Goal: Information Seeking & Learning: Learn about a topic

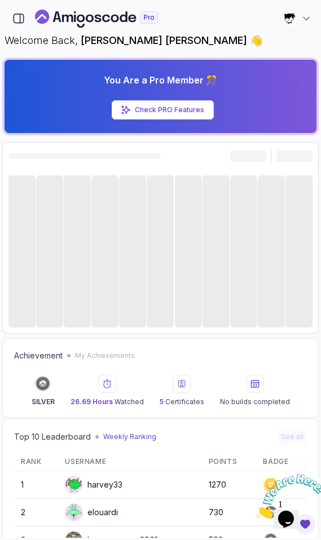
click at [255, 511] on icon "Close" at bounding box center [255, 516] width 0 height 10
click at [295, 510] on button "Opens Chat This icon Opens the chat window." at bounding box center [286, 519] width 25 height 19
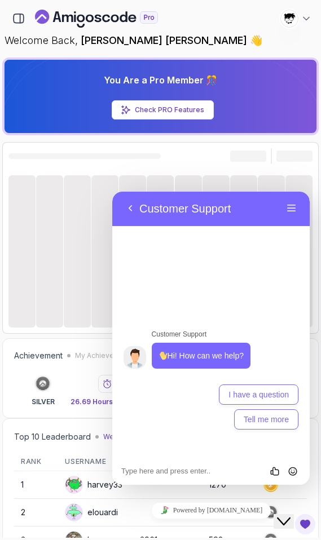
click at [290, 515] on icon "Close Chat This icon closes the chat window." at bounding box center [284, 522] width 14 height 14
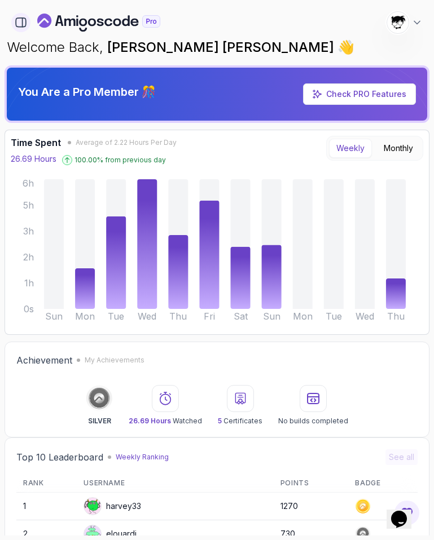
click at [21, 20] on icon "button" at bounding box center [21, 22] width 12 height 12
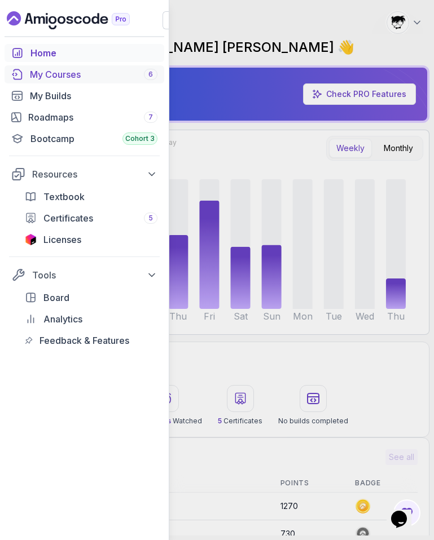
click at [62, 79] on div "My Courses 6" at bounding box center [93, 75] width 127 height 14
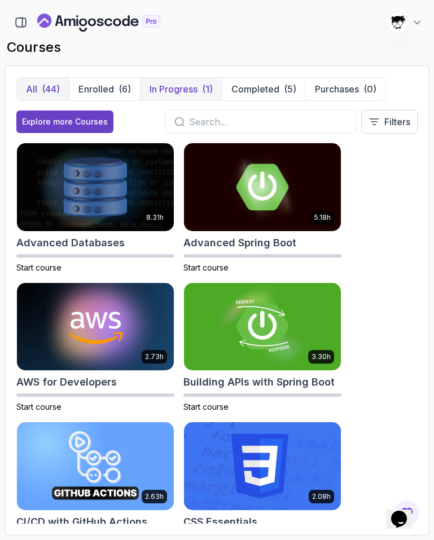
click at [193, 95] on p "In Progress" at bounding box center [173, 89] width 48 height 14
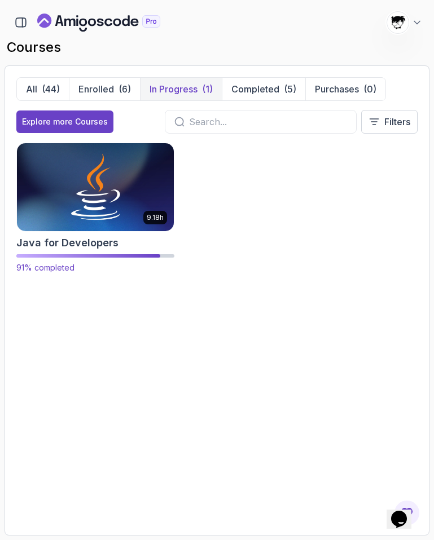
click at [81, 178] on img at bounding box center [95, 187] width 165 height 92
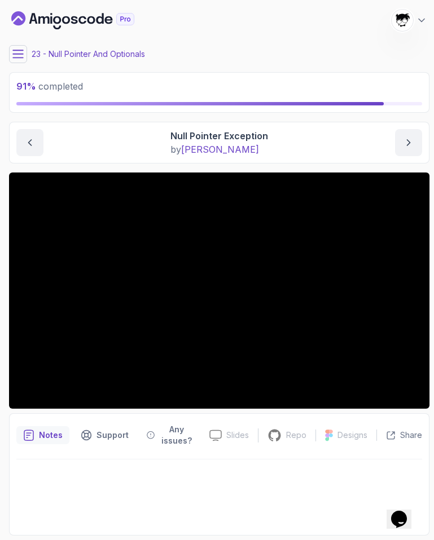
click at [24, 65] on main "My Courses Java for Developers 570 Points [PERSON_NAME] [PERSON_NAME] Student 2…" at bounding box center [219, 270] width 420 height 531
click at [23, 60] on button at bounding box center [18, 54] width 18 height 18
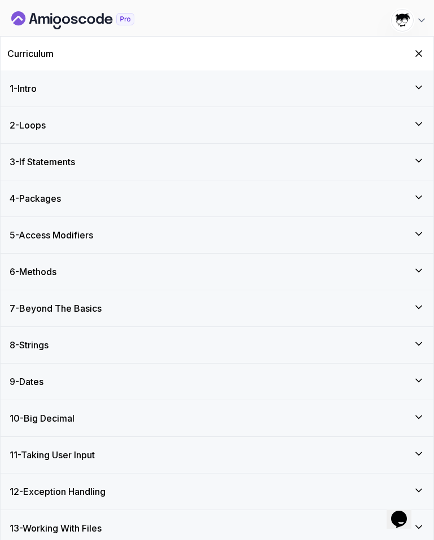
scroll to position [380, 0]
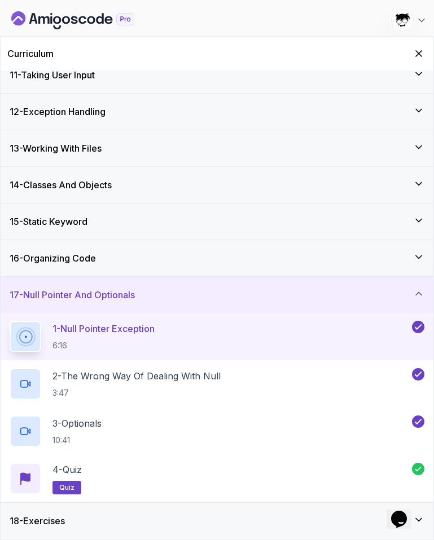
click at [82, 521] on div "18 - Exercises" at bounding box center [217, 521] width 415 height 14
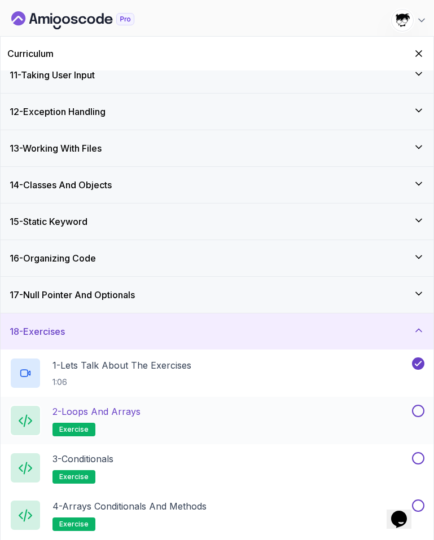
click at [99, 413] on p "2 - Loops and Arrays" at bounding box center [96, 412] width 88 height 14
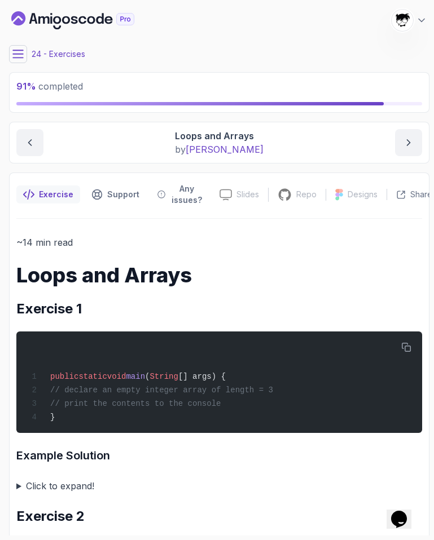
click at [24, 55] on button at bounding box center [18, 54] width 18 height 18
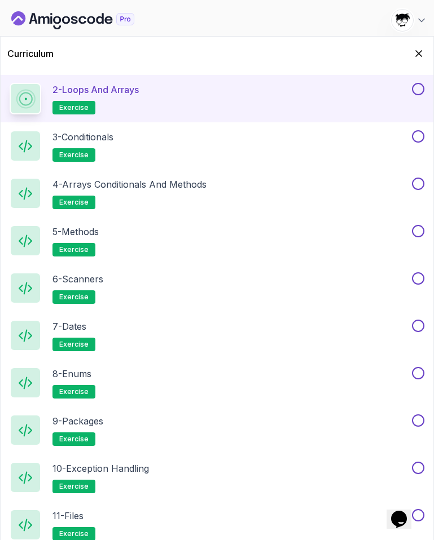
scroll to position [627, 0]
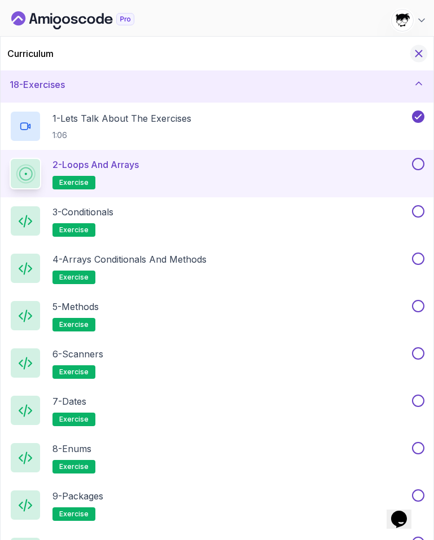
click at [415, 54] on icon "Hide Curriculum for mobile" at bounding box center [418, 53] width 12 height 12
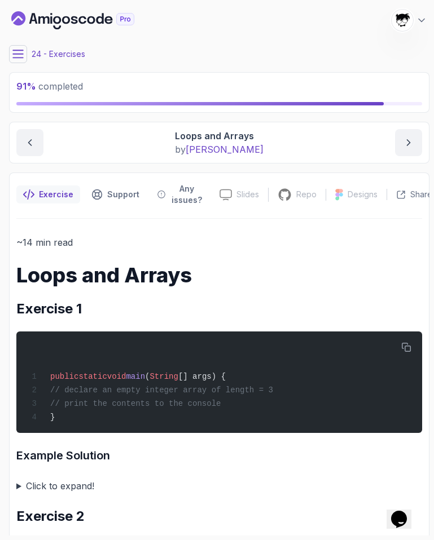
click at [20, 55] on icon at bounding box center [17, 54] width 11 height 11
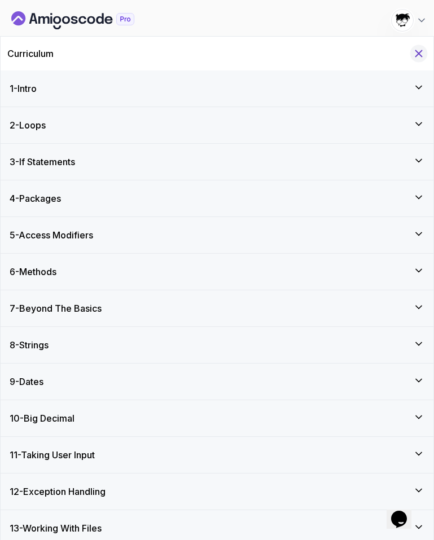
click at [416, 52] on icon "Hide Curriculum for mobile" at bounding box center [419, 54] width 6 height 6
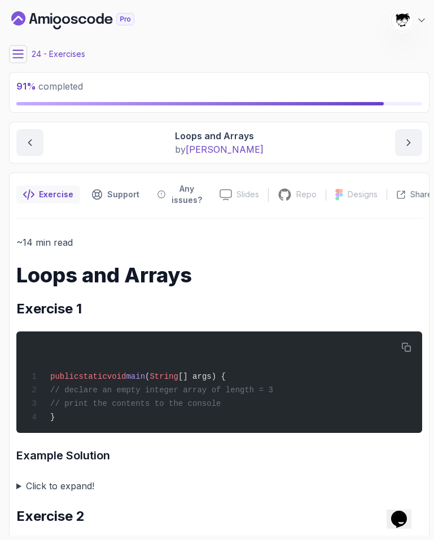
click at [15, 51] on icon at bounding box center [17, 54] width 11 height 11
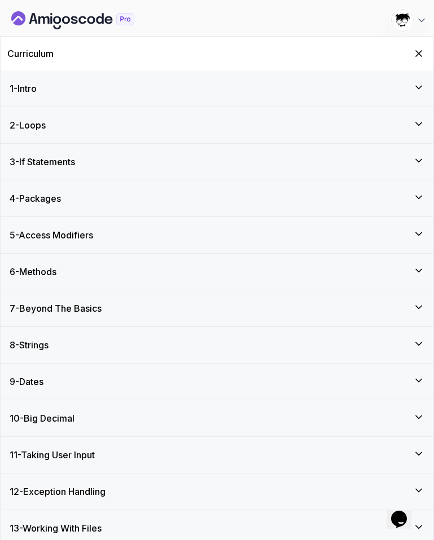
click at [42, 82] on div "1 - Intro" at bounding box center [217, 89] width 415 height 14
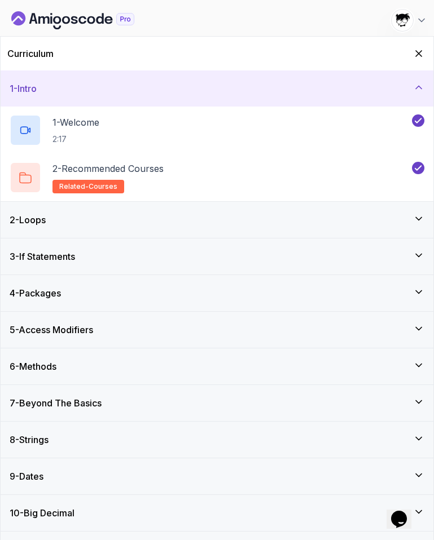
click at [42, 82] on div "1 - Intro" at bounding box center [217, 89] width 415 height 14
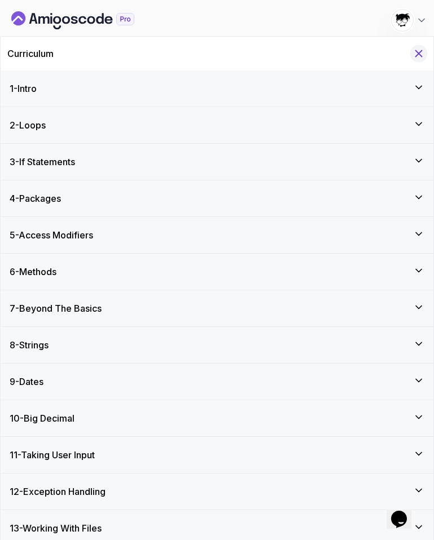
click at [415, 48] on icon "Hide Curriculum for mobile" at bounding box center [418, 53] width 12 height 12
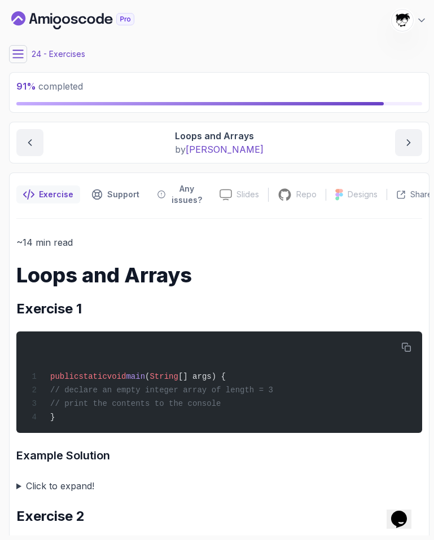
click at [15, 54] on icon at bounding box center [18, 53] width 10 height 7
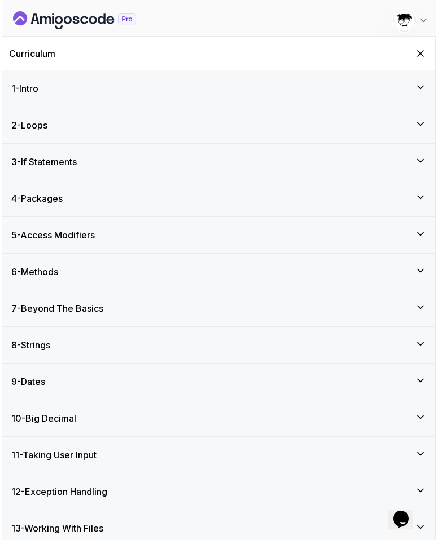
scroll to position [191, 0]
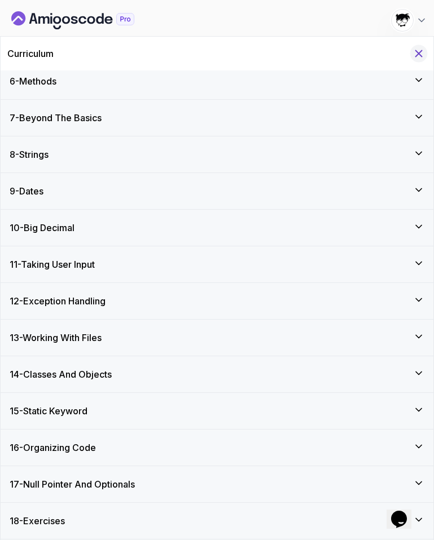
click at [417, 52] on icon "Hide Curriculum for mobile" at bounding box center [419, 54] width 6 height 6
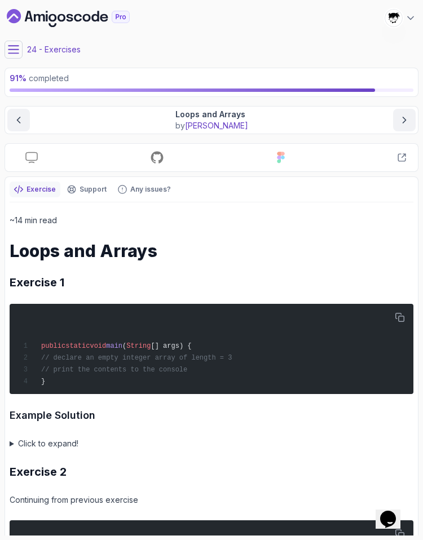
click at [14, 46] on icon at bounding box center [13, 49] width 10 height 7
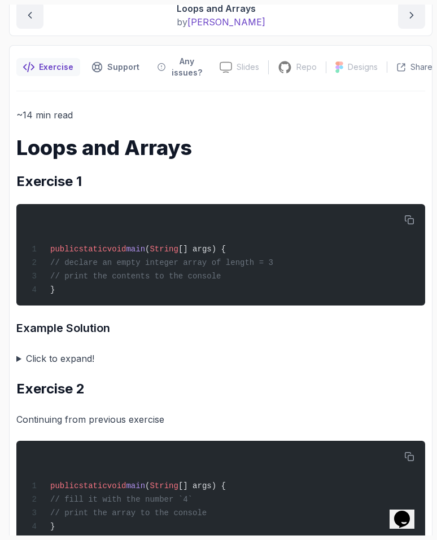
scroll to position [129, 0]
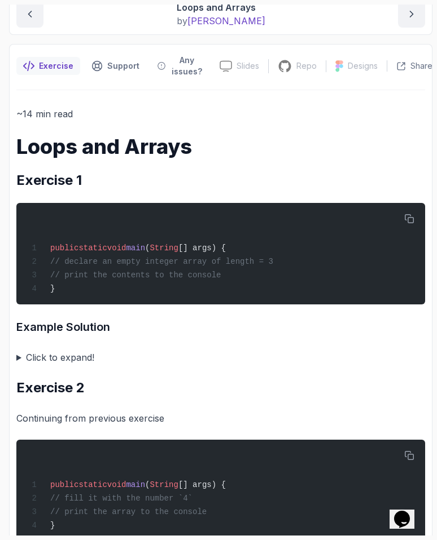
click at [46, 354] on summary "Click to expand!" at bounding box center [220, 358] width 408 height 16
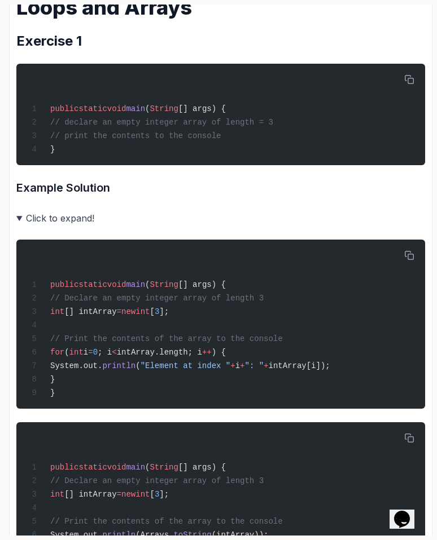
scroll to position [267, 0]
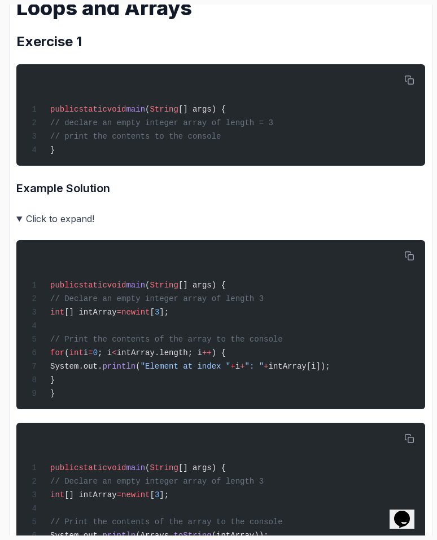
click at [39, 224] on summary "Click to expand!" at bounding box center [220, 219] width 408 height 16
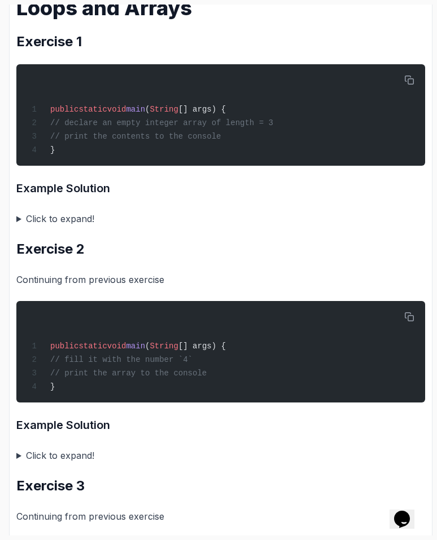
click at [36, 227] on summary "Click to expand!" at bounding box center [220, 219] width 408 height 16
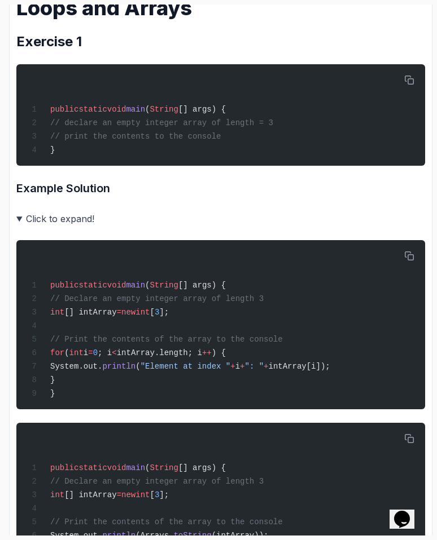
click at [62, 222] on summary "Click to expand!" at bounding box center [220, 219] width 408 height 16
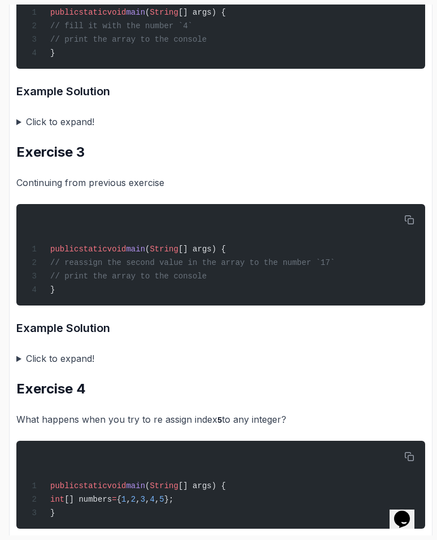
scroll to position [479, 0]
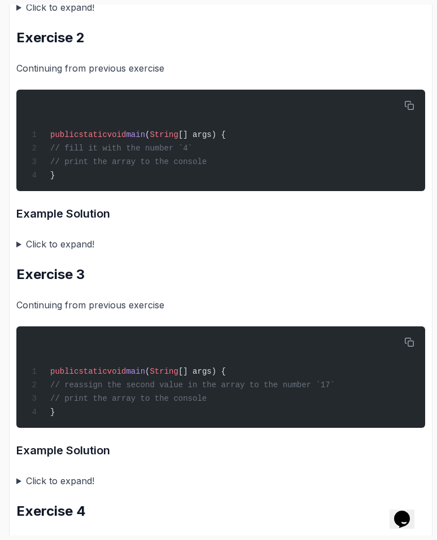
click at [50, 249] on summary "Click to expand!" at bounding box center [220, 244] width 408 height 16
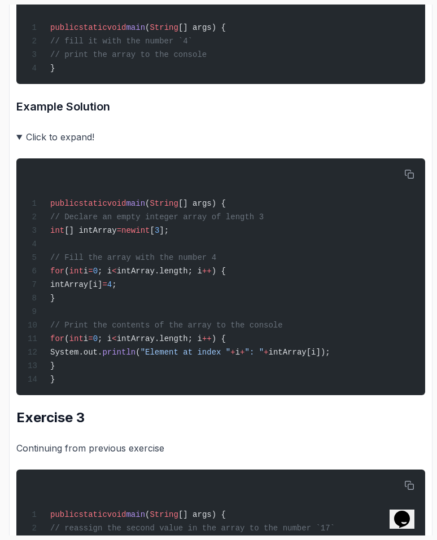
scroll to position [575, 0]
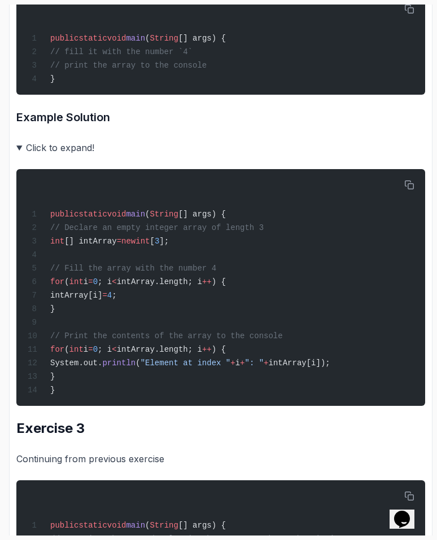
click at [46, 156] on summary "Click to expand!" at bounding box center [220, 148] width 408 height 16
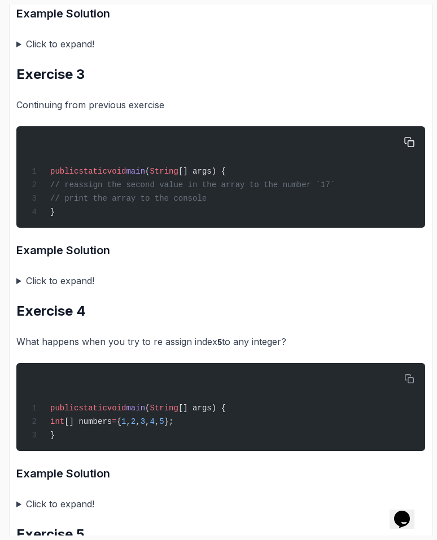
scroll to position [680, 0]
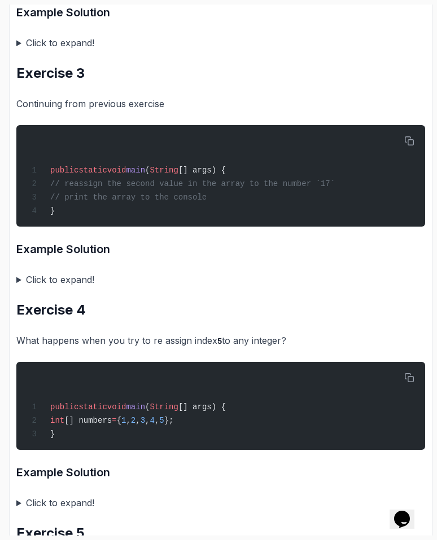
click at [51, 279] on summary "Click to expand!" at bounding box center [220, 280] width 408 height 16
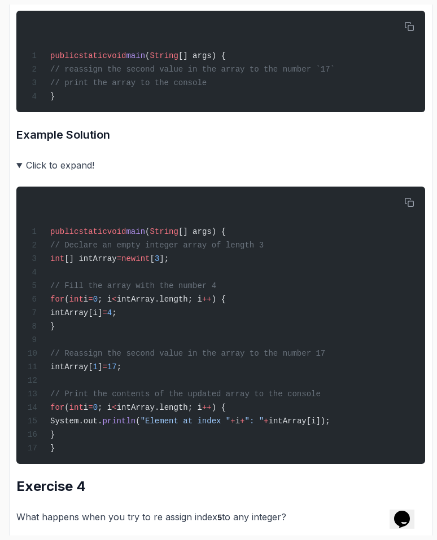
scroll to position [796, 0]
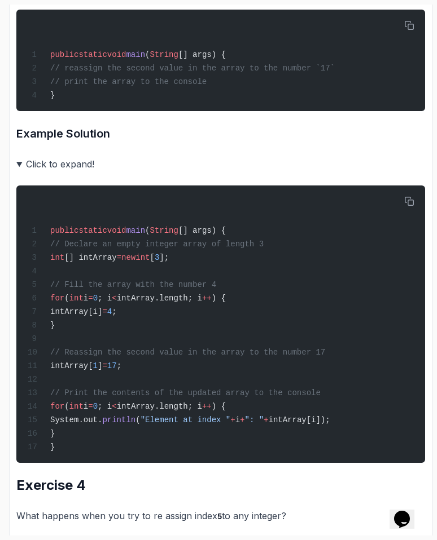
click at [43, 170] on summary "Click to expand!" at bounding box center [220, 164] width 408 height 16
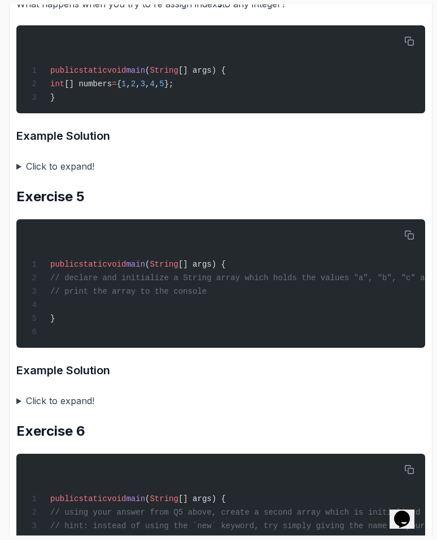
scroll to position [1017, 0]
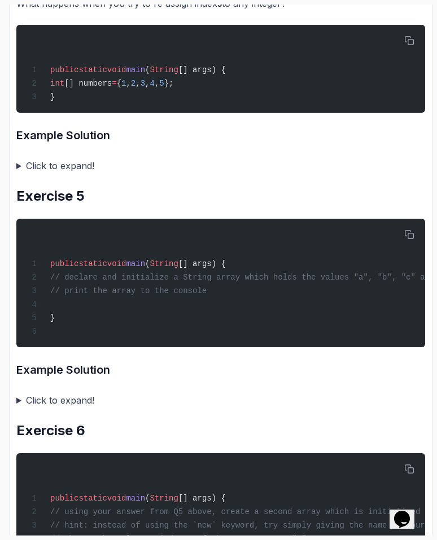
click at [54, 169] on summary "Click to expand!" at bounding box center [220, 166] width 408 height 16
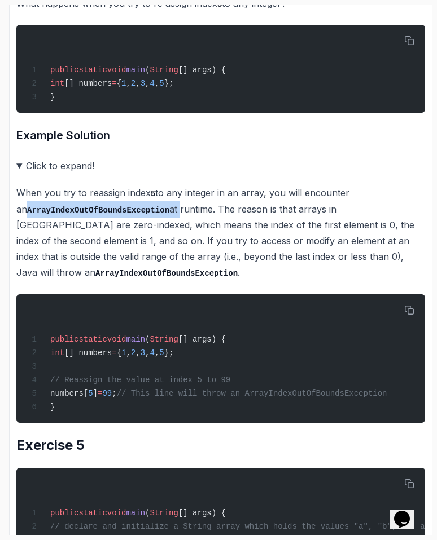
drag, startPoint x: 17, startPoint y: 218, endPoint x: 169, endPoint y: 215, distance: 151.2
click at [169, 215] on p "When you try to reassign index 5 to any integer in an array, you will encounter…" at bounding box center [220, 233] width 408 height 96
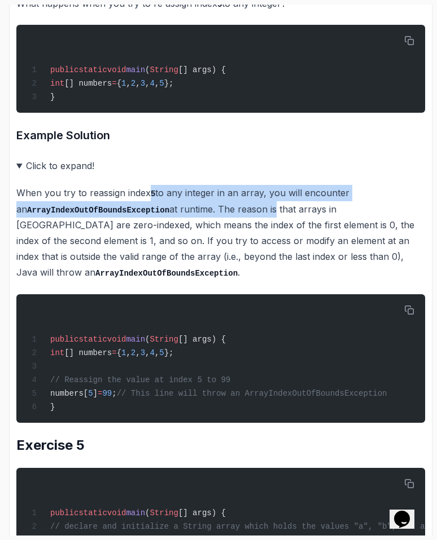
drag, startPoint x: 151, startPoint y: 197, endPoint x: 265, endPoint y: 213, distance: 114.9
click at [265, 213] on p "When you try to reassign index 5 to any integer in an array, you will encounter…" at bounding box center [220, 233] width 408 height 96
click at [213, 212] on p "When you try to reassign index 5 to any integer in an array, you will encounter…" at bounding box center [220, 233] width 408 height 96
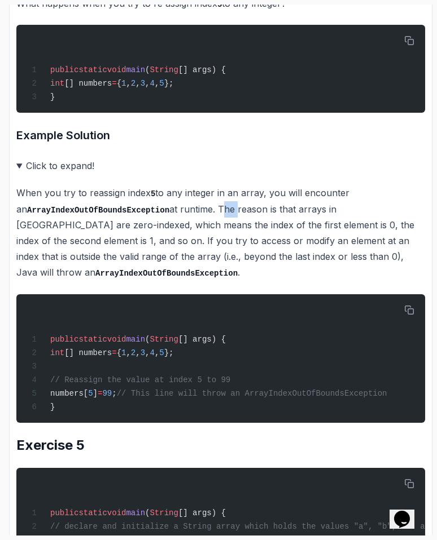
click at [213, 212] on p "When you try to reassign index 5 to any integer in an array, you will encounter…" at bounding box center [220, 233] width 408 height 96
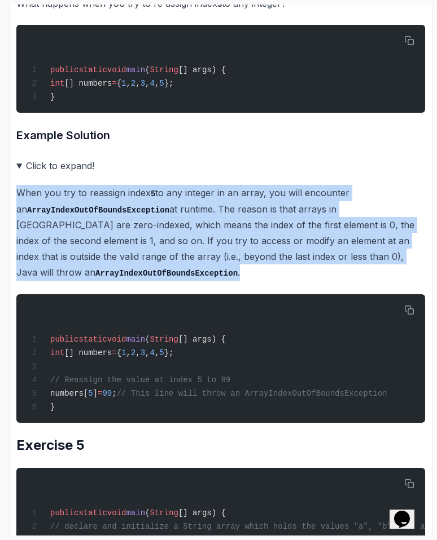
click at [213, 212] on p "When you try to reassign index 5 to any integer in an array, you will encounter…" at bounding box center [220, 233] width 408 height 96
click at [187, 209] on p "When you try to reassign index 5 to any integer in an array, you will encounter…" at bounding box center [220, 233] width 408 height 96
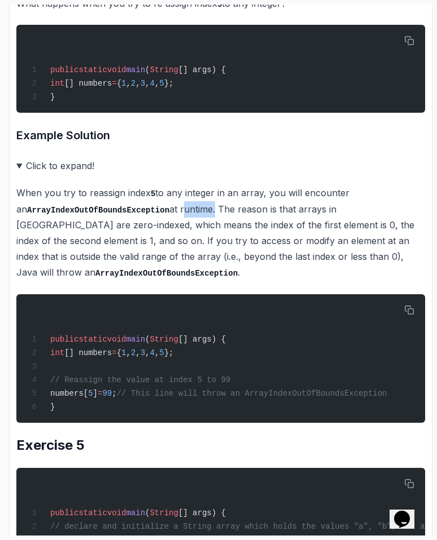
click at [187, 209] on p "When you try to reassign index 5 to any integer in an array, you will encounter…" at bounding box center [220, 233] width 408 height 96
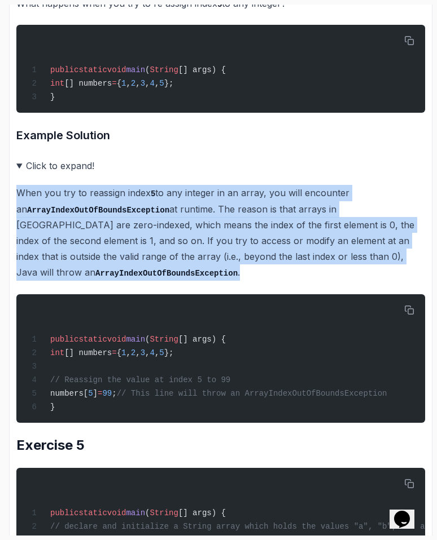
click at [187, 209] on p "When you try to reassign index 5 to any integer in an array, you will encounter…" at bounding box center [220, 233] width 408 height 96
click at [124, 214] on code "ArrayIndexOutOfBoundsException" at bounding box center [98, 210] width 142 height 9
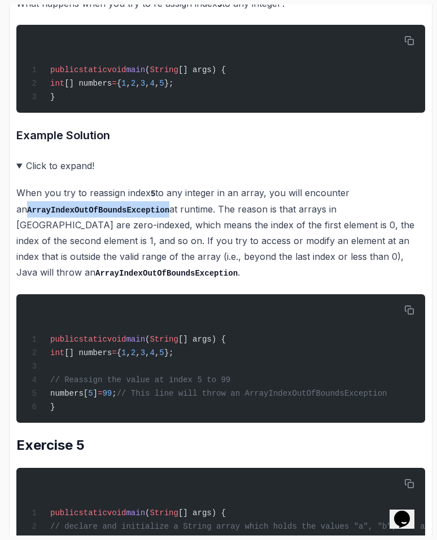
click at [124, 214] on code "ArrayIndexOutOfBoundsException" at bounding box center [98, 210] width 142 height 9
click at [127, 223] on p "When you try to reassign index 5 to any integer in an array, you will encounter…" at bounding box center [220, 233] width 408 height 96
click at [57, 174] on summary "Click to expand!" at bounding box center [220, 166] width 408 height 16
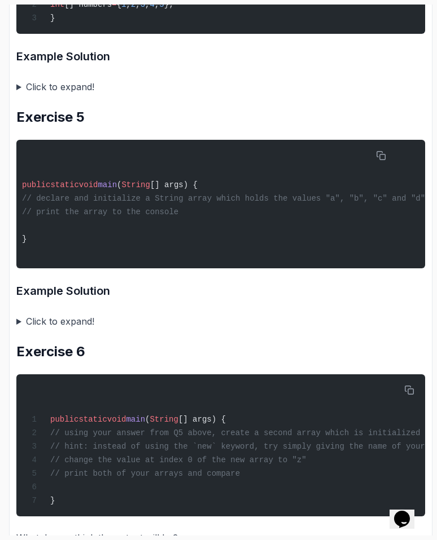
scroll to position [0, 0]
click at [62, 328] on summary "Click to expand!" at bounding box center [220, 322] width 408 height 16
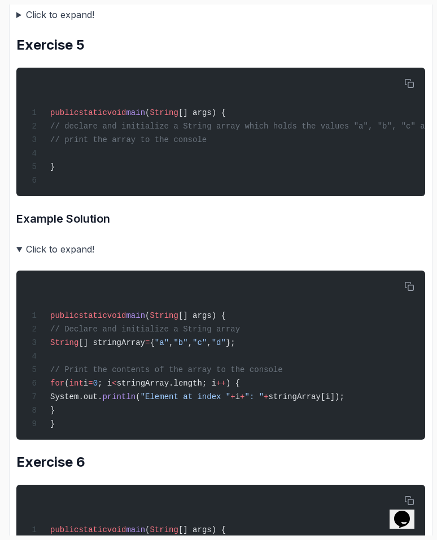
scroll to position [1173, 0]
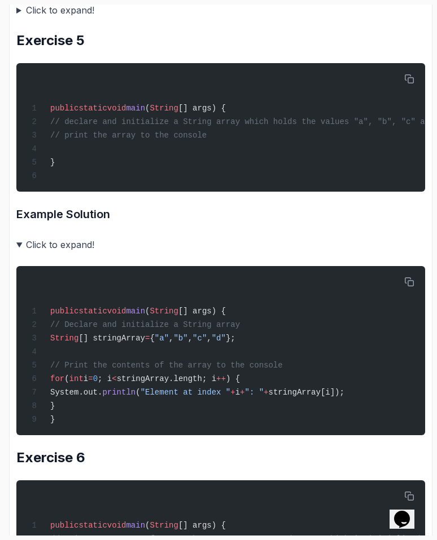
click at [42, 253] on summary "Click to expand!" at bounding box center [220, 245] width 408 height 16
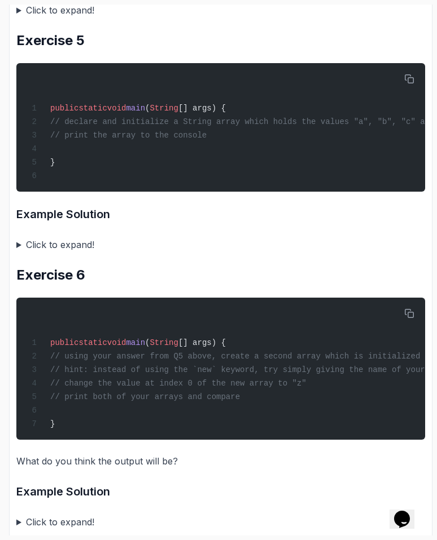
click at [33, 253] on summary "Click to expand!" at bounding box center [220, 245] width 408 height 16
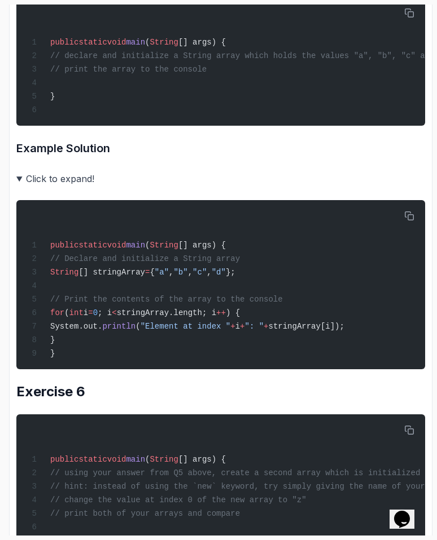
scroll to position [1238, 0]
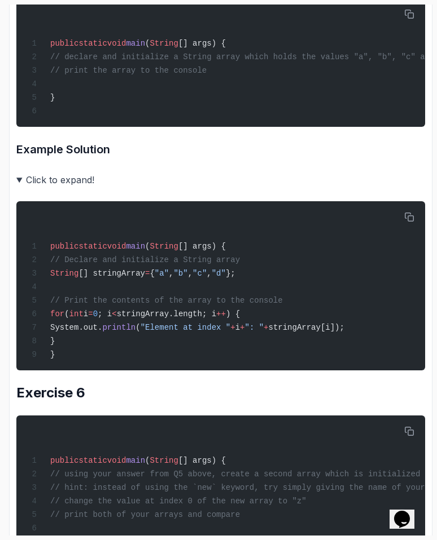
click at [30, 188] on summary "Click to expand!" at bounding box center [220, 180] width 408 height 16
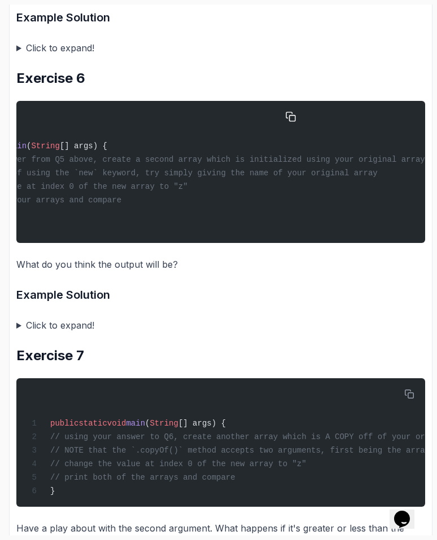
scroll to position [0, 0]
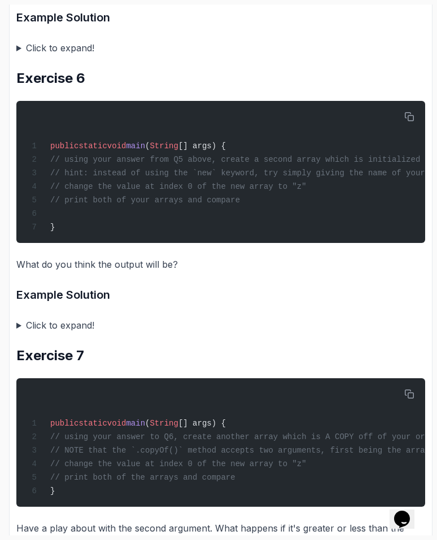
click at [49, 333] on summary "Click to expand!" at bounding box center [220, 326] width 408 height 16
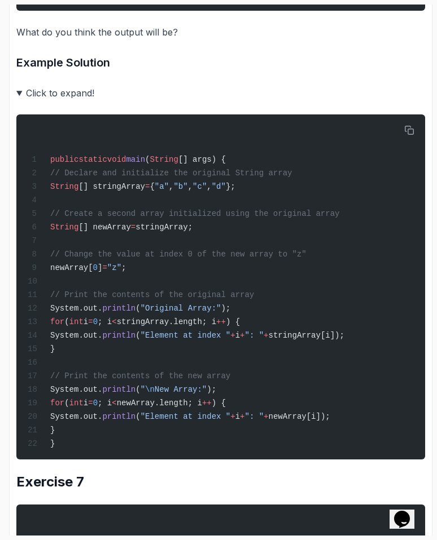
scroll to position [1600, 0]
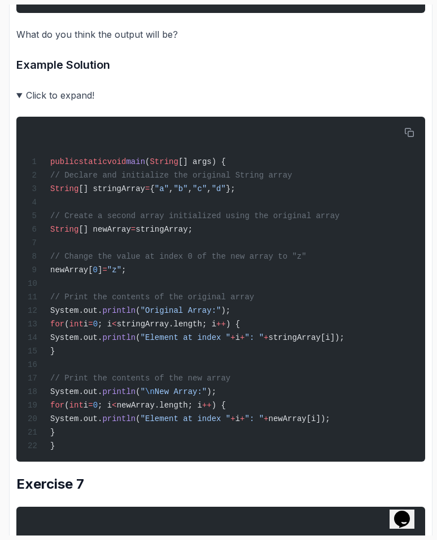
click at [70, 103] on summary "Click to expand!" at bounding box center [220, 95] width 408 height 16
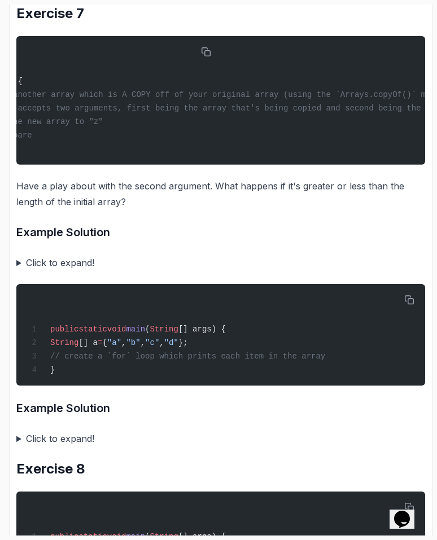
scroll to position [0, 0]
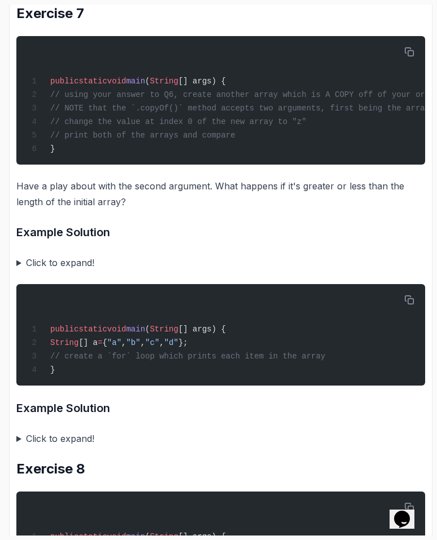
click at [50, 271] on summary "Click to expand!" at bounding box center [220, 263] width 408 height 16
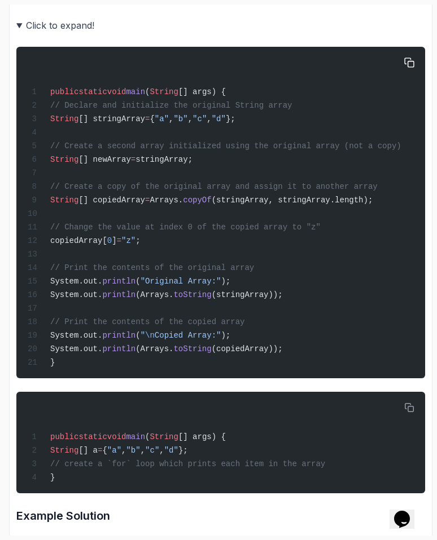
scroll to position [1947, 0]
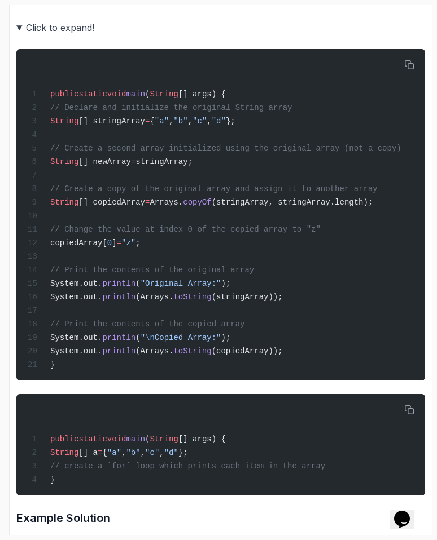
click at [71, 36] on summary "Click to expand!" at bounding box center [220, 28] width 408 height 16
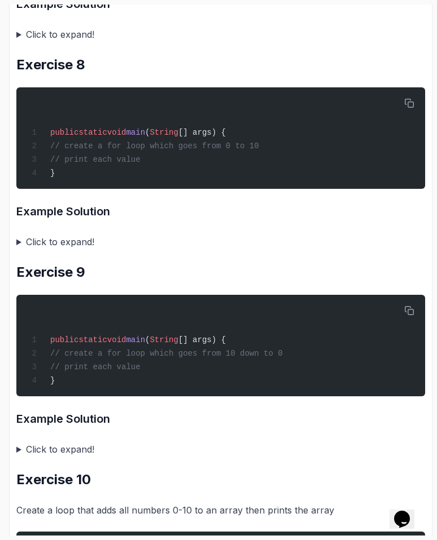
scroll to position [2118, 0]
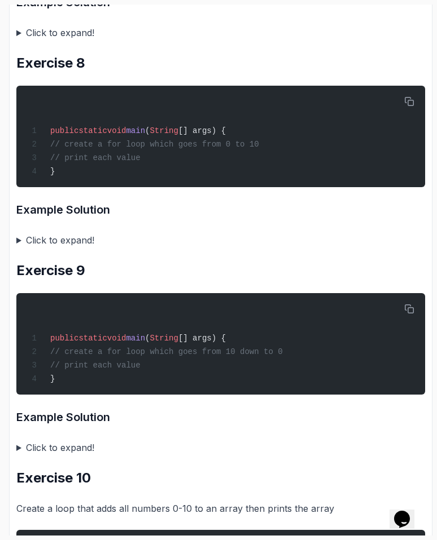
click at [50, 248] on summary "Click to expand!" at bounding box center [220, 240] width 408 height 16
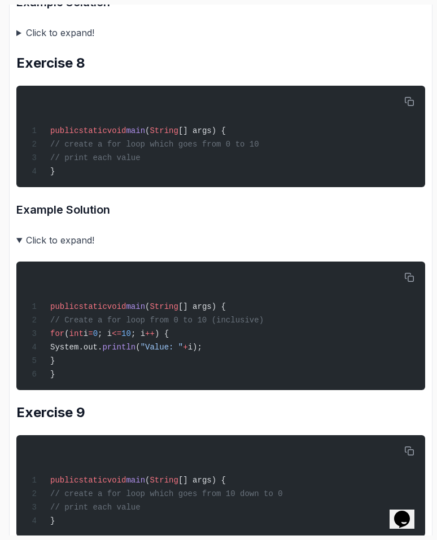
click at [50, 248] on summary "Click to expand!" at bounding box center [220, 240] width 408 height 16
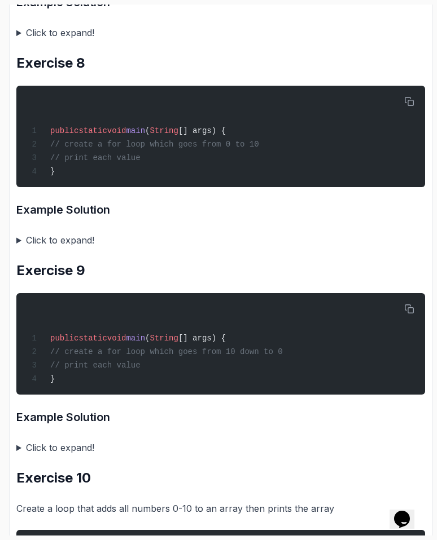
click at [74, 248] on summary "Click to expand!" at bounding box center [220, 240] width 408 height 16
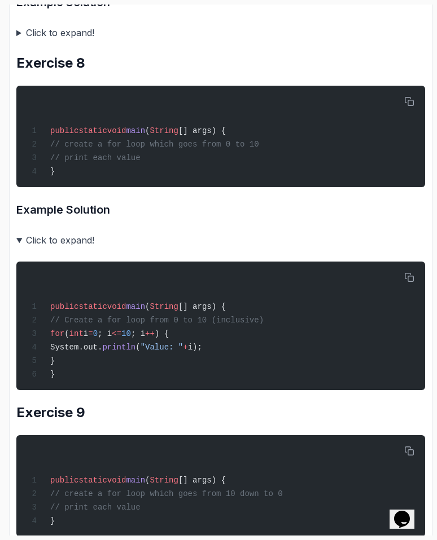
click at [74, 248] on summary "Click to expand!" at bounding box center [220, 240] width 408 height 16
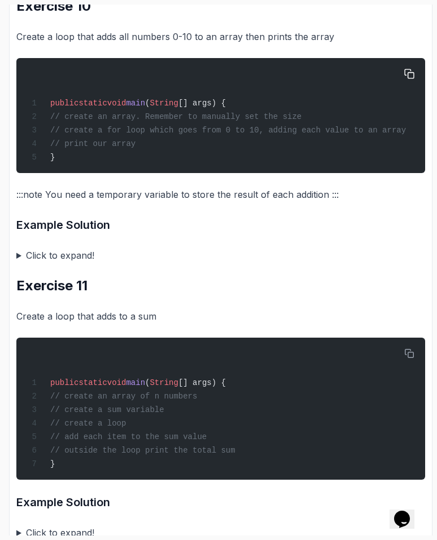
scroll to position [0, 0]
click at [42, 263] on summary "Click to expand!" at bounding box center [220, 256] width 408 height 16
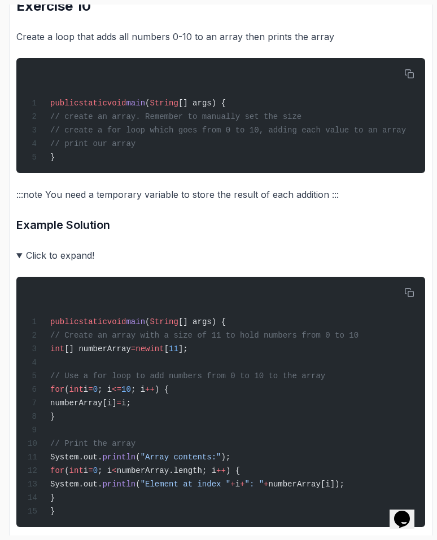
click at [43, 267] on div "~14 min read Loops and Arrays Exercise 1 public static void main ( String [] ar…" at bounding box center [220, 97] width 408 height 4907
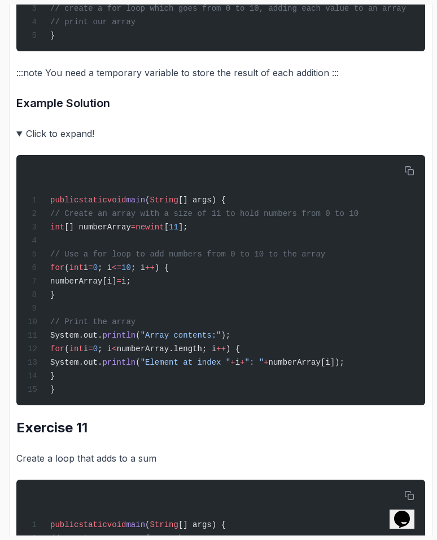
scroll to position [2713, 0]
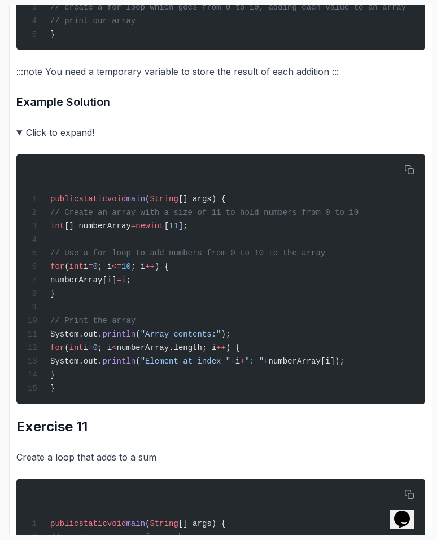
click at [60, 140] on summary "Click to expand!" at bounding box center [220, 133] width 408 height 16
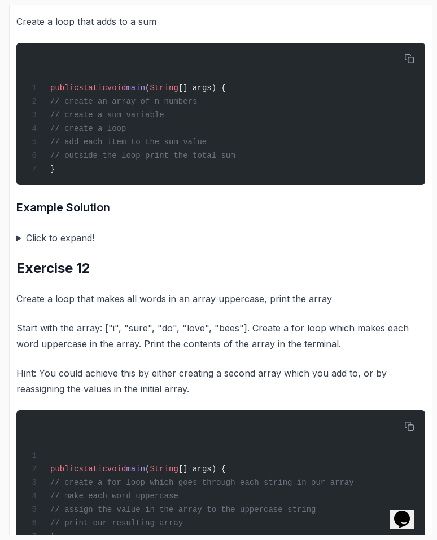
scroll to position [2899, 0]
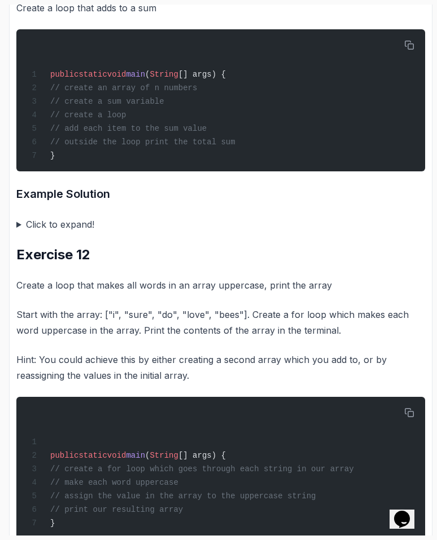
click at [68, 232] on summary "Click to expand!" at bounding box center [220, 225] width 408 height 16
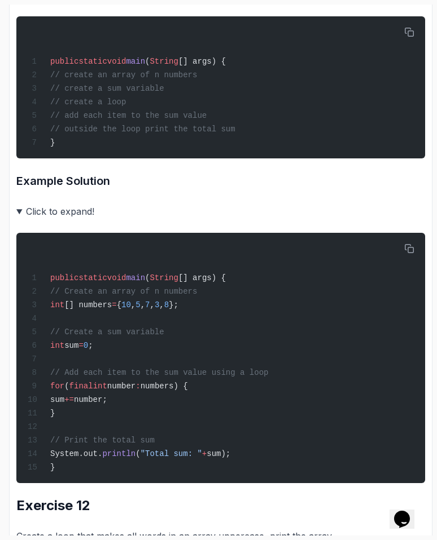
scroll to position [2914, 0]
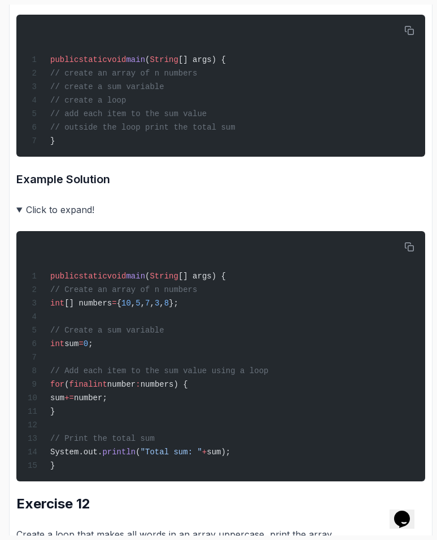
click at [64, 218] on summary "Click to expand!" at bounding box center [220, 210] width 408 height 16
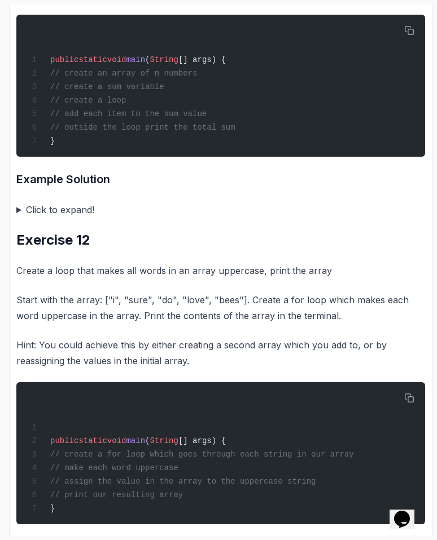
click at [55, 218] on summary "Click to expand!" at bounding box center [220, 210] width 408 height 16
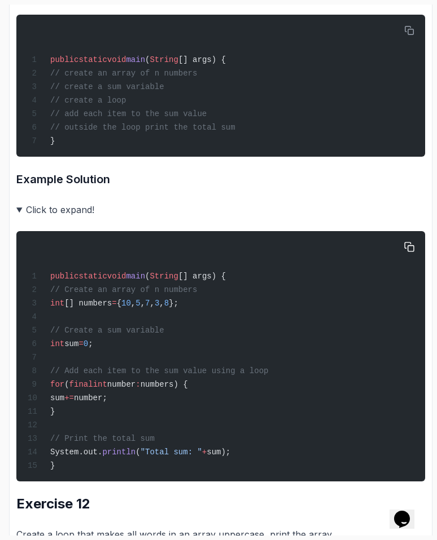
click at [135, 308] on span "," at bounding box center [133, 303] width 5 height 9
copy code "int [] numbers = { 10 , 5 , 7 , 3 , 8 };"
click at [135, 308] on span "," at bounding box center [133, 303] width 5 height 9
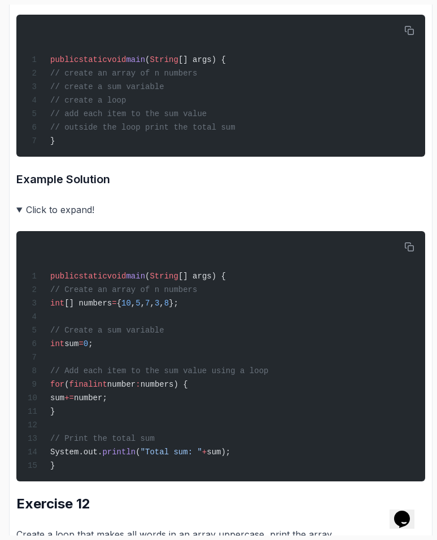
click at [60, 218] on summary "Click to expand!" at bounding box center [220, 210] width 408 height 16
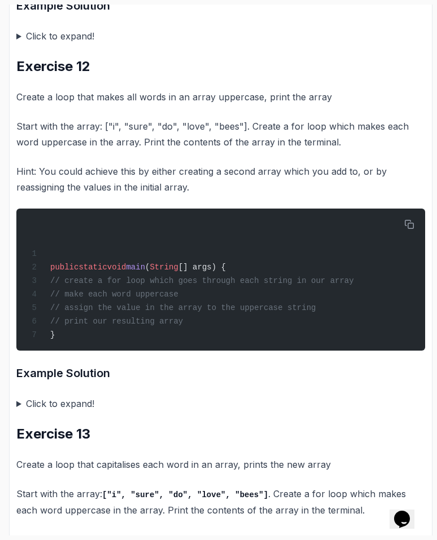
scroll to position [3090, 0]
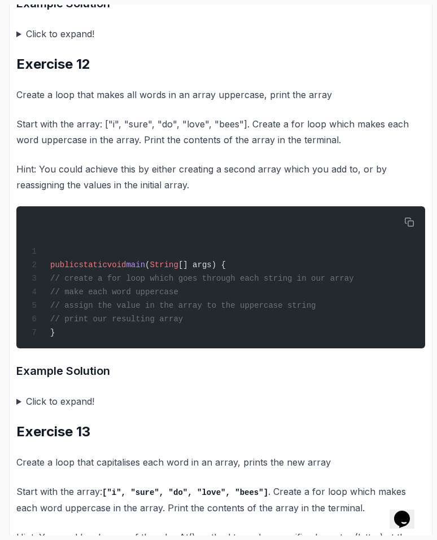
click at [58, 409] on summary "Click to expand!" at bounding box center [220, 402] width 408 height 16
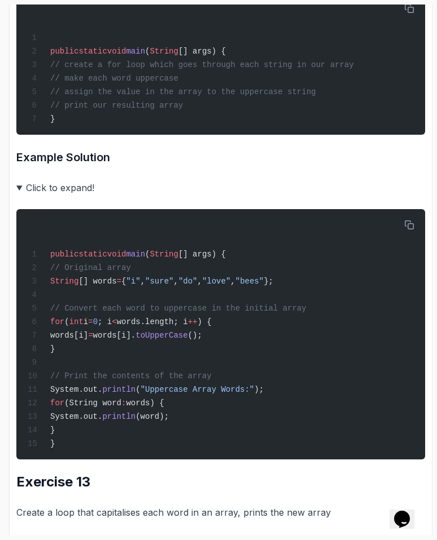
scroll to position [3304, 0]
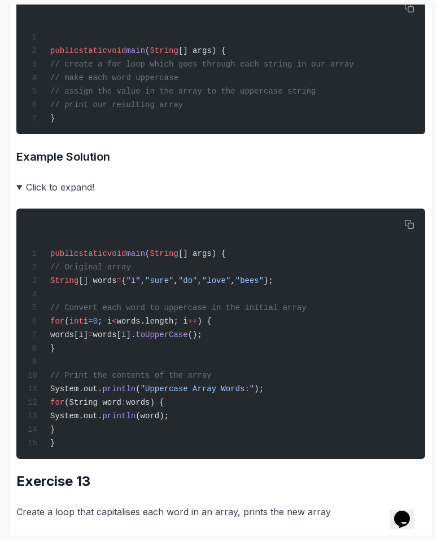
click at [64, 195] on summary "Click to expand!" at bounding box center [220, 187] width 408 height 16
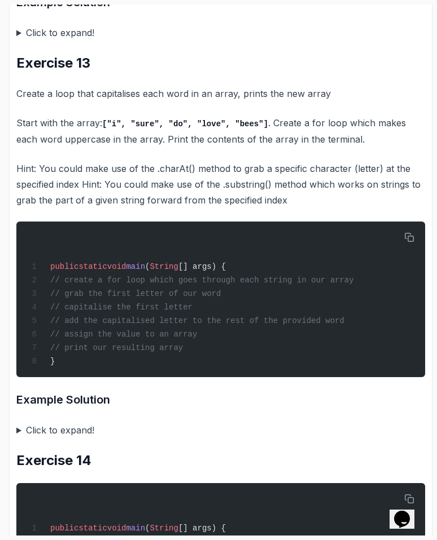
scroll to position [3456, 0]
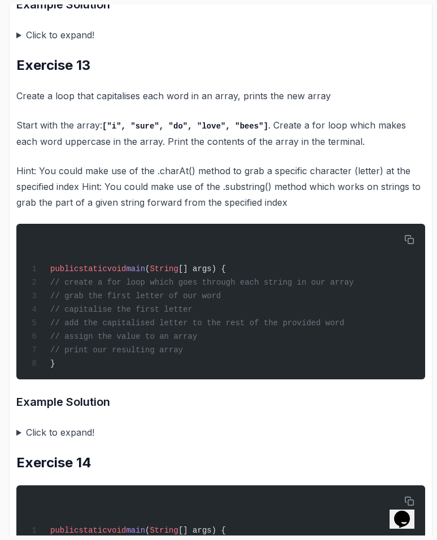
click at [64, 210] on p "Hint: You could make use of the .charAt() method to grab a specific character (…" at bounding box center [220, 186] width 408 height 47
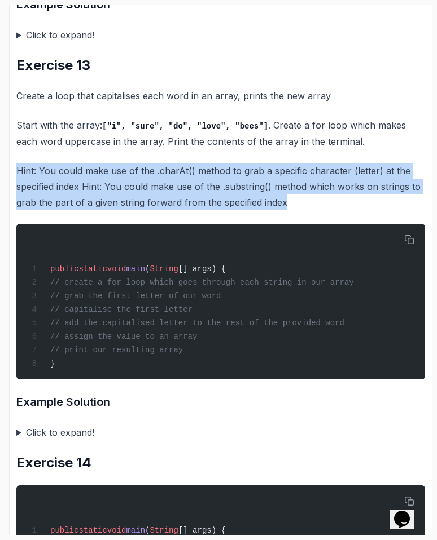
click at [64, 210] on p "Hint: You could make use of the .charAt() method to grab a specific character (…" at bounding box center [220, 186] width 408 height 47
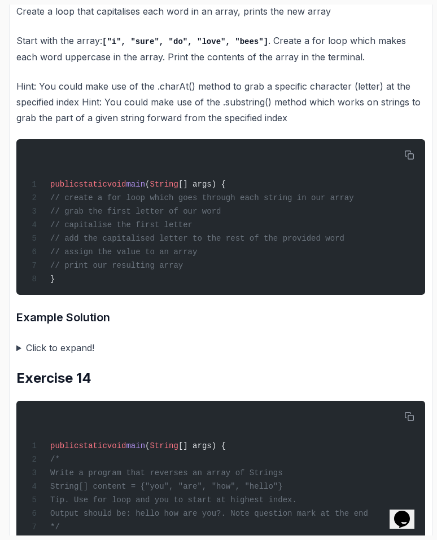
scroll to position [3546, 0]
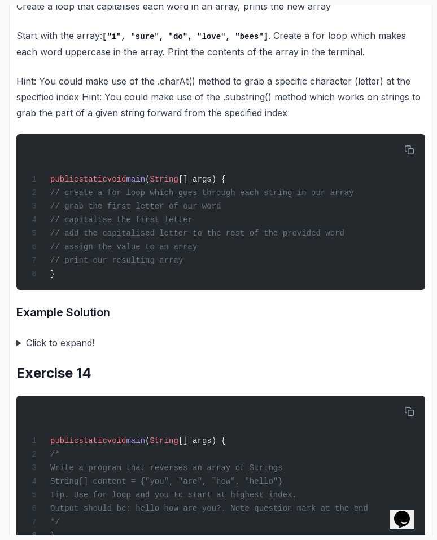
click at [24, 351] on summary "Click to expand!" at bounding box center [220, 343] width 408 height 16
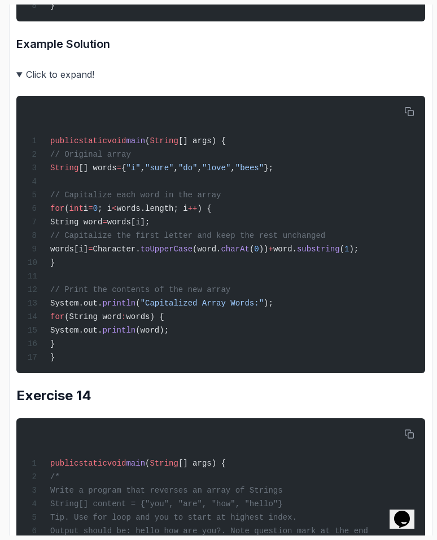
scroll to position [3668, 0]
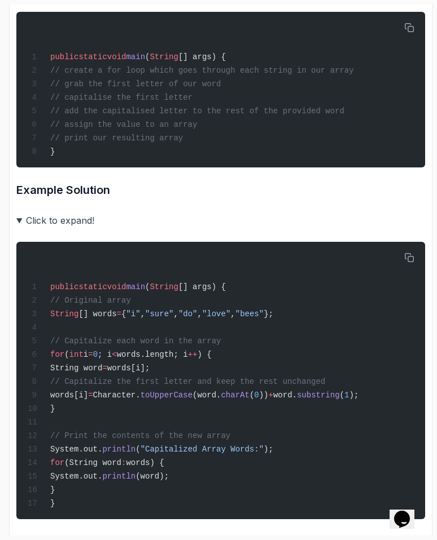
click at [78, 228] on summary "Click to expand!" at bounding box center [220, 221] width 408 height 16
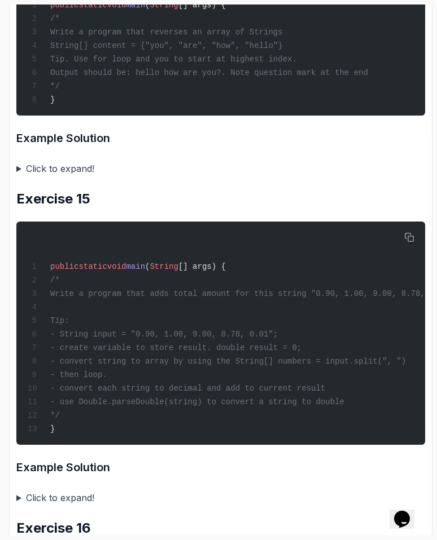
scroll to position [3981, 0]
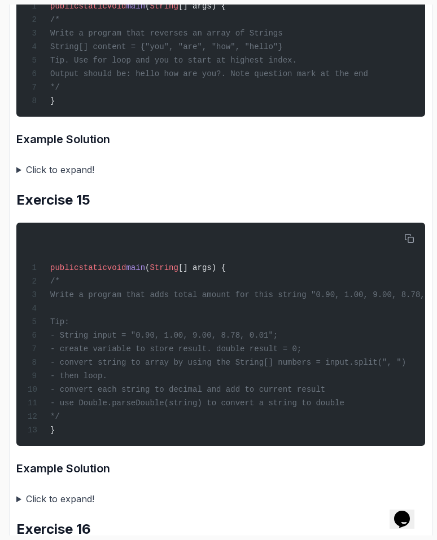
click at [75, 178] on summary "Click to expand!" at bounding box center [220, 170] width 408 height 16
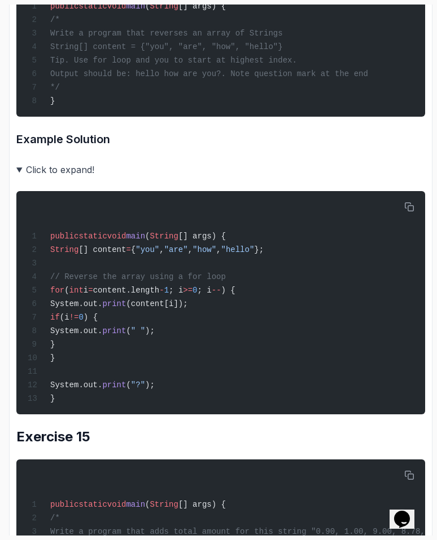
click at [67, 178] on summary "Click to expand!" at bounding box center [220, 170] width 408 height 16
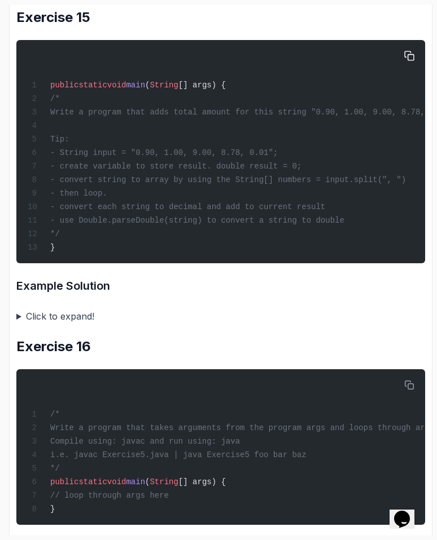
scroll to position [4440, 0]
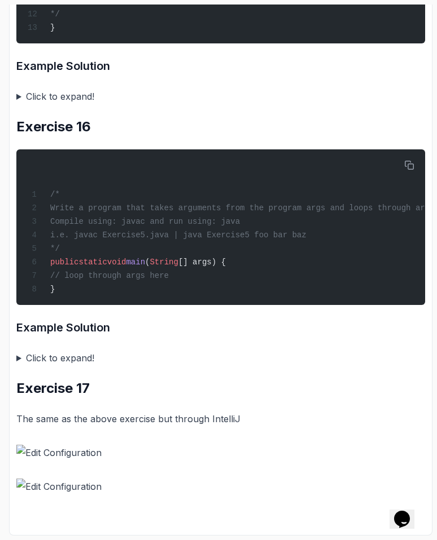
click at [68, 451] on img at bounding box center [220, 453] width 408 height 16
click at [68, 453] on img at bounding box center [220, 453] width 408 height 16
drag, startPoint x: 63, startPoint y: 490, endPoint x: 50, endPoint y: 475, distance: 19.2
click at [50, 475] on p at bounding box center [220, 470] width 408 height 50
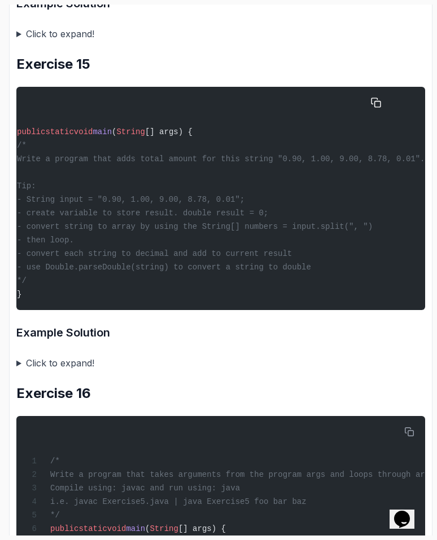
scroll to position [0, 72]
drag, startPoint x: 281, startPoint y: 205, endPoint x: 363, endPoint y: 209, distance: 82.4
click at [373, 164] on span "Write a program that adds total amount for this string "0.90, 1.00, 9.00, 8.78,…" at bounding box center [221, 159] width 408 height 9
click at [363, 164] on span "Write a program that adds total amount for this string "0.90, 1.00, 9.00, 8.78,…" at bounding box center [221, 159] width 408 height 9
drag, startPoint x: 276, startPoint y: 205, endPoint x: 418, endPoint y: 204, distance: 142.1
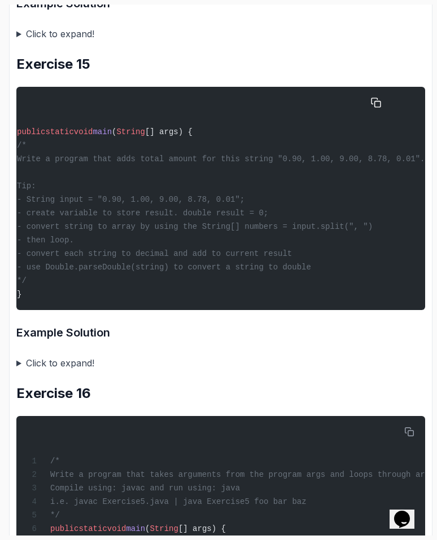
click at [418, 164] on span "Write a program that adds total amount for this string "0.90, 1.00, 9.00, 8.78,…" at bounding box center [221, 159] width 408 height 9
copy span ""0.90, 1.00, 9.00, 8.78, 0.01""
click at [355, 214] on pre "public static void main ( String [] args) { /* Write a program that adds total …" at bounding box center [220, 198] width 408 height 223
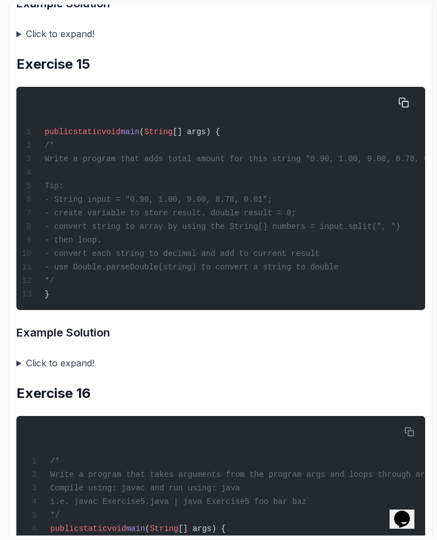
scroll to position [0, 0]
click at [44, 371] on summary "Click to expand!" at bounding box center [220, 363] width 408 height 16
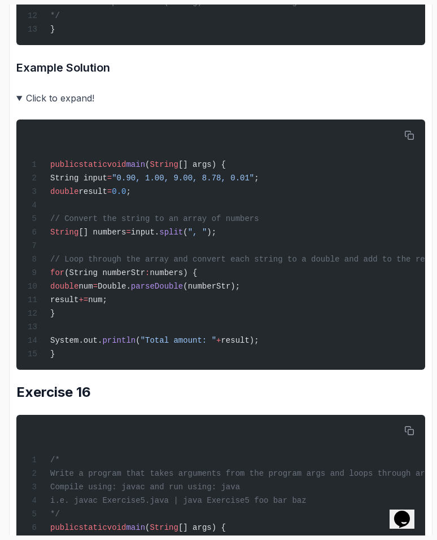
scroll to position [4393, 0]
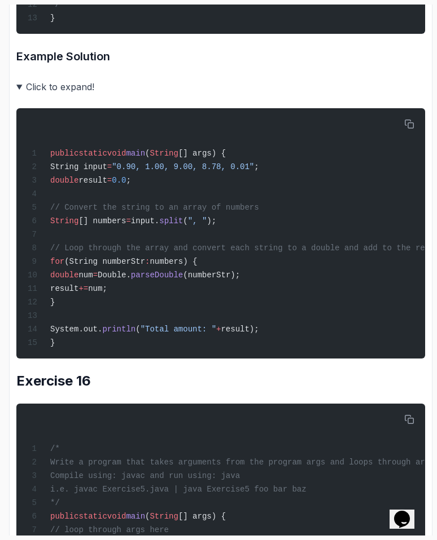
click at [74, 95] on summary "Click to expand!" at bounding box center [220, 87] width 408 height 16
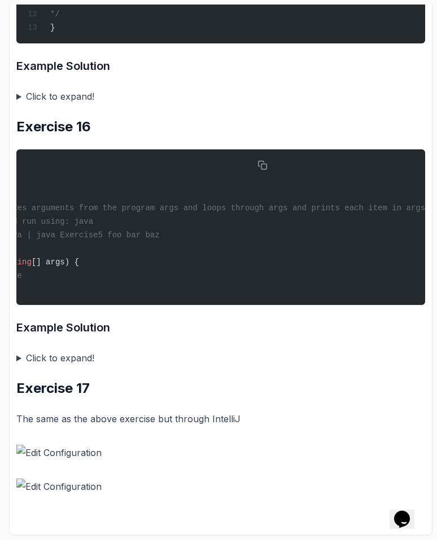
scroll to position [0, 0]
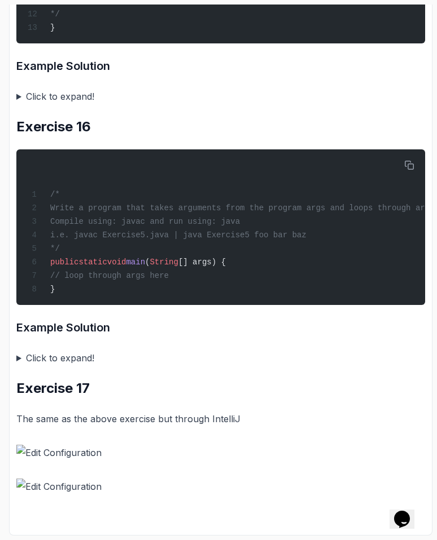
click at [30, 362] on summary "Click to expand!" at bounding box center [220, 358] width 408 height 16
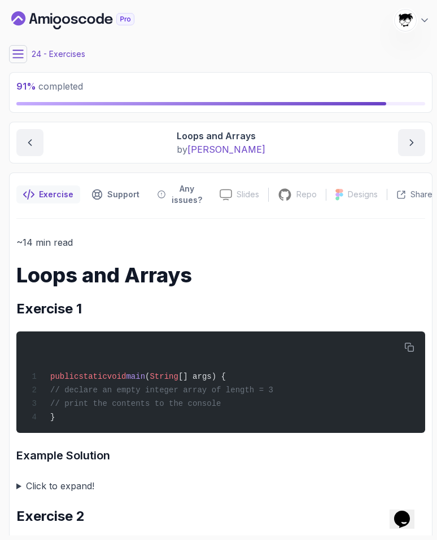
click at [14, 56] on icon at bounding box center [17, 54] width 11 height 11
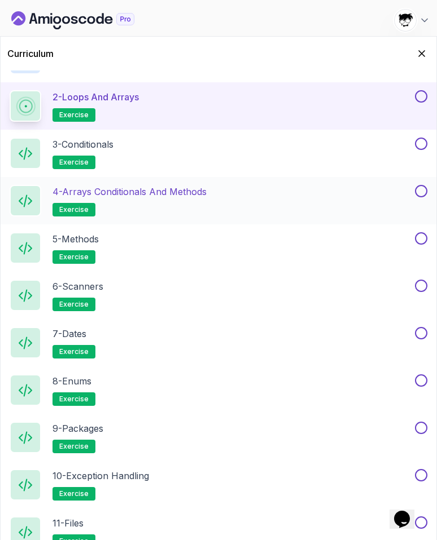
scroll to position [662, 0]
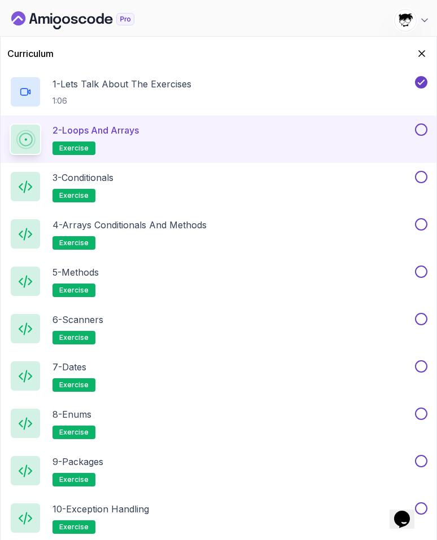
click at [418, 130] on button at bounding box center [421, 130] width 12 height 12
click at [425, 127] on button at bounding box center [421, 130] width 12 height 12
click at [269, 196] on div "3 - Conditionals exercise" at bounding box center [211, 187] width 403 height 32
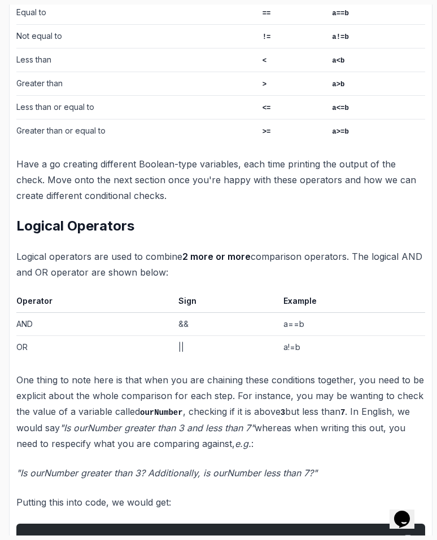
scroll to position [805, 0]
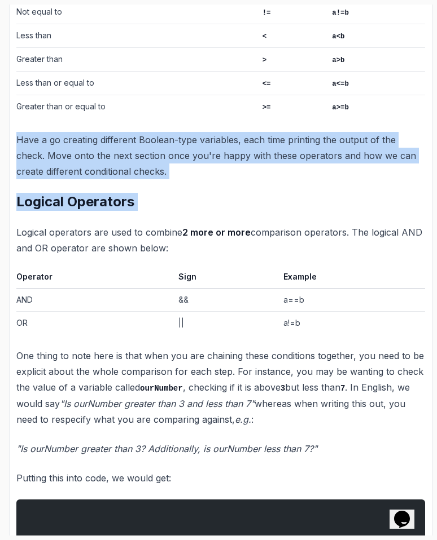
drag, startPoint x: 11, startPoint y: 134, endPoint x: 266, endPoint y: 214, distance: 267.7
click at [266, 211] on h2 "Logical Operators" at bounding box center [220, 202] width 408 height 18
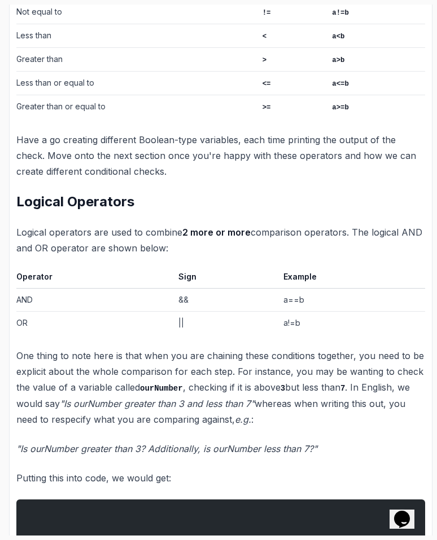
click at [235, 175] on p "Have a go creating different Boolean-type variables, each time printing the out…" at bounding box center [220, 155] width 408 height 47
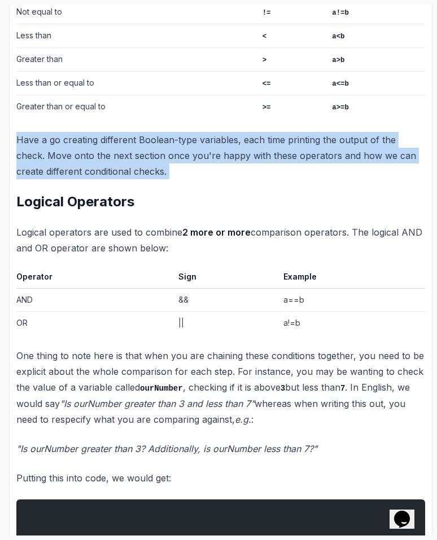
click at [235, 175] on p "Have a go creating different Boolean-type variables, each time printing the out…" at bounding box center [220, 155] width 408 height 47
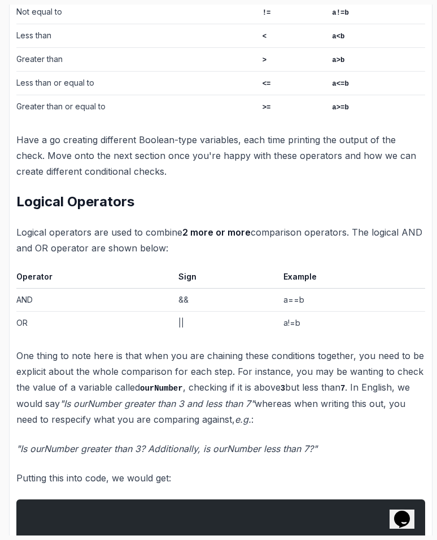
click at [214, 170] on p "Have a go creating different Boolean-type variables, each time printing the out…" at bounding box center [220, 155] width 408 height 47
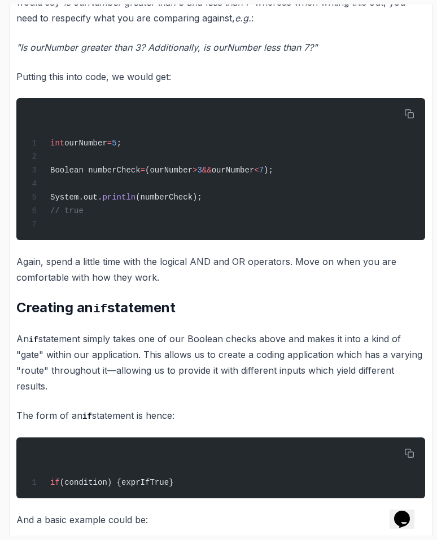
scroll to position [1206, 0]
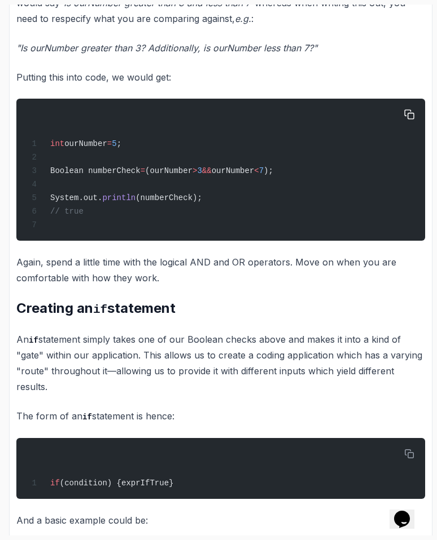
drag, startPoint x: 49, startPoint y: 156, endPoint x: 49, endPoint y: 149, distance: 7.3
click at [49, 156] on div "int ourNumber = 5 ; Boolean numberCheck = (ourNumber > 3 && ourNumber < 7 ); Sy…" at bounding box center [220, 169] width 390 height 129
drag, startPoint x: 49, startPoint y: 149, endPoint x: 100, endPoint y: 149, distance: 51.3
click at [100, 148] on span "int ourNumber = 5 ;" at bounding box center [75, 143] width 94 height 9
click at [101, 148] on span "ourNumber" at bounding box center [85, 143] width 43 height 9
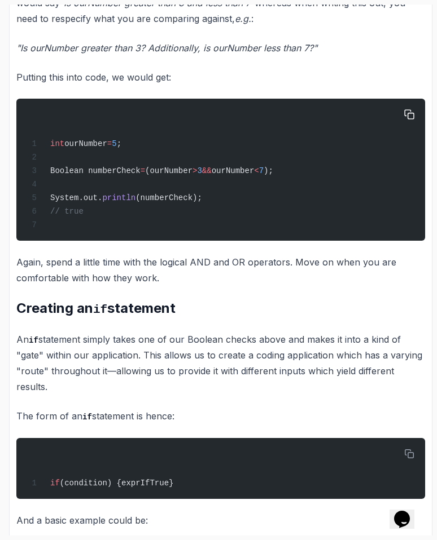
click at [101, 148] on span "ourNumber" at bounding box center [85, 143] width 43 height 9
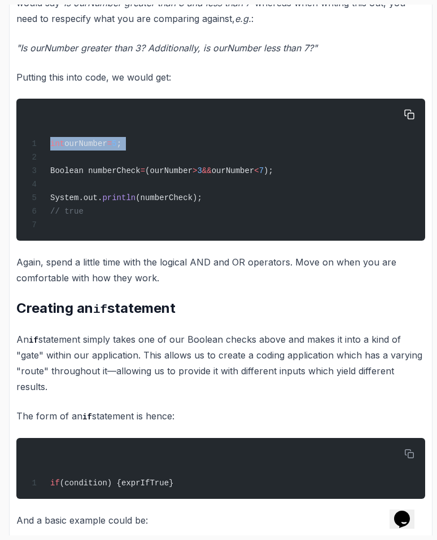
click at [70, 153] on div "int ourNumber = 5 ; Boolean numberCheck = (ourNumber > 3 && ourNumber < 7 ); Sy…" at bounding box center [220, 169] width 390 height 129
drag, startPoint x: 39, startPoint y: 144, endPoint x: 209, endPoint y: 144, distance: 169.8
click at [209, 144] on div "int ourNumber = 5 ; Boolean numberCheck = (ourNumber > 3 && ourNumber < 7 ); Sy…" at bounding box center [220, 169] width 390 height 129
click at [78, 186] on div "int ourNumber = 5 ; Boolean numberCheck = (ourNumber > 3 && ourNumber < 7 ); Sy…" at bounding box center [220, 169] width 390 height 129
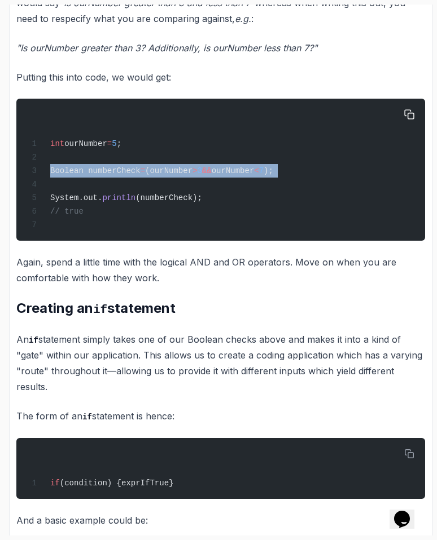
drag, startPoint x: 48, startPoint y: 171, endPoint x: 346, endPoint y: 184, distance: 298.1
click at [346, 184] on div "int ourNumber = 5 ; Boolean numberCheck = (ourNumber > 3 && ourNumber < 7 ); Sy…" at bounding box center [220, 169] width 390 height 129
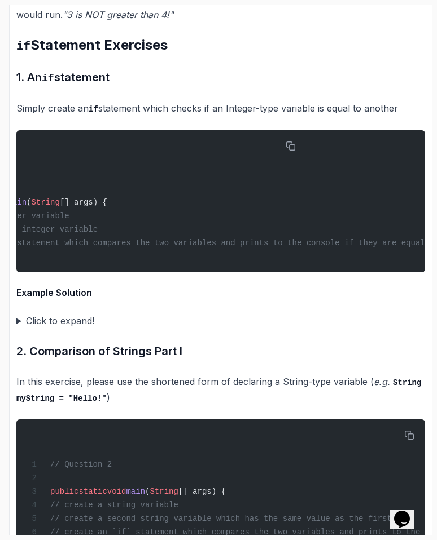
scroll to position [0, 0]
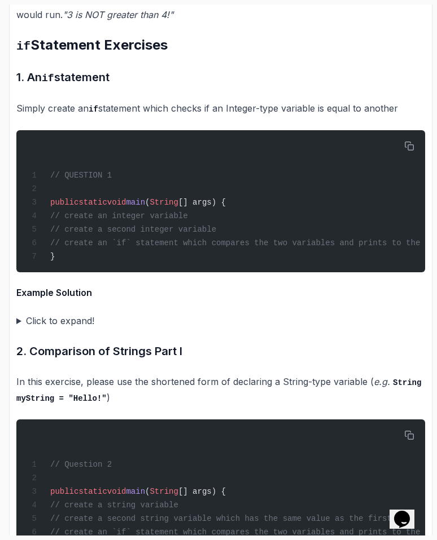
click at [74, 320] on summary "Click to expand!" at bounding box center [220, 321] width 408 height 16
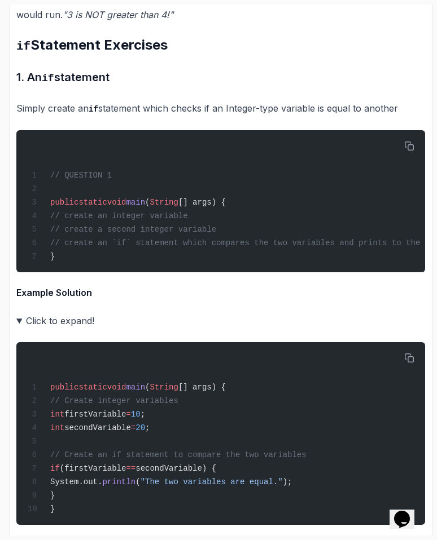
click at [59, 313] on summary "Click to expand!" at bounding box center [220, 321] width 408 height 16
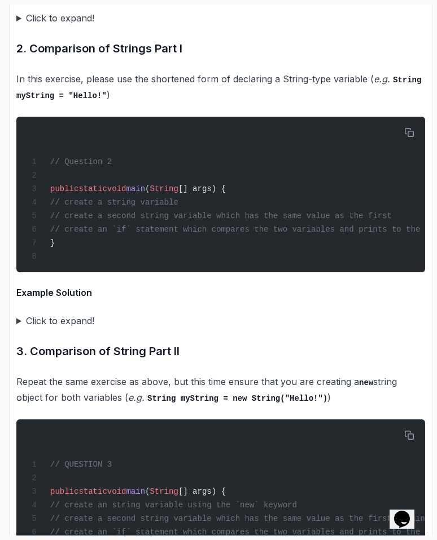
click at [55, 318] on summary "Click to expand!" at bounding box center [220, 321] width 408 height 16
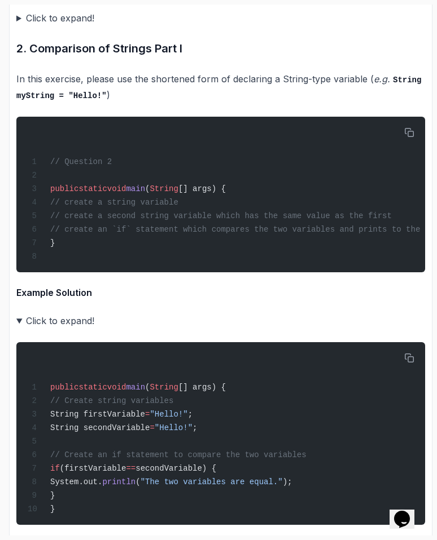
click at [55, 318] on summary "Click to expand!" at bounding box center [220, 321] width 408 height 16
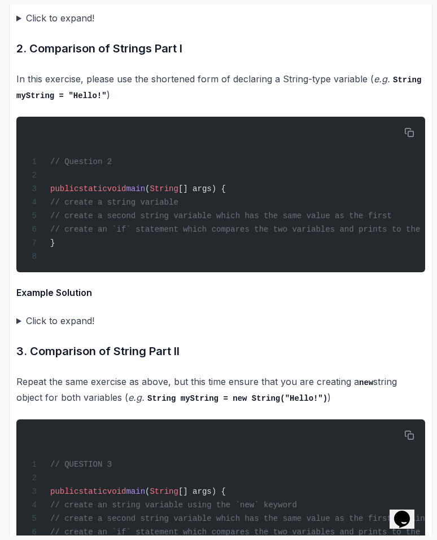
click at [80, 320] on summary "Click to expand!" at bounding box center [220, 321] width 408 height 16
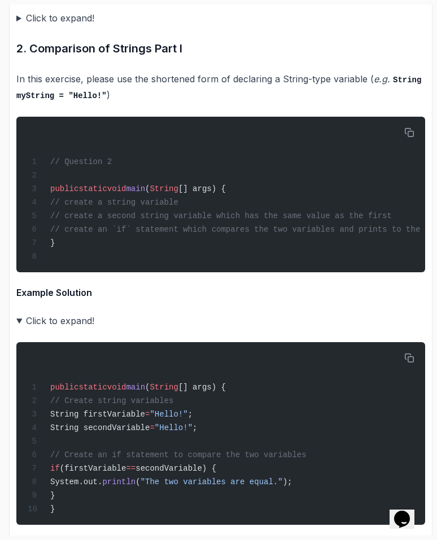
click at [69, 325] on summary "Click to expand!" at bounding box center [220, 321] width 408 height 16
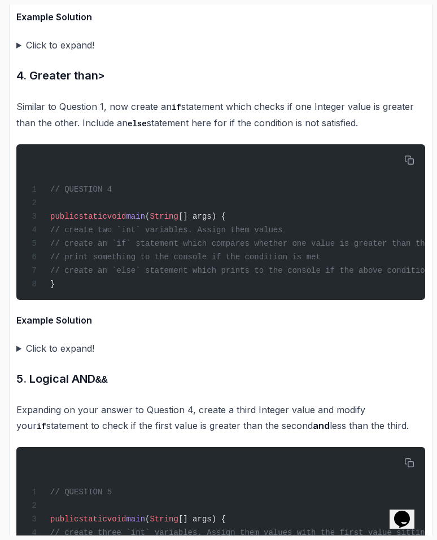
scroll to position [3188, 0]
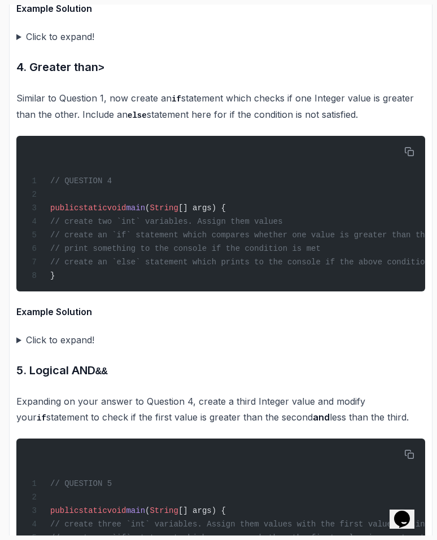
click at [58, 348] on summary "Click to expand!" at bounding box center [220, 340] width 408 height 16
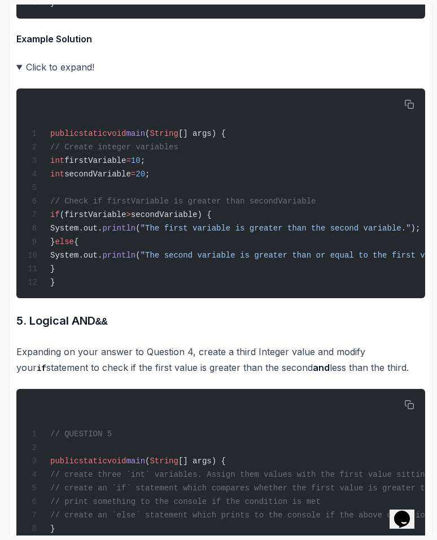
scroll to position [3413, 0]
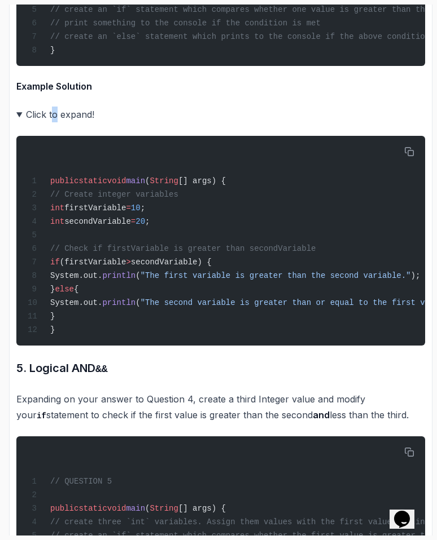
click at [52, 122] on summary "Click to expand!" at bounding box center [220, 115] width 408 height 16
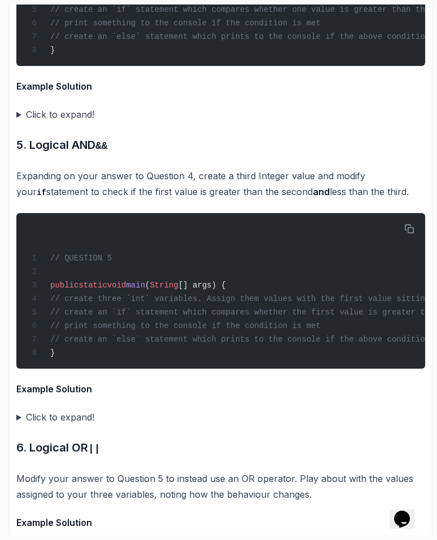
click at [54, 178] on p "Expanding on your answer to Question 4, create a third Integer value and modify…" at bounding box center [220, 184] width 408 height 32
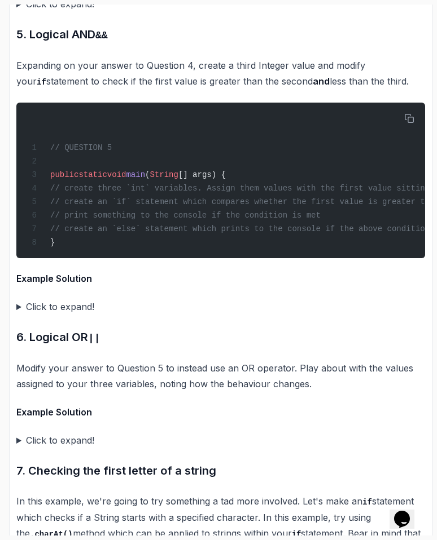
scroll to position [3530, 0]
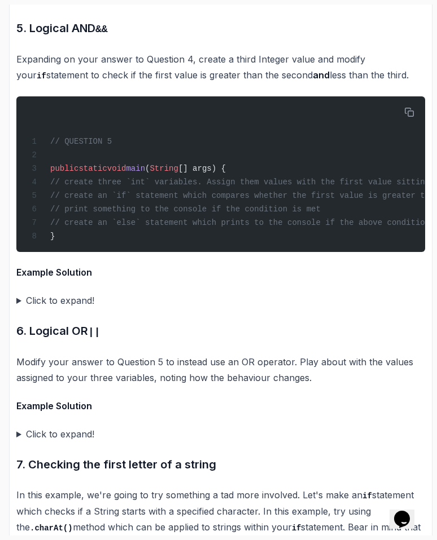
click at [38, 279] on h4 "Example Solution" at bounding box center [220, 273] width 408 height 14
click at [24, 308] on summary "Click to expand!" at bounding box center [220, 301] width 408 height 16
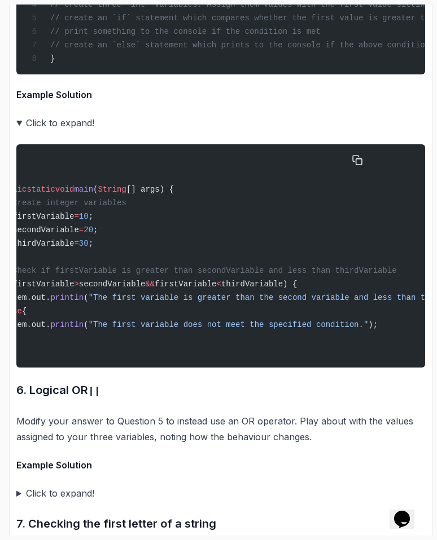
scroll to position [0, 53]
click at [82, 302] on span "println" at bounding box center [65, 297] width 33 height 9
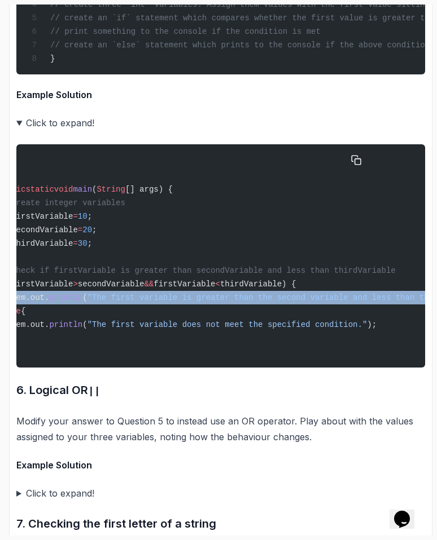
click at [82, 302] on span "println" at bounding box center [65, 297] width 33 height 9
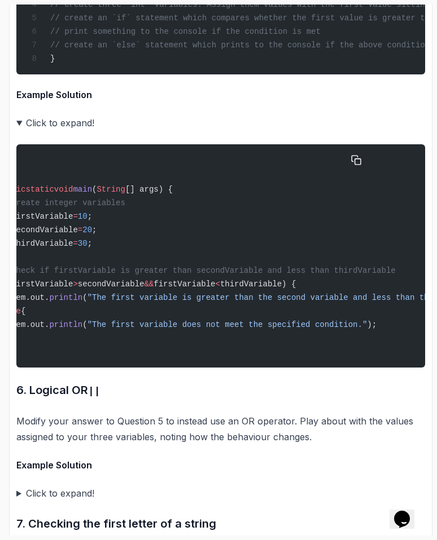
click at [223, 329] on span ""The first variable does not meet the specified condition."" at bounding box center [227, 324] width 280 height 9
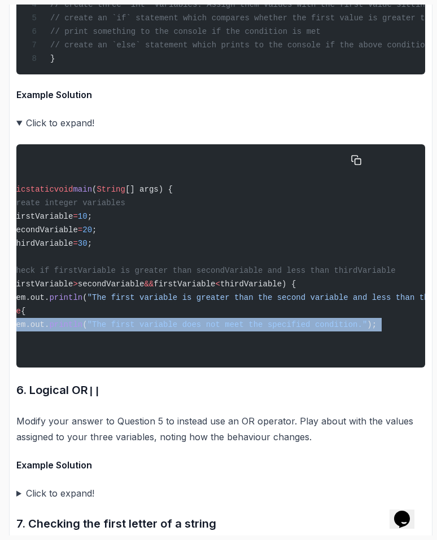
click at [223, 329] on span ""The first variable does not meet the specified condition."" at bounding box center [227, 324] width 280 height 9
copy code "System.out. println ( "The first variable does not meet the specified condition…"
click at [223, 329] on span ""The first variable does not meet the specified condition."" at bounding box center [227, 324] width 280 height 9
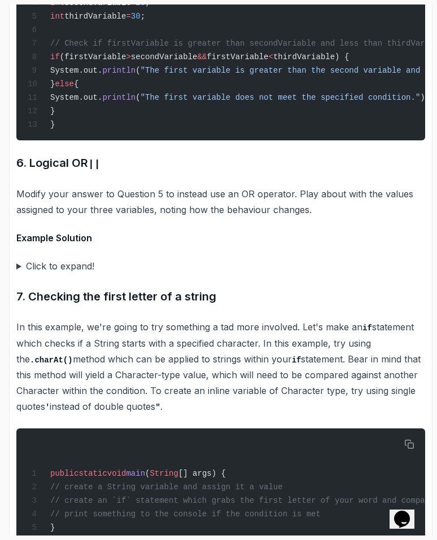
scroll to position [3657, 0]
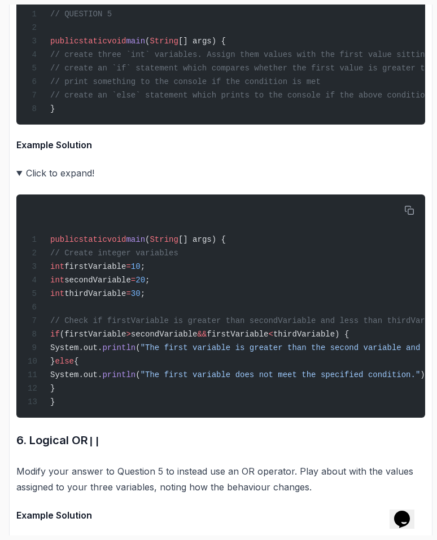
click at [43, 181] on summary "Click to expand!" at bounding box center [220, 173] width 408 height 16
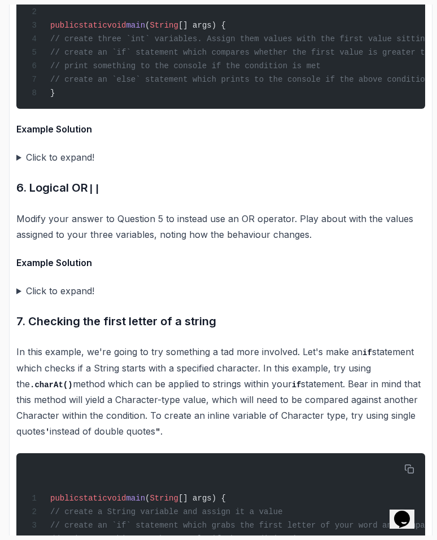
scroll to position [3706, 0]
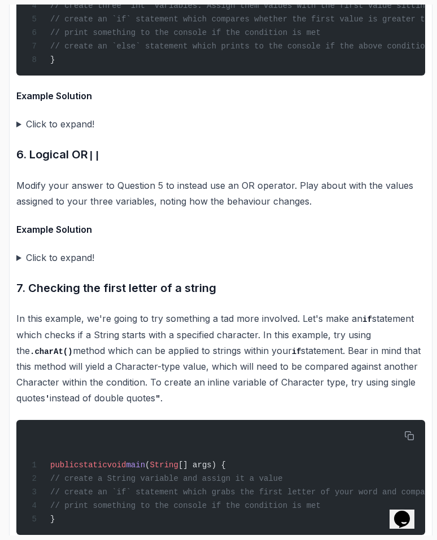
click at [56, 266] on summary "Click to expand!" at bounding box center [220, 258] width 408 height 16
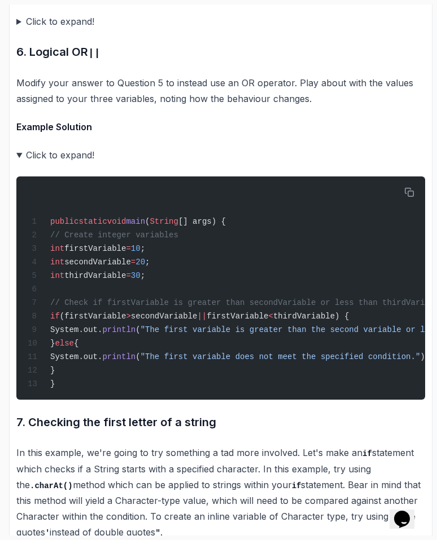
scroll to position [3810, 0]
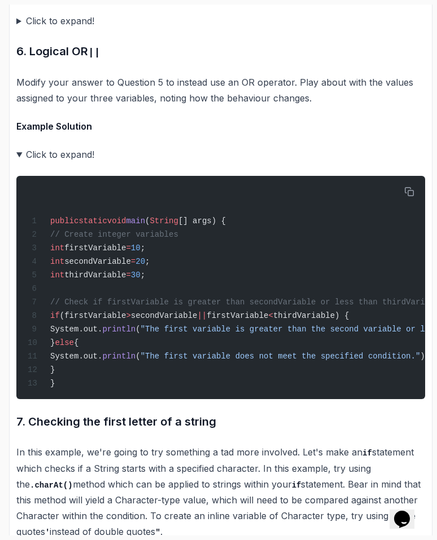
click at [70, 162] on summary "Click to expand!" at bounding box center [220, 155] width 408 height 16
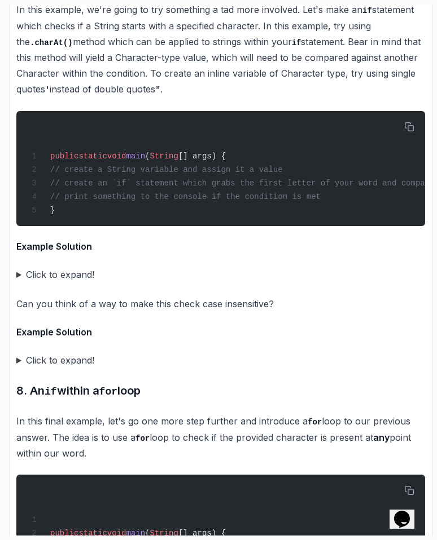
scroll to position [4017, 0]
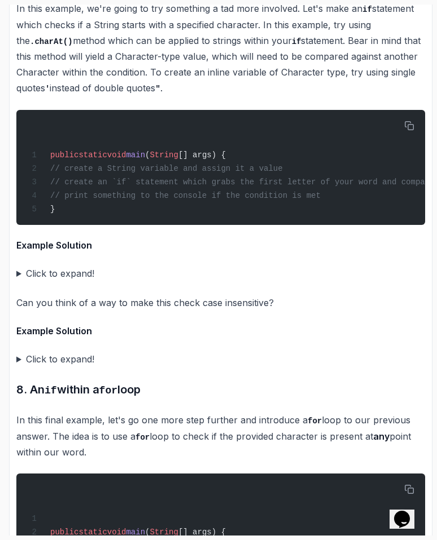
click at [76, 281] on summary "Click to expand!" at bounding box center [220, 274] width 408 height 16
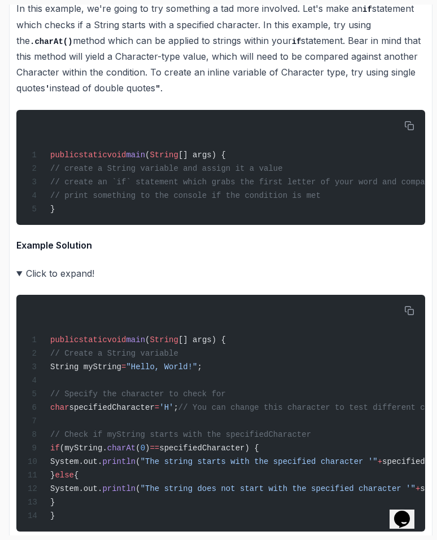
click at [76, 281] on summary "Click to expand!" at bounding box center [220, 274] width 408 height 16
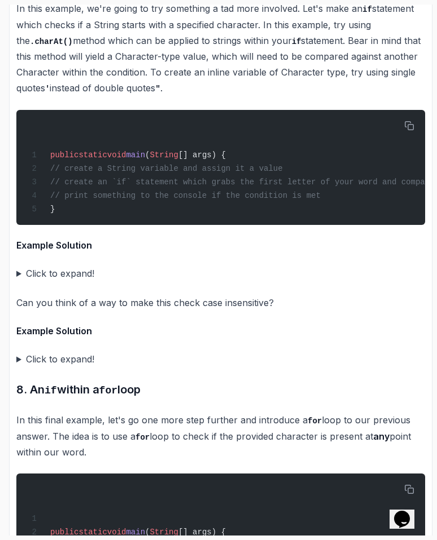
click at [75, 281] on summary "Click to expand!" at bounding box center [220, 274] width 408 height 16
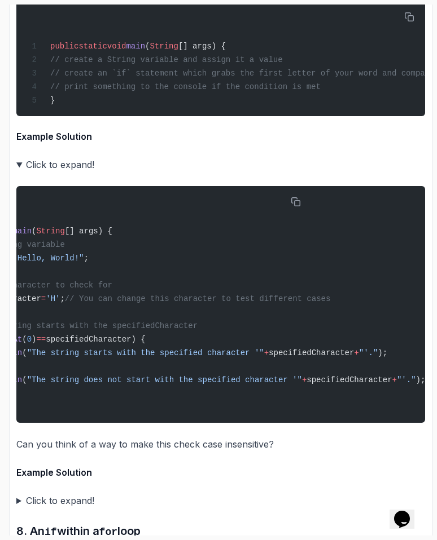
scroll to position [0, 0]
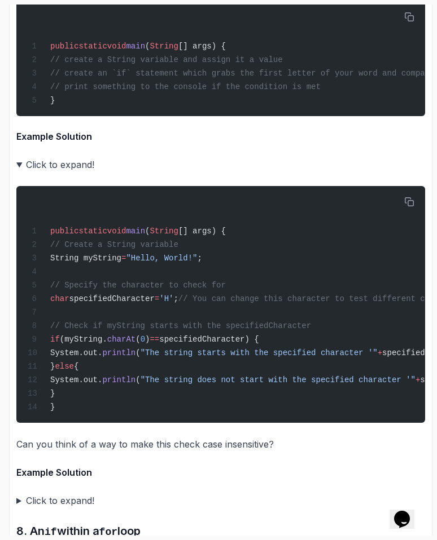
click at [55, 173] on summary "Click to expand!" at bounding box center [220, 165] width 408 height 16
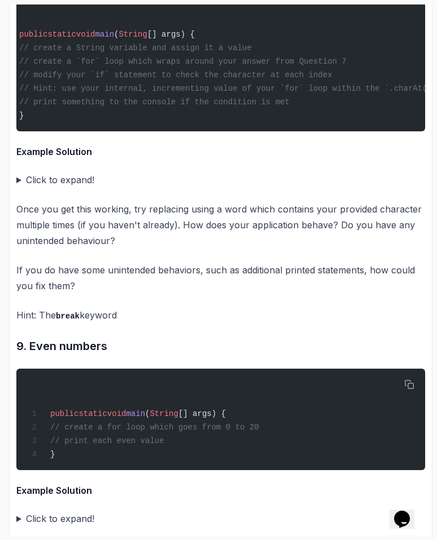
scroll to position [4516, 0]
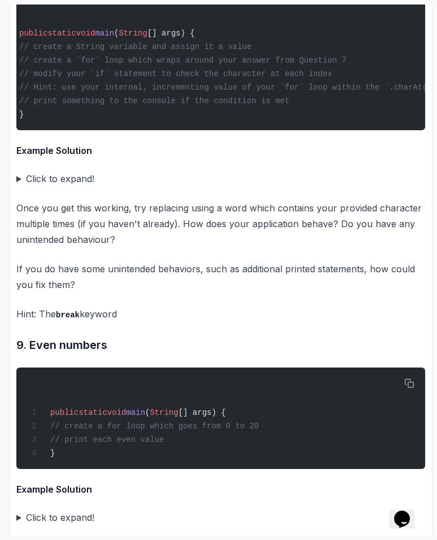
click at [49, 157] on h4 "Example Solution" at bounding box center [220, 151] width 408 height 14
click at [49, 187] on summary "Click to expand!" at bounding box center [220, 179] width 408 height 16
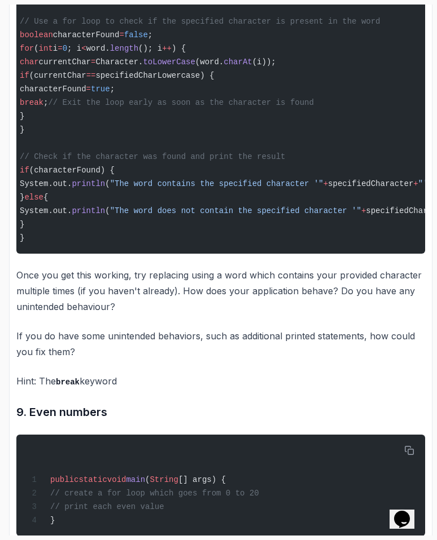
scroll to position [4991, 0]
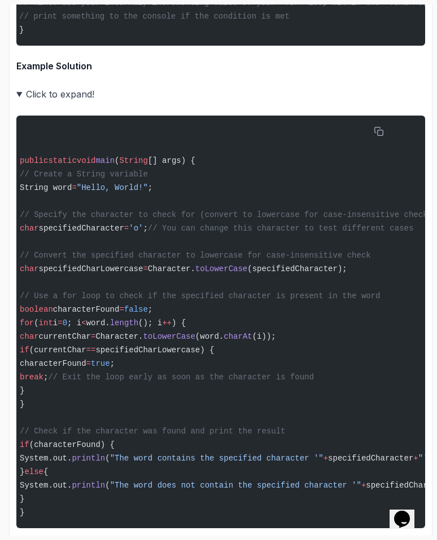
click at [46, 102] on summary "Click to expand!" at bounding box center [220, 94] width 408 height 16
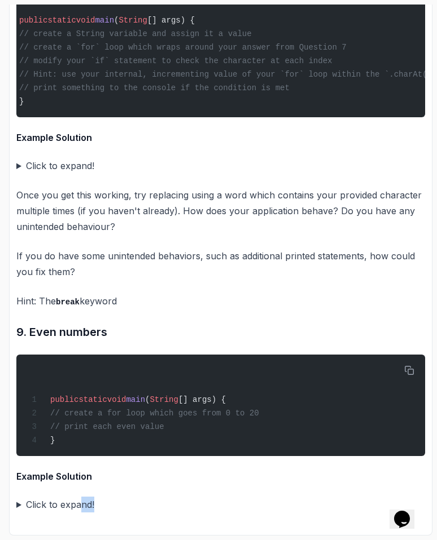
click at [68, 506] on summary "Click to expand!" at bounding box center [220, 505] width 408 height 16
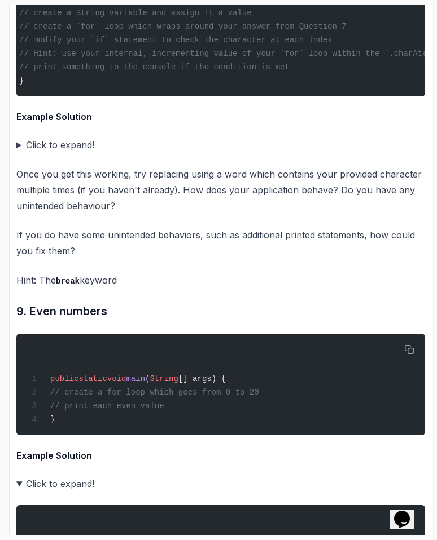
scroll to position [4751, 0]
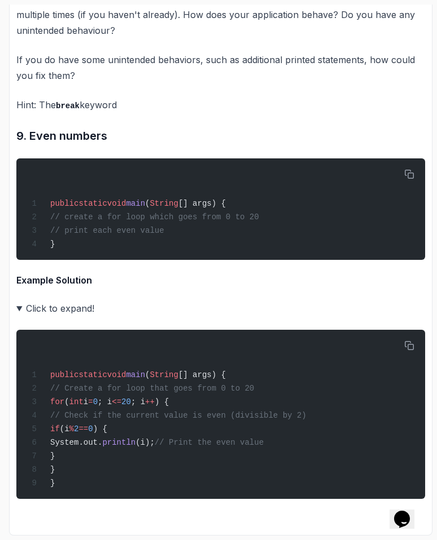
click at [47, 312] on details "Click to expand! public static void main ( String [] args) { // Create a for lo…" at bounding box center [220, 400] width 408 height 199
click at [43, 302] on summary "Click to expand!" at bounding box center [220, 309] width 408 height 16
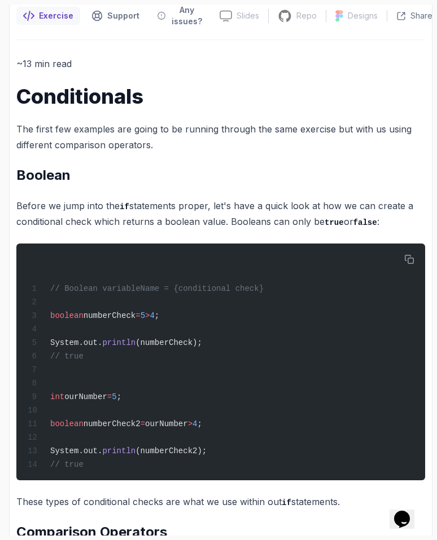
scroll to position [0, 0]
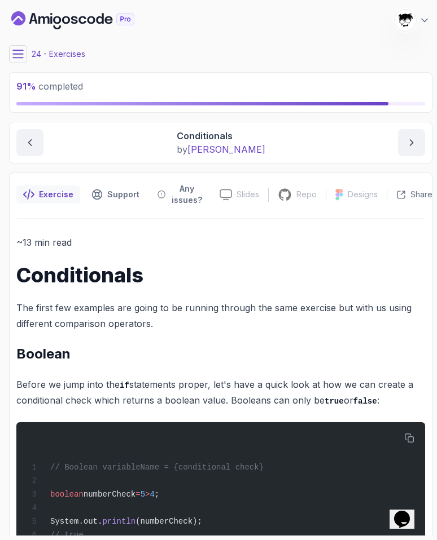
click at [23, 62] on button at bounding box center [18, 54] width 18 height 18
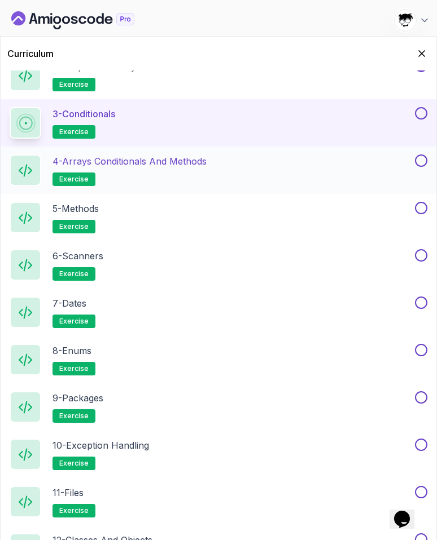
scroll to position [709, 0]
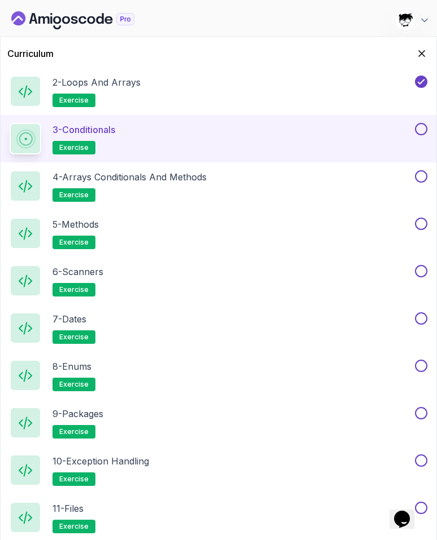
click at [422, 131] on button at bounding box center [421, 129] width 12 height 12
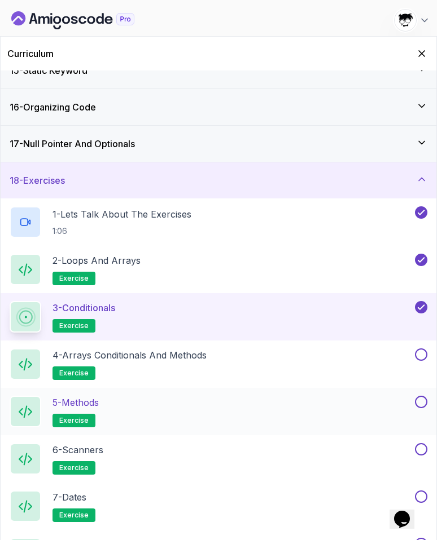
scroll to position [563, 0]
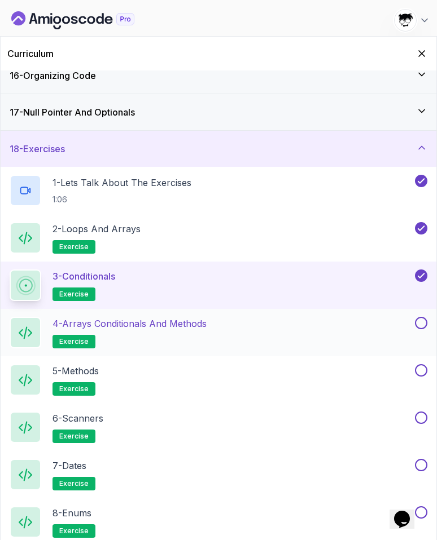
click at [259, 340] on div "4 - Arrays Conditionals and Methods exercise" at bounding box center [211, 333] width 403 height 32
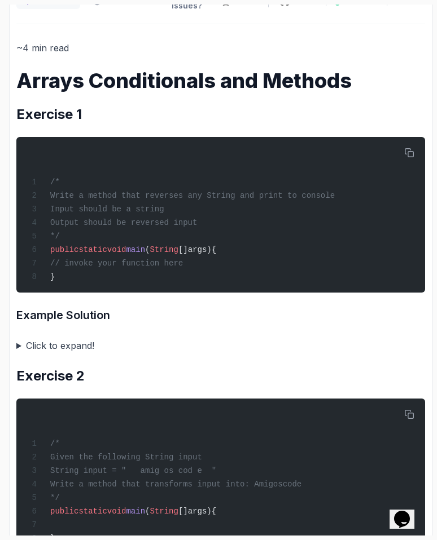
scroll to position [199, 0]
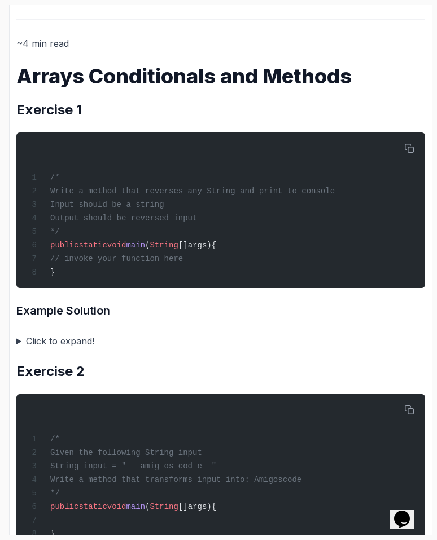
click at [77, 345] on summary "Click to expand!" at bounding box center [220, 341] width 408 height 16
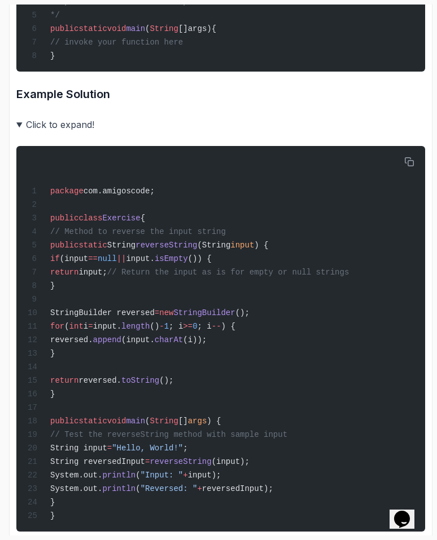
scroll to position [417, 0]
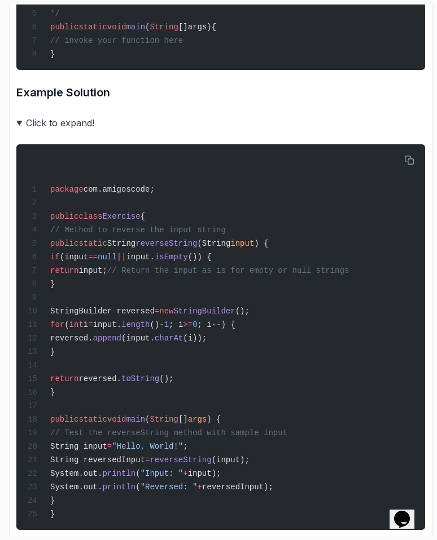
click at [54, 126] on summary "Click to expand!" at bounding box center [220, 123] width 408 height 16
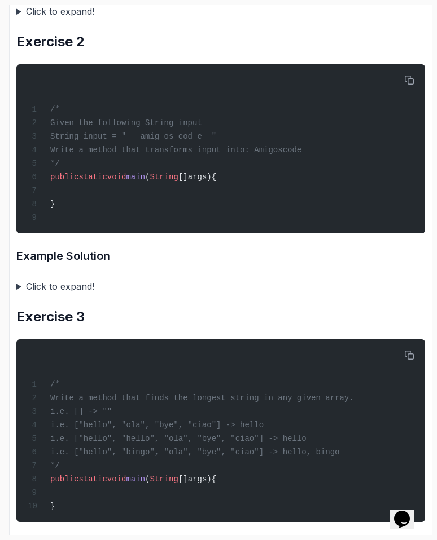
scroll to position [530, 0]
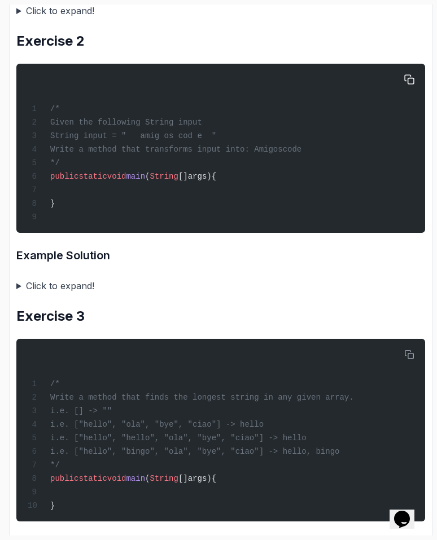
drag, startPoint x: 65, startPoint y: 142, endPoint x: 257, endPoint y: 142, distance: 191.8
click at [256, 142] on div "/* Given the following String input String input = " amig os cod e " Write a me…" at bounding box center [220, 148] width 390 height 156
copy span "String input = " amig os cod e ""
click at [257, 142] on div "/* Given the following String input String input = " amig os cod e " Write a me…" at bounding box center [220, 148] width 390 height 156
click at [39, 294] on summary "Click to expand!" at bounding box center [220, 286] width 408 height 16
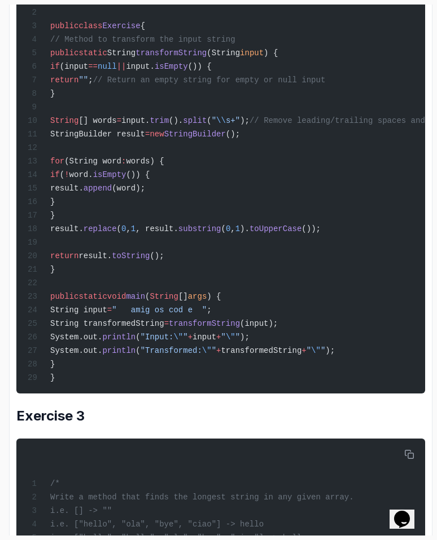
scroll to position [794, 0]
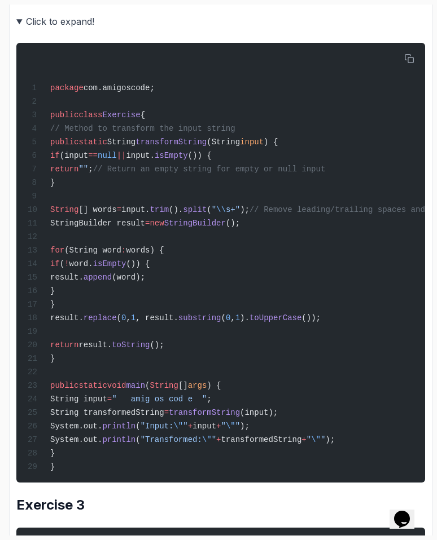
click at [21, 29] on summary "Click to expand!" at bounding box center [220, 22] width 408 height 16
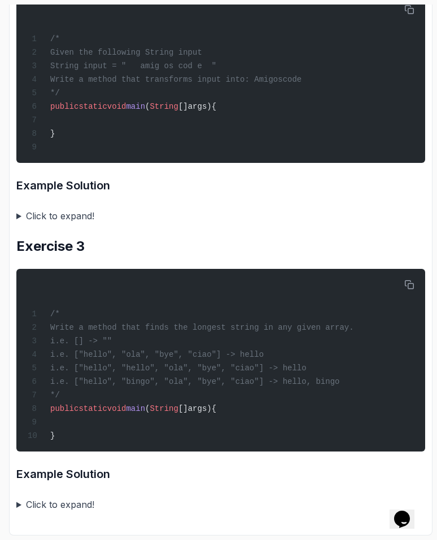
click at [50, 508] on summary "Click to expand!" at bounding box center [220, 505] width 408 height 16
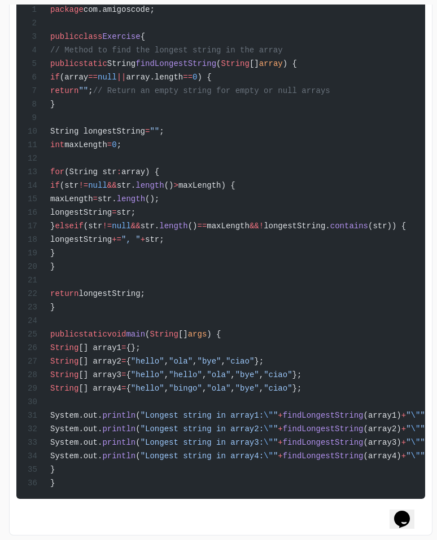
scroll to position [1195, 0]
click at [56, 359] on span "String" at bounding box center [64, 361] width 28 height 9
drag, startPoint x: 84, startPoint y: 471, endPoint x: 64, endPoint y: 333, distance: 139.7
click at [64, 333] on div "package com.amigoscode; public class Exercise { // Method to find the longest s…" at bounding box center [220, 231] width 390 height 521
copy code "public static void main ( String [] args ) { String [] array1 = {}; String [] a…"
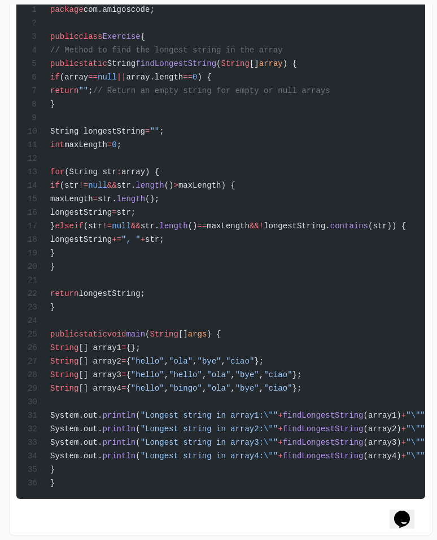
click at [64, 333] on span "public" at bounding box center [64, 334] width 28 height 9
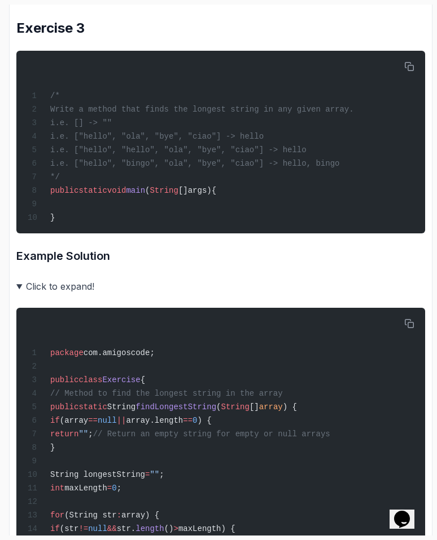
scroll to position [792, 0]
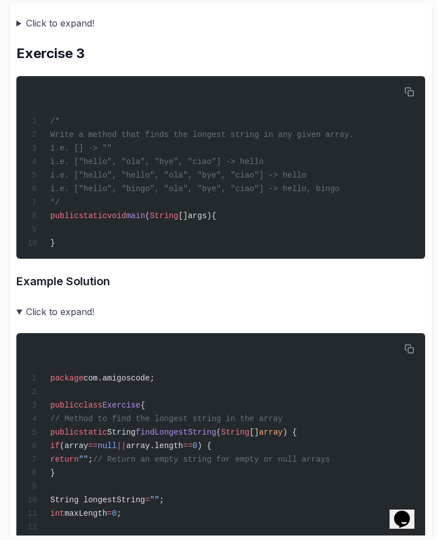
click at [16, 320] on summary "Click to expand!" at bounding box center [220, 312] width 408 height 16
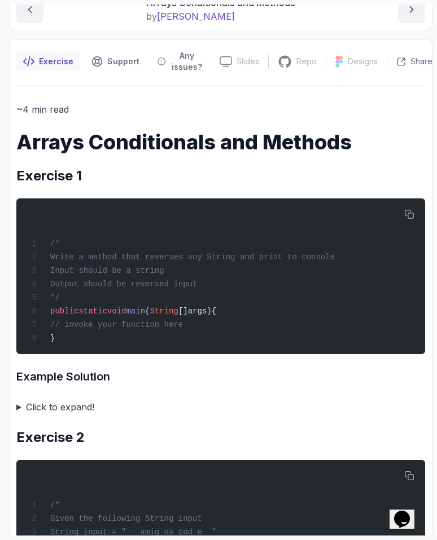
scroll to position [0, 0]
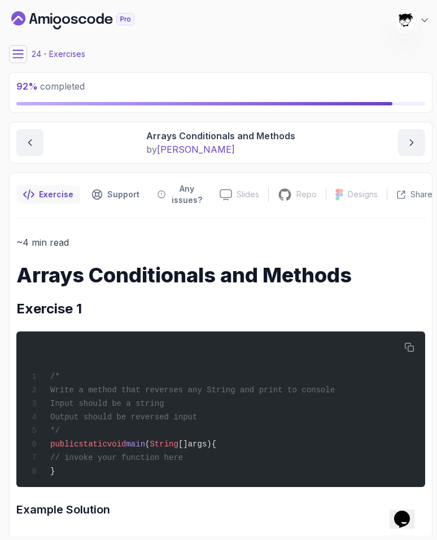
click at [22, 52] on icon at bounding box center [17, 54] width 11 height 11
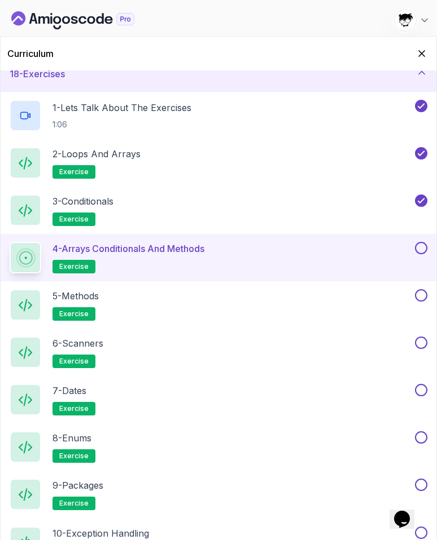
scroll to position [586, 0]
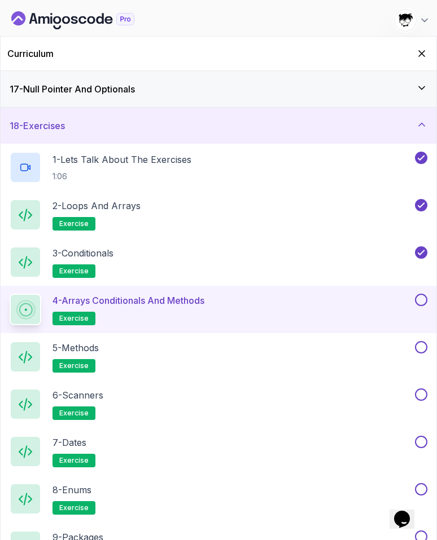
click at [428, 297] on div "4 - Arrays Conditionals and Methods exercise" at bounding box center [218, 309] width 435 height 47
click at [420, 301] on button at bounding box center [421, 300] width 12 height 12
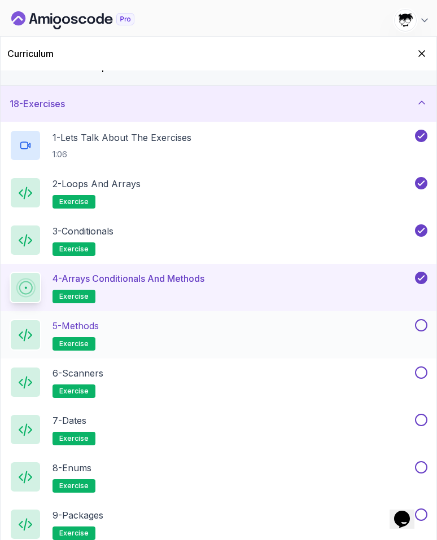
click at [303, 338] on div "5 - Methods exercise" at bounding box center [211, 335] width 403 height 32
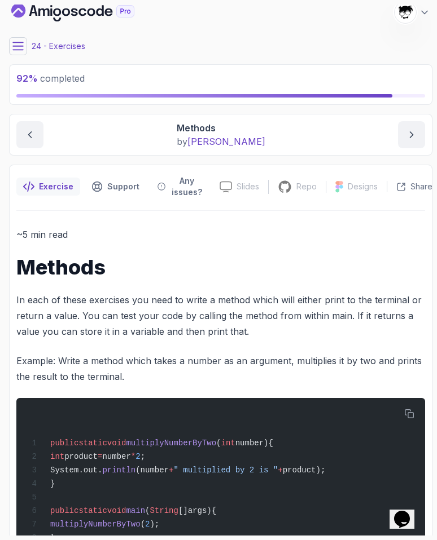
scroll to position [9, 0]
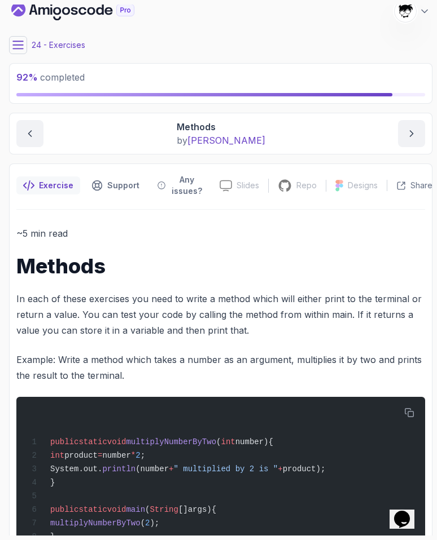
click at [20, 52] on button at bounding box center [18, 45] width 18 height 18
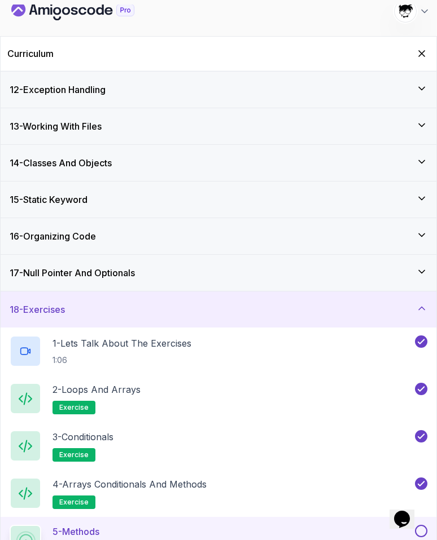
scroll to position [378, 0]
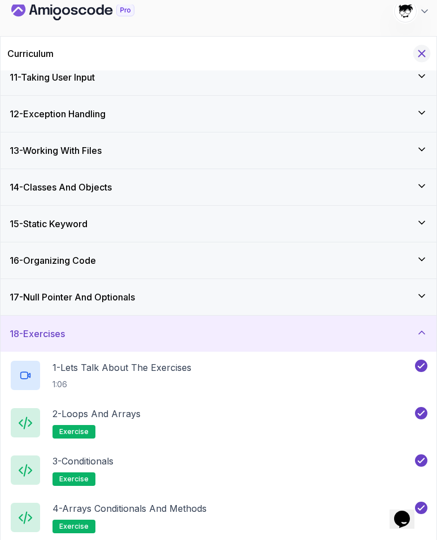
click at [421, 47] on icon "Hide Curriculum for mobile" at bounding box center [421, 53] width 12 height 12
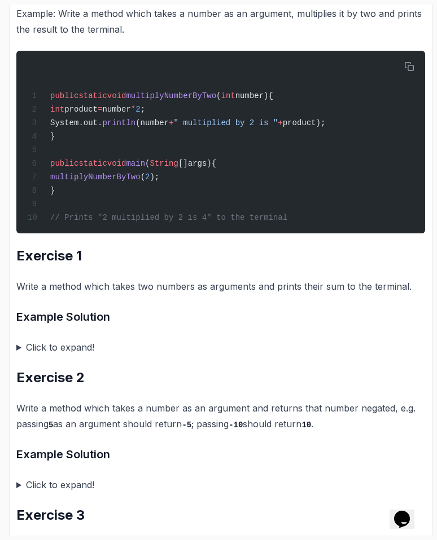
scroll to position [360, 0]
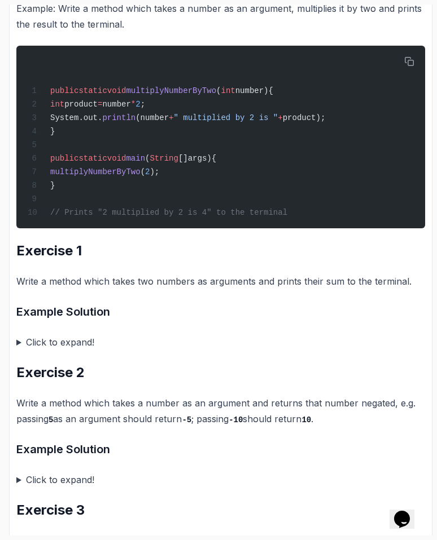
click at [40, 350] on summary "Click to expand!" at bounding box center [220, 342] width 408 height 16
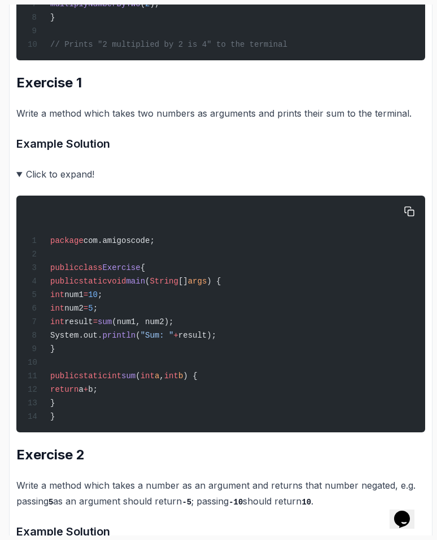
scroll to position [488, 0]
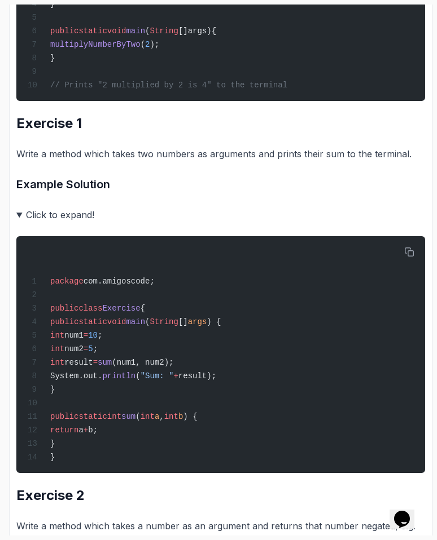
click at [21, 218] on summary "Click to expand!" at bounding box center [220, 215] width 408 height 16
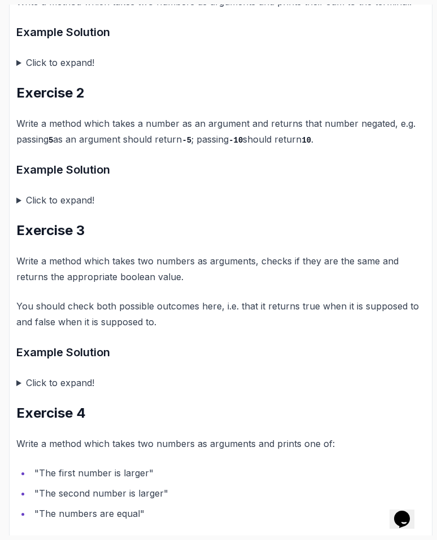
scroll to position [639, 0]
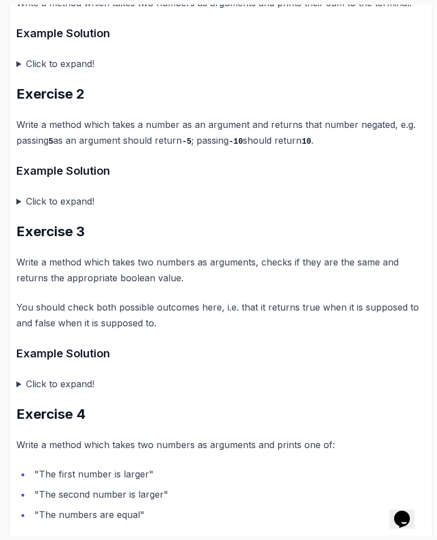
click at [48, 209] on summary "Click to expand!" at bounding box center [220, 201] width 408 height 16
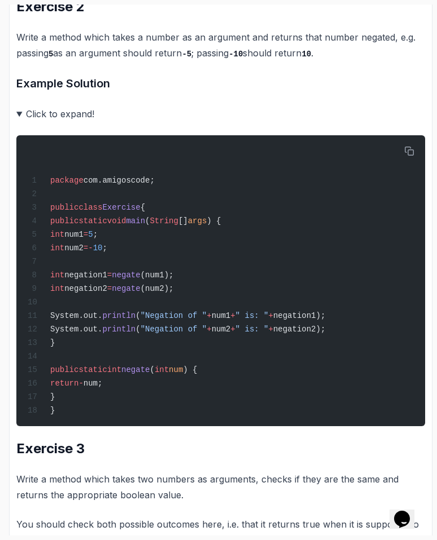
click at [89, 121] on summary "Click to expand!" at bounding box center [220, 114] width 408 height 16
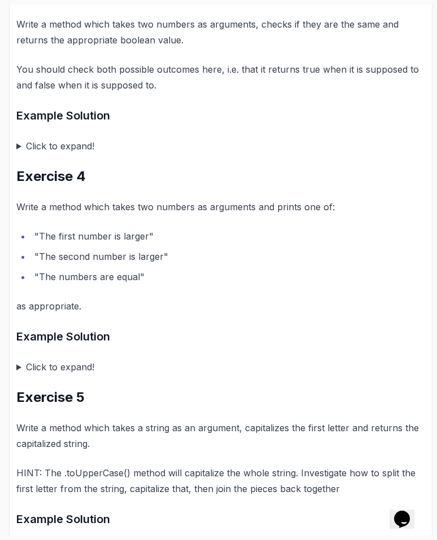
scroll to position [859, 0]
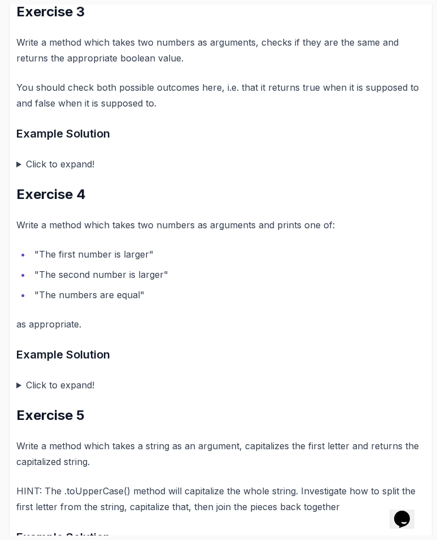
click at [60, 164] on summary "Click to expand!" at bounding box center [220, 164] width 408 height 16
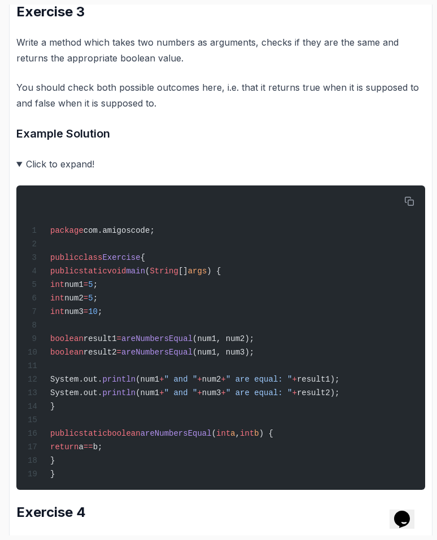
scroll to position [950, 0]
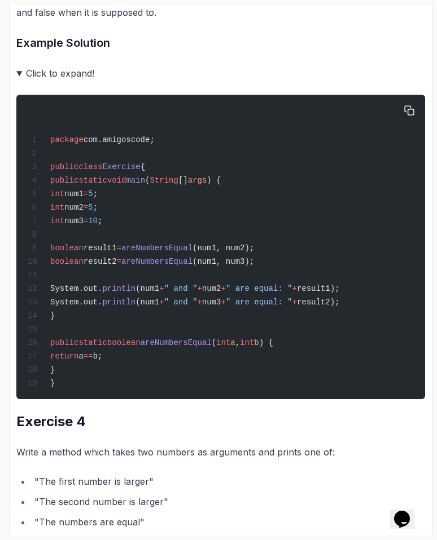
drag, startPoint x: 86, startPoint y: 200, endPoint x: 170, endPoint y: 239, distance: 92.8
click at [170, 239] on div "package com.amigoscode; public class Exercise { public static void main ( Strin…" at bounding box center [220, 247] width 390 height 291
copy code "int num1 = 5 ; int num2 = 5 ; int num3 = 10 ;"
click at [170, 239] on div "package com.amigoscode; public class Exercise { public static void main ( Strin…" at bounding box center [220, 247] width 390 height 291
click at [50, 74] on summary "Click to expand!" at bounding box center [220, 73] width 408 height 16
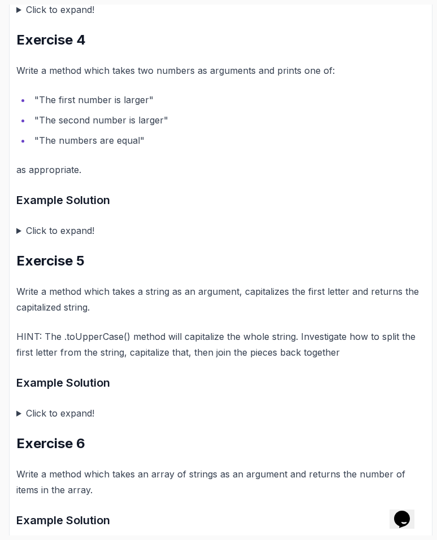
scroll to position [1014, 0]
click at [57, 231] on summary "Click to expand!" at bounding box center [220, 230] width 408 height 16
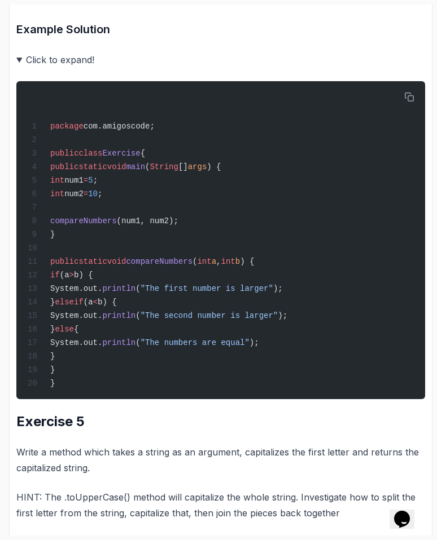
scroll to position [1183, 0]
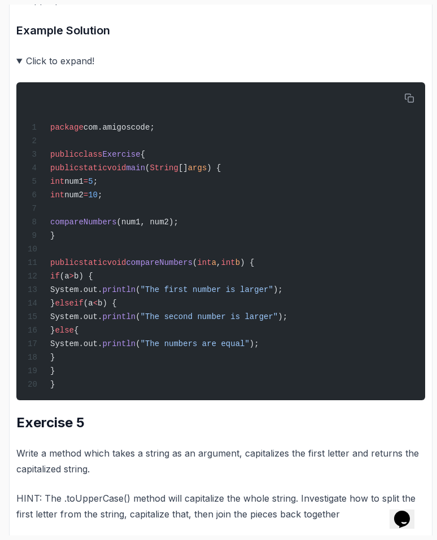
click at [36, 66] on summary "Click to expand!" at bounding box center [220, 61] width 408 height 16
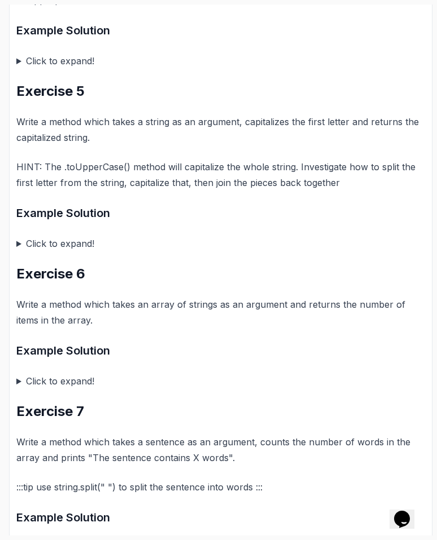
scroll to position [1232, 0]
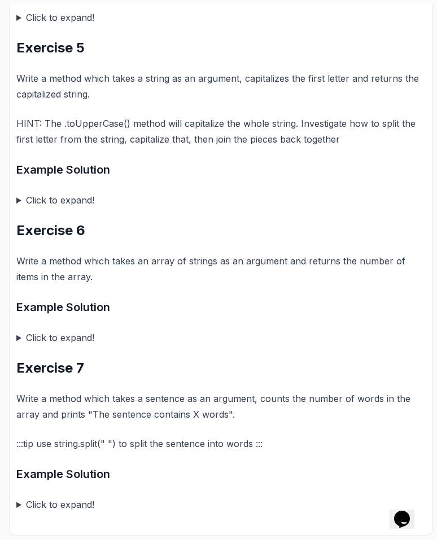
click at [39, 201] on summary "Click to expand!" at bounding box center [220, 200] width 408 height 16
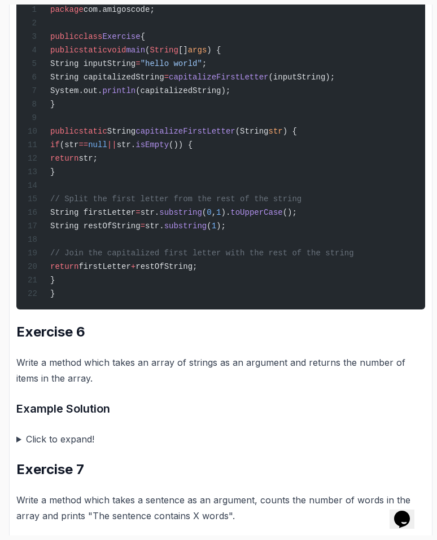
scroll to position [1321, 0]
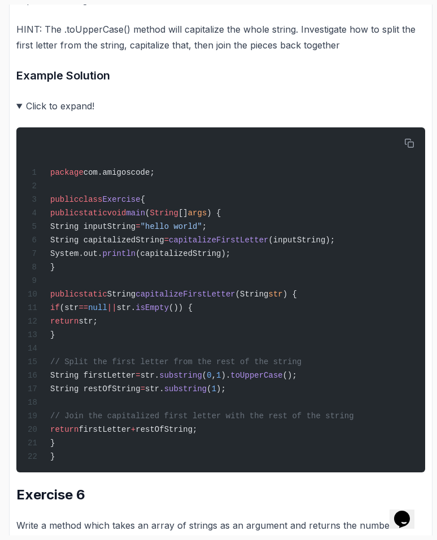
click at [44, 112] on summary "Click to expand!" at bounding box center [220, 106] width 408 height 16
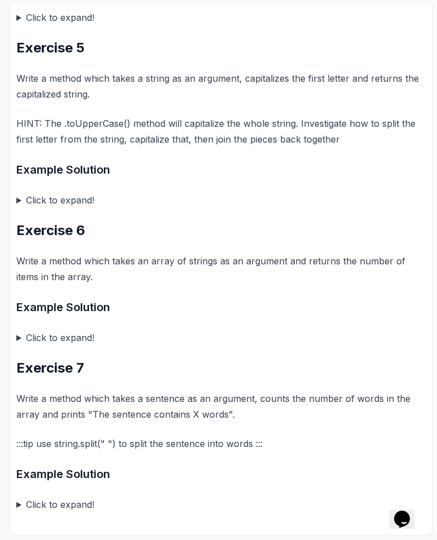
scroll to position [1232, 0]
click at [32, 337] on summary "Click to expand!" at bounding box center [220, 338] width 408 height 16
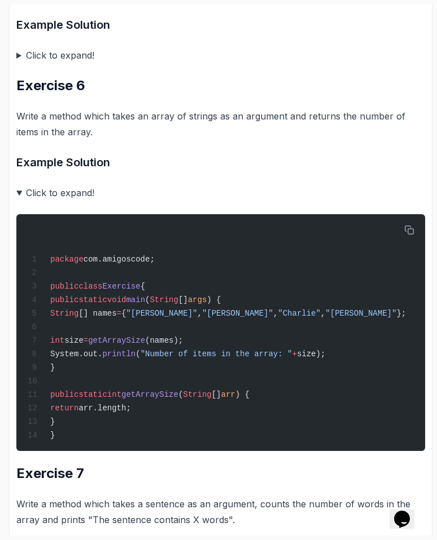
scroll to position [1376, 0]
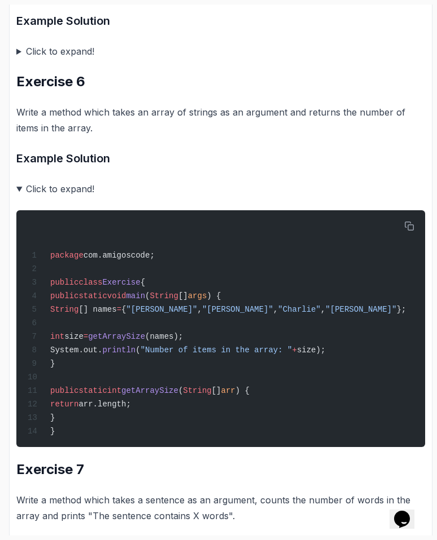
click at [43, 186] on summary "Click to expand!" at bounding box center [220, 189] width 408 height 16
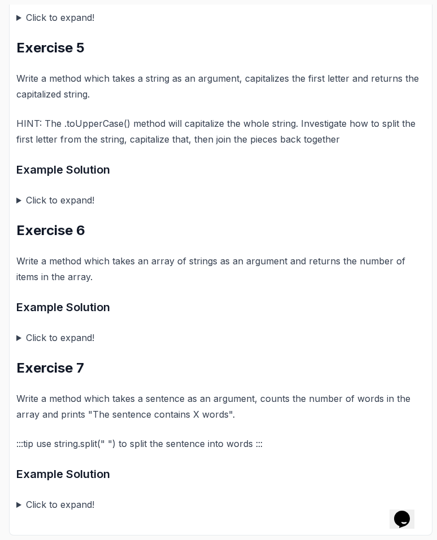
scroll to position [1232, 0]
click at [67, 501] on summary "Click to expand!" at bounding box center [220, 505] width 408 height 16
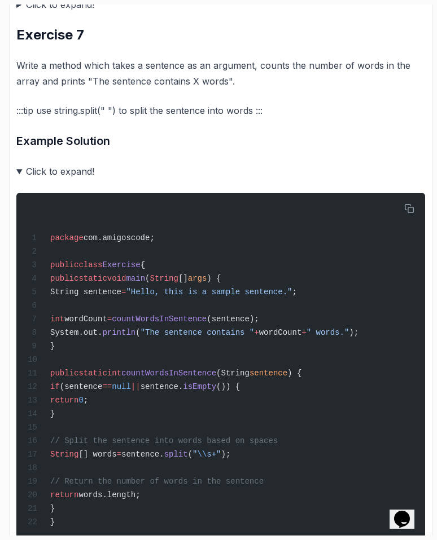
scroll to position [1617, 0]
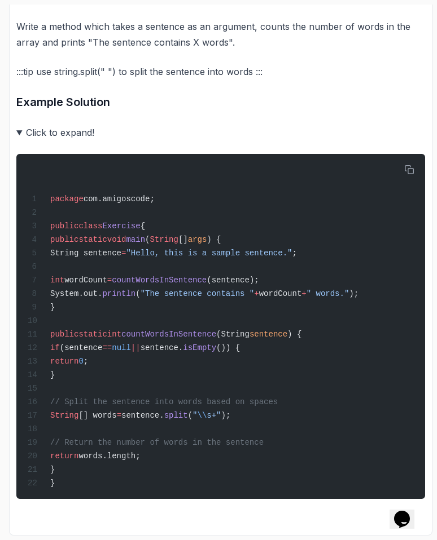
click at [87, 125] on summary "Click to expand!" at bounding box center [220, 133] width 408 height 16
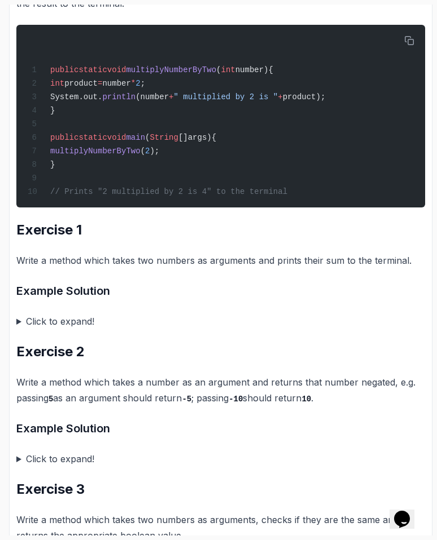
scroll to position [0, 0]
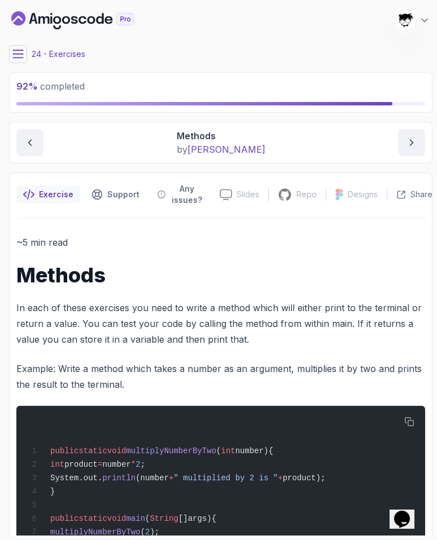
click at [12, 58] on icon at bounding box center [17, 54] width 11 height 11
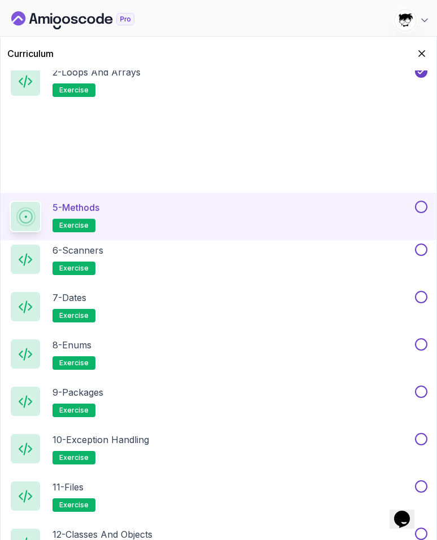
scroll to position [806, 0]
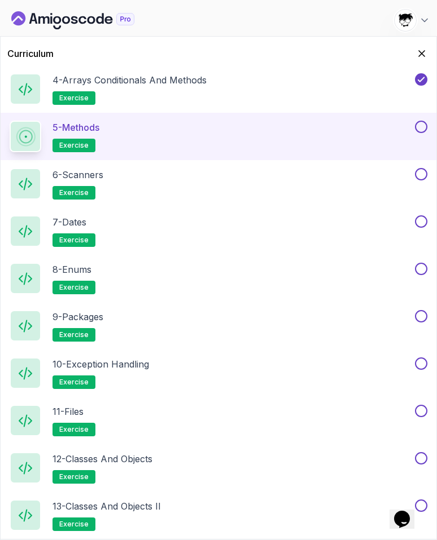
click at [420, 126] on button at bounding box center [421, 127] width 12 height 12
click at [384, 173] on div "6 - Scanners exercise" at bounding box center [211, 184] width 403 height 32
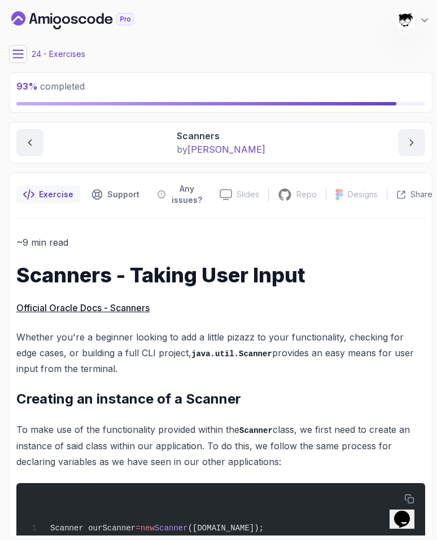
click at [14, 51] on icon at bounding box center [17, 54] width 11 height 11
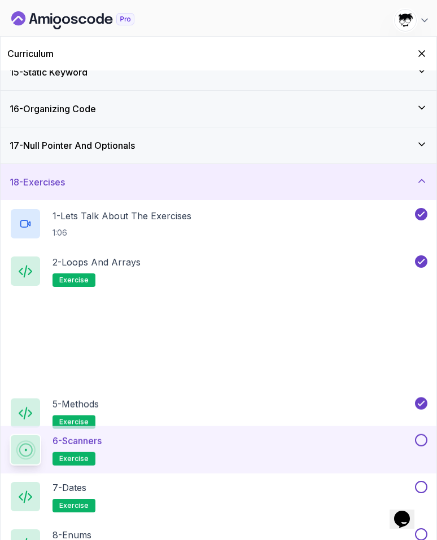
scroll to position [806, 0]
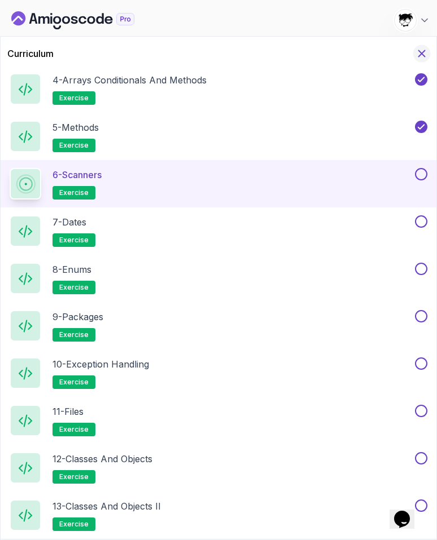
click at [421, 56] on icon "Hide Curriculum for mobile" at bounding box center [421, 53] width 12 height 12
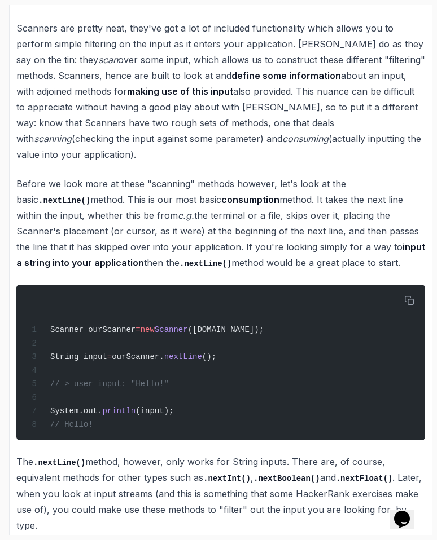
scroll to position [694, 0]
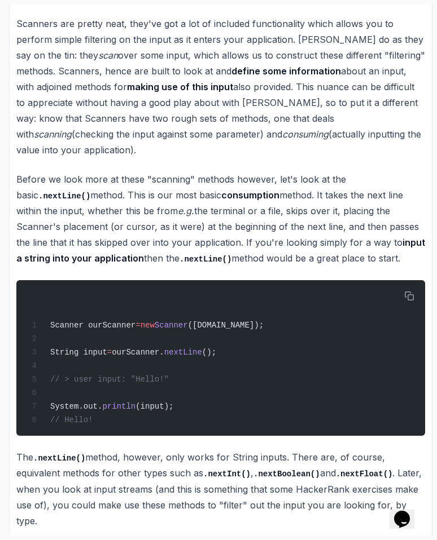
click at [91, 229] on p "Before we look more at these "scanning" methods however, let's look at the basi…" at bounding box center [220, 218] width 408 height 95
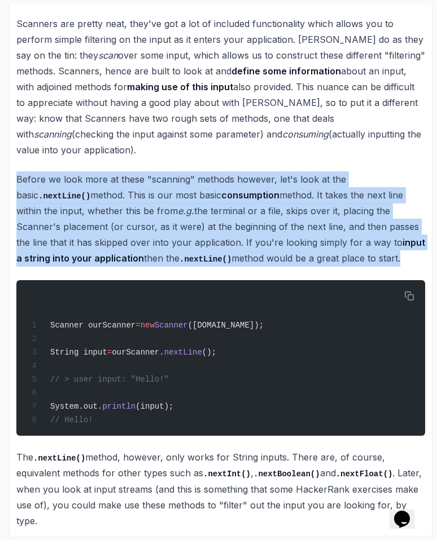
click at [91, 229] on p "Before we look more at these "scanning" methods however, let's look at the basi…" at bounding box center [220, 218] width 408 height 95
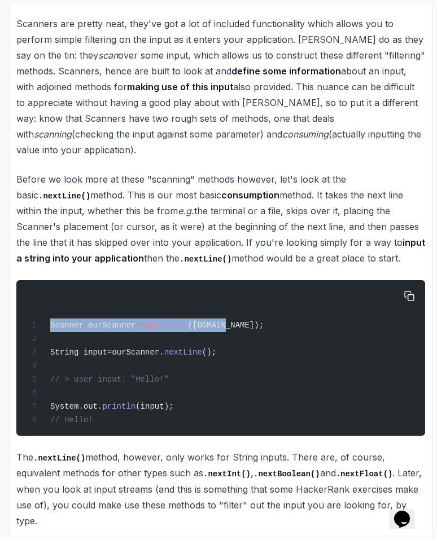
drag, startPoint x: 45, startPoint y: 300, endPoint x: 241, endPoint y: 308, distance: 197.0
click at [241, 308] on div "Scanner ourScanner = new Scanner ([DOMAIN_NAME]); String input = ourScanner. ne…" at bounding box center [220, 358] width 390 height 142
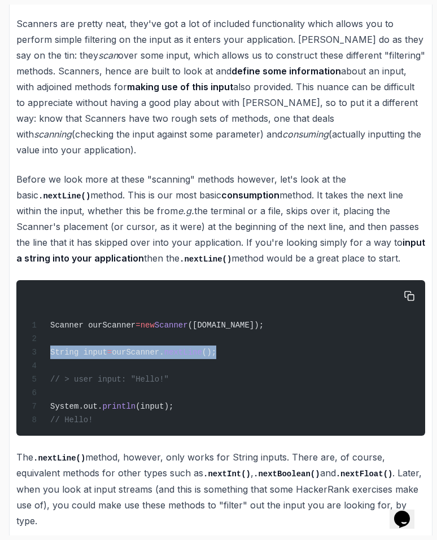
drag, startPoint x: 48, startPoint y: 335, endPoint x: 251, endPoint y: 335, distance: 203.0
click at [251, 335] on div "Scanner ourScanner = new Scanner ([DOMAIN_NAME]); String input = ourScanner. ne…" at bounding box center [220, 358] width 390 height 142
click at [252, 335] on div "Scanner ourScanner = new Scanner ([DOMAIN_NAME]); String input = ourScanner. ne…" at bounding box center [220, 358] width 390 height 142
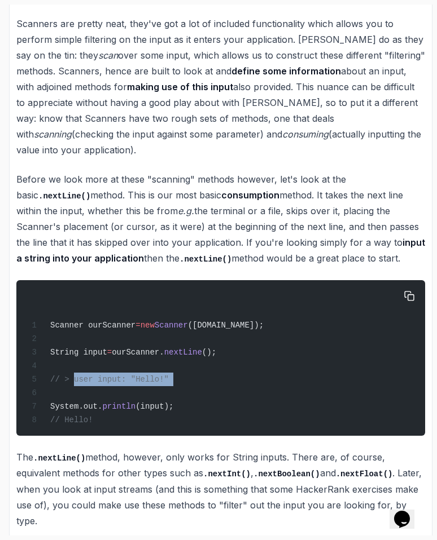
drag, startPoint x: 75, startPoint y: 361, endPoint x: 205, endPoint y: 378, distance: 130.8
click at [205, 378] on div "Scanner ourScanner = new Scanner ([DOMAIN_NAME]); String input = ourScanner. ne…" at bounding box center [220, 358] width 390 height 142
click at [191, 390] on div "Scanner ourScanner = new Scanner ([DOMAIN_NAME]); String input = ourScanner. ne…" at bounding box center [220, 358] width 390 height 142
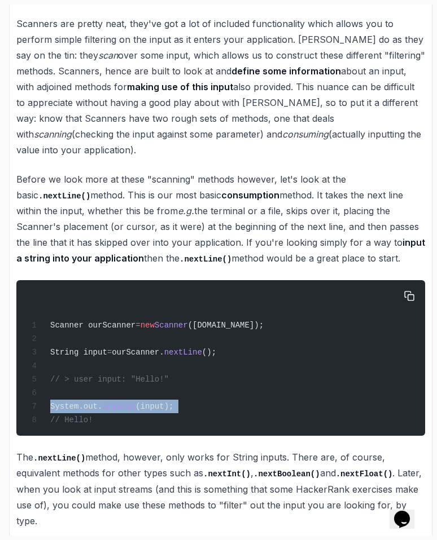
click at [191, 390] on div "Scanner ourScanner = new Scanner ([DOMAIN_NAME]); String input = ourScanner. ne…" at bounding box center [220, 358] width 390 height 142
click at [191, 389] on div "Scanner ourScanner = new Scanner ([DOMAIN_NAME]); String input = ourScanner. ne…" at bounding box center [220, 358] width 390 height 142
click at [170, 365] on div "Scanner ourScanner = new Scanner ([DOMAIN_NAME]); String input = ourScanner. ne…" at bounding box center [220, 358] width 390 height 142
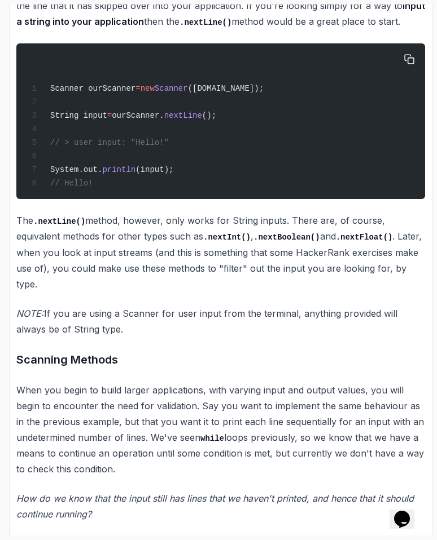
scroll to position [1005, 0]
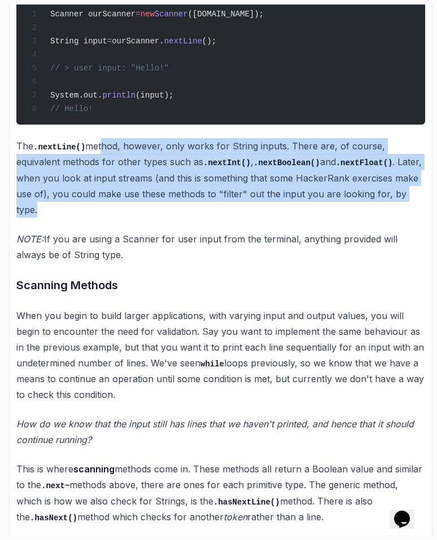
drag, startPoint x: 103, startPoint y: 141, endPoint x: 163, endPoint y: 209, distance: 90.7
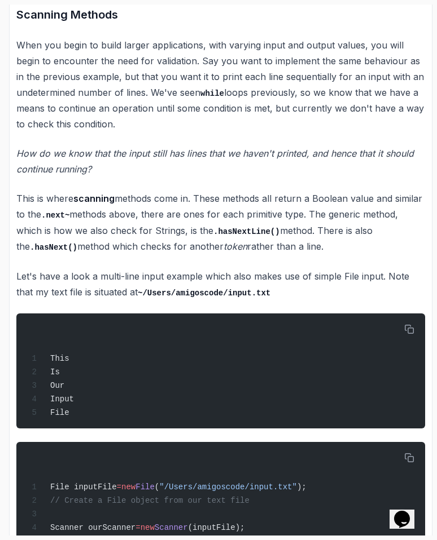
scroll to position [1274, 0]
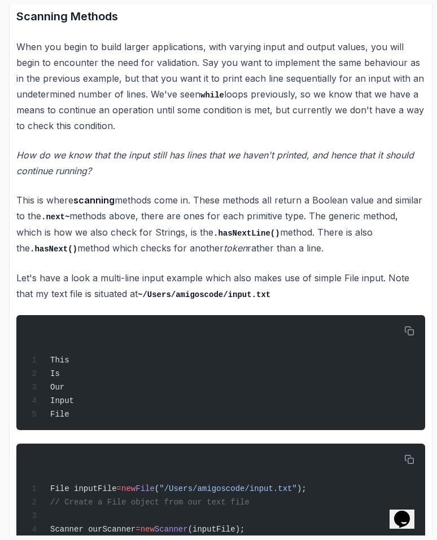
click at [91, 39] on p "When you begin to build larger applications, with varying input and output valu…" at bounding box center [220, 86] width 408 height 95
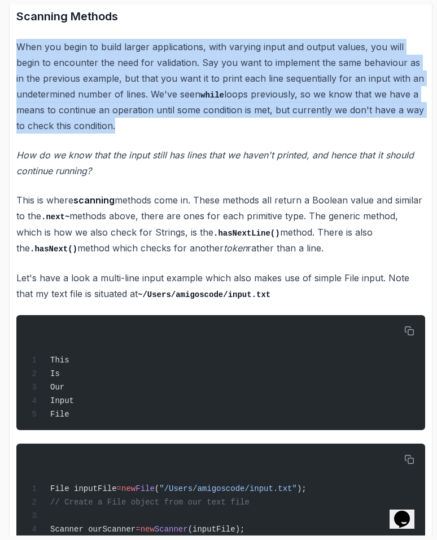
click at [91, 39] on p "When you begin to build larger applications, with varying input and output valu…" at bounding box center [220, 86] width 408 height 95
click at [93, 86] on p "When you begin to build larger applications, with varying input and output valu…" at bounding box center [220, 86] width 408 height 95
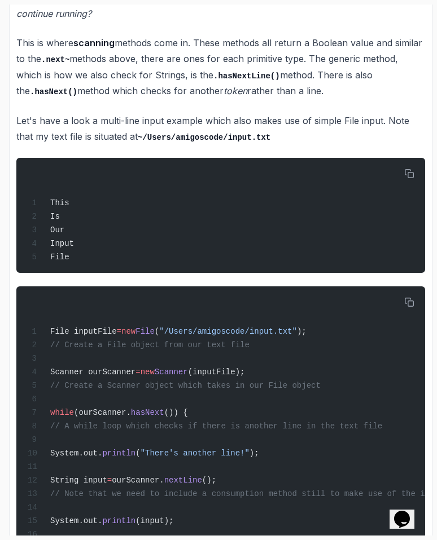
scroll to position [1473, 0]
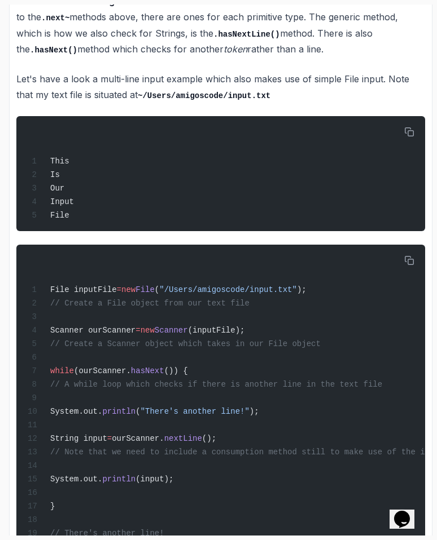
click at [125, 95] on div "~9 min read Scanners - Taking User Input Official Oracle Docs - Scanners Whethe…" at bounding box center [220, 287] width 408 height 3053
drag, startPoint x: 126, startPoint y: 78, endPoint x: 313, endPoint y: 83, distance: 187.3
click at [313, 83] on p "Let's have a look a multi-line input example which also makes use of simple Fil…" at bounding box center [220, 87] width 408 height 32
click at [248, 223] on div "~9 min read Scanners - Taking User Input Official Oracle Docs - Scanners Whethe…" at bounding box center [220, 287] width 408 height 3053
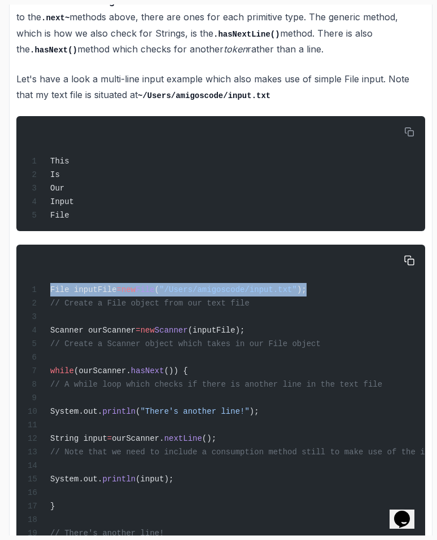
drag, startPoint x: 41, startPoint y: 278, endPoint x: 347, endPoint y: 285, distance: 306.9
click at [347, 285] on div "File inputFile = new File ( "/Users/amigoscode/input.txt" ); // Create a File o…" at bounding box center [220, 458] width 390 height 413
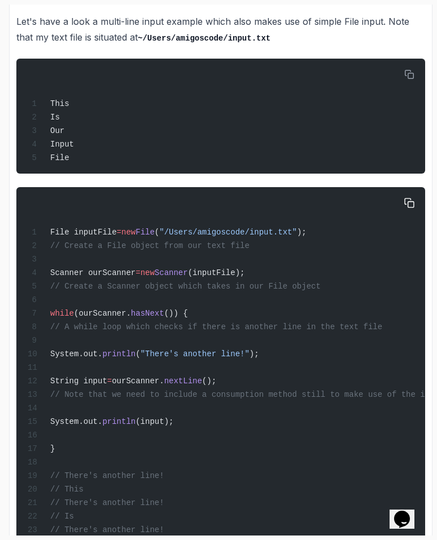
scroll to position [1533, 0]
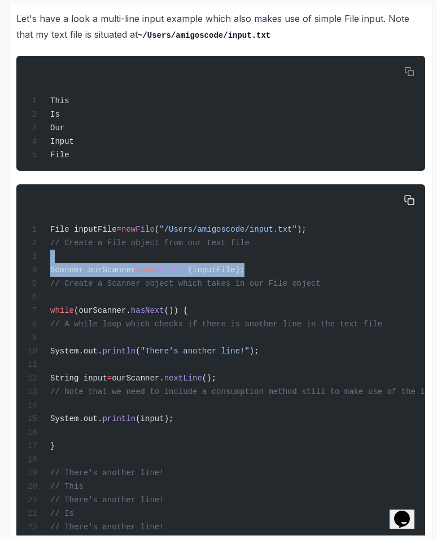
drag, startPoint x: 28, startPoint y: 253, endPoint x: 284, endPoint y: 268, distance: 256.5
click at [283, 267] on div "File inputFile = new File ( "/Users/amigoscode/input.txt" ); // Create a File o…" at bounding box center [220, 397] width 390 height 413
click at [284, 268] on div "File inputFile = new File ( "/Users/amigoscode/input.txt" ); // Create a File o…" at bounding box center [220, 397] width 390 height 413
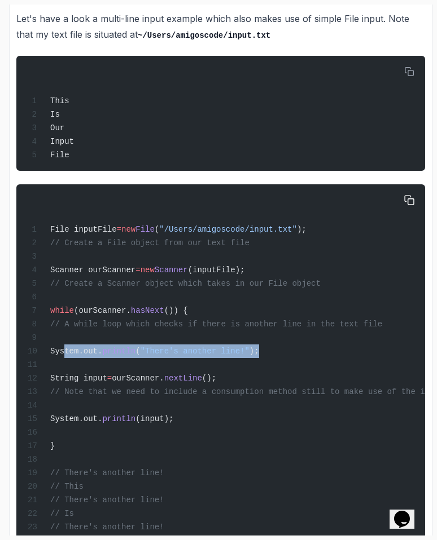
drag, startPoint x: 63, startPoint y: 351, endPoint x: 287, endPoint y: 346, distance: 224.5
click at [288, 346] on div "File inputFile = new File ( "/Users/amigoscode/input.txt" ); // Create a File o…" at bounding box center [220, 397] width 390 height 413
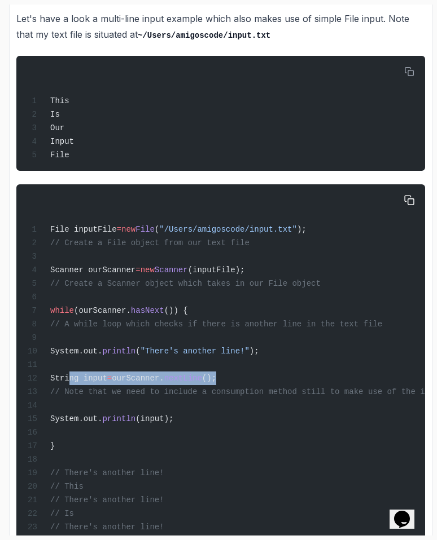
drag, startPoint x: 69, startPoint y: 368, endPoint x: 287, endPoint y: 378, distance: 217.4
click at [287, 378] on div "File inputFile = new File ( "/Users/amigoscode/input.txt" ); // Create a File o…" at bounding box center [220, 397] width 390 height 413
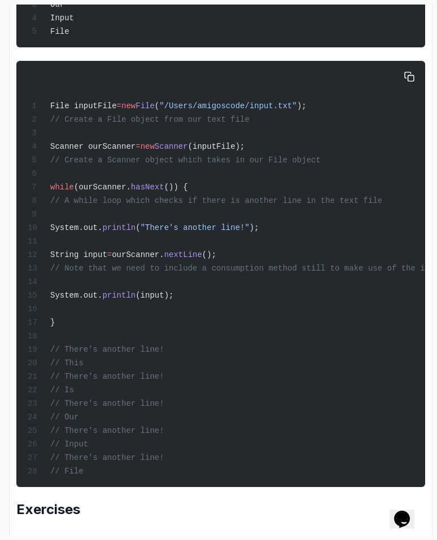
scroll to position [1662, 0]
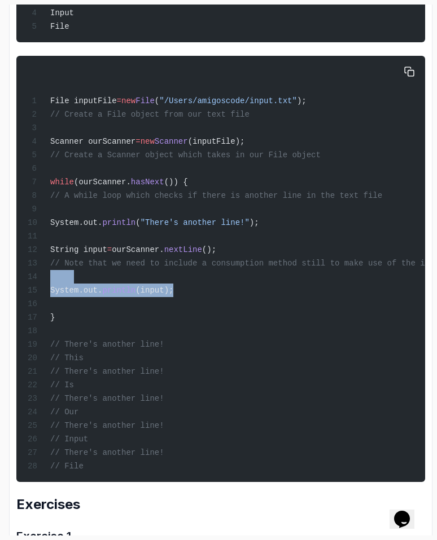
drag, startPoint x: 42, startPoint y: 279, endPoint x: 256, endPoint y: 284, distance: 213.8
click at [257, 284] on div "File inputFile = new File ( "/Users/amigoscode/input.txt" ); // Create a File o…" at bounding box center [220, 269] width 390 height 413
click at [256, 284] on div "File inputFile = new File ( "/Users/amigoscode/input.txt" ); // Create a File o…" at bounding box center [220, 269] width 390 height 413
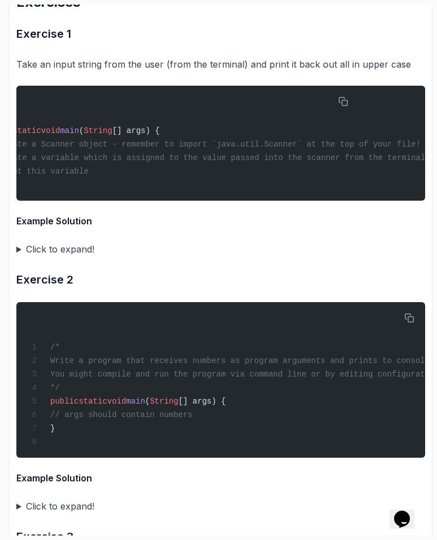
scroll to position [0, 0]
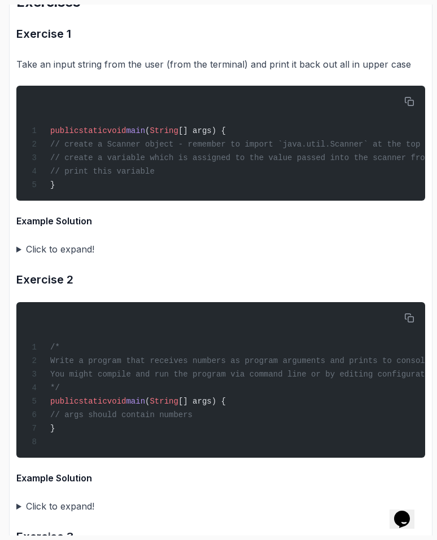
click at [43, 254] on summary "Click to expand!" at bounding box center [220, 249] width 408 height 16
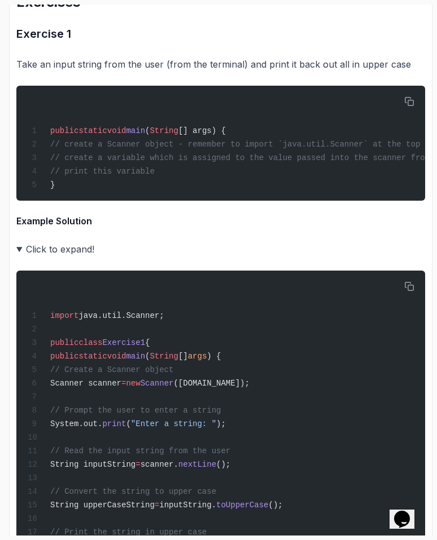
click at [43, 254] on summary "Click to expand!" at bounding box center [220, 249] width 408 height 16
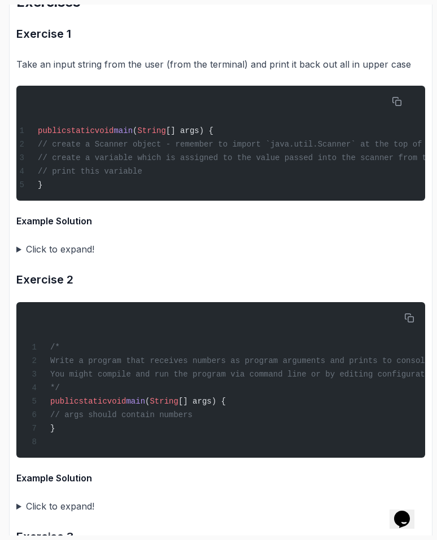
scroll to position [0, 15]
click at [55, 257] on summary "Click to expand!" at bounding box center [220, 249] width 408 height 16
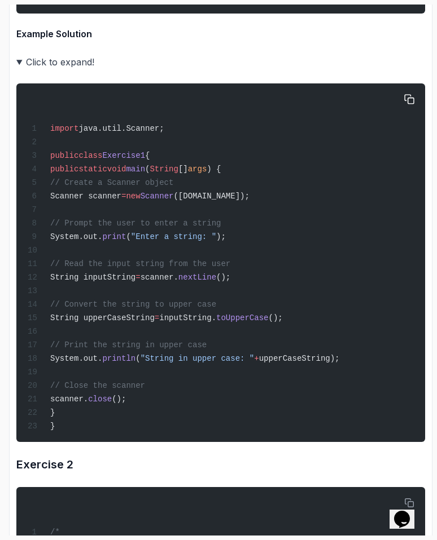
scroll to position [2388, 0]
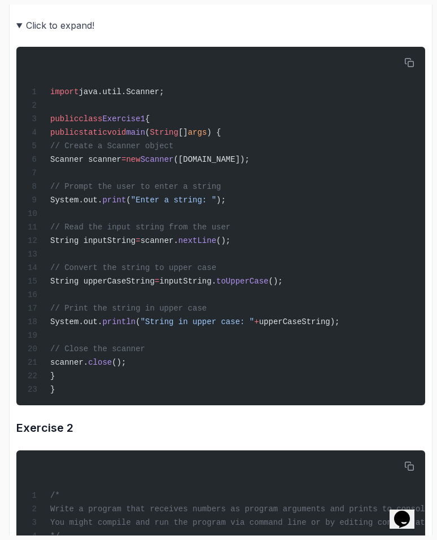
click at [44, 31] on summary "Click to expand!" at bounding box center [220, 25] width 408 height 16
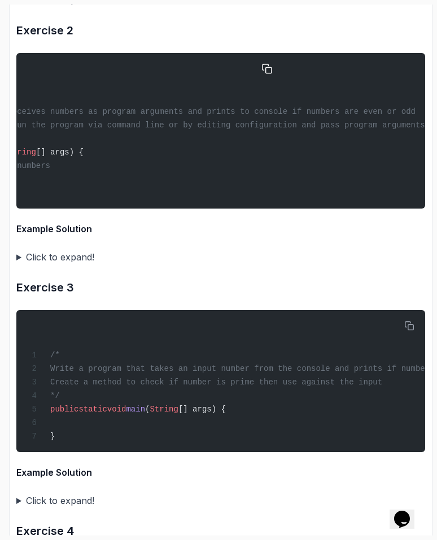
scroll to position [0, 0]
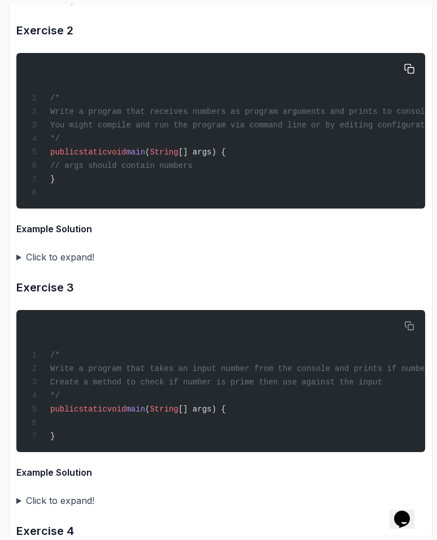
click at [175, 202] on div "/* Write a program that receives numbers as program arguments and prints to con…" at bounding box center [220, 131] width 390 height 142
click at [33, 263] on summary "Click to expand!" at bounding box center [220, 257] width 408 height 16
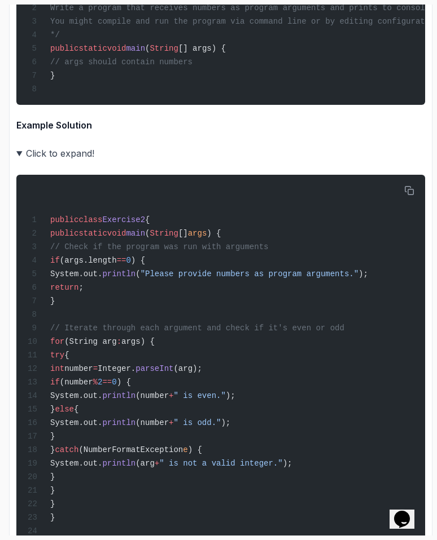
scroll to position [2496, 0]
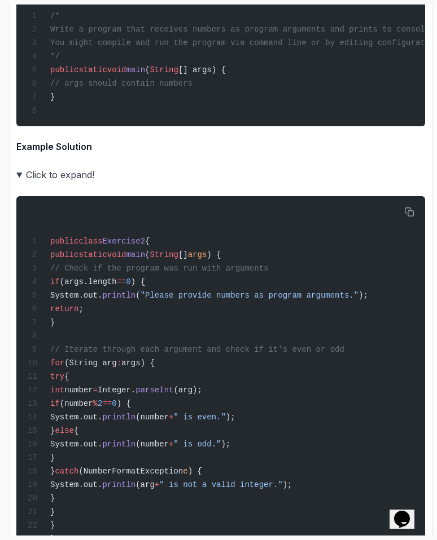
click at [42, 183] on summary "Click to expand!" at bounding box center [220, 175] width 408 height 16
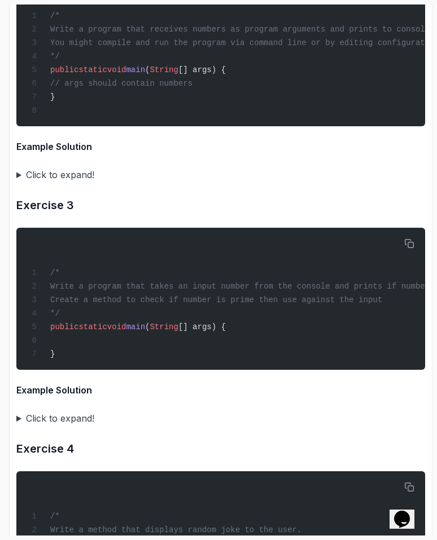
click at [56, 183] on summary "Click to expand!" at bounding box center [220, 175] width 408 height 16
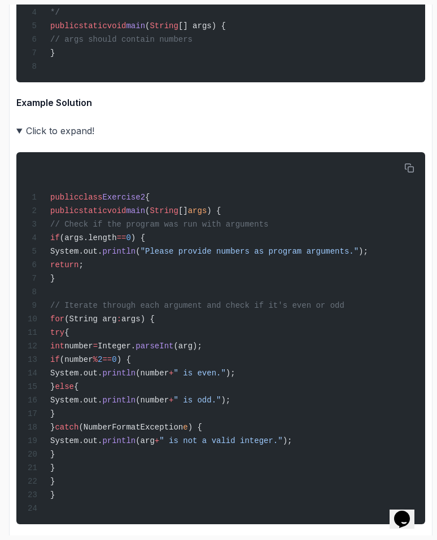
scroll to position [2431, 0]
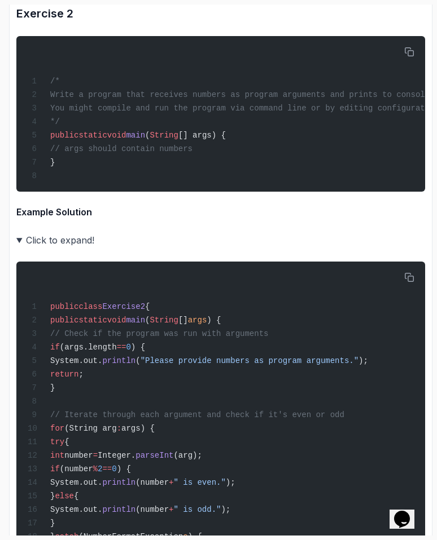
click at [60, 248] on summary "Click to expand!" at bounding box center [220, 240] width 408 height 16
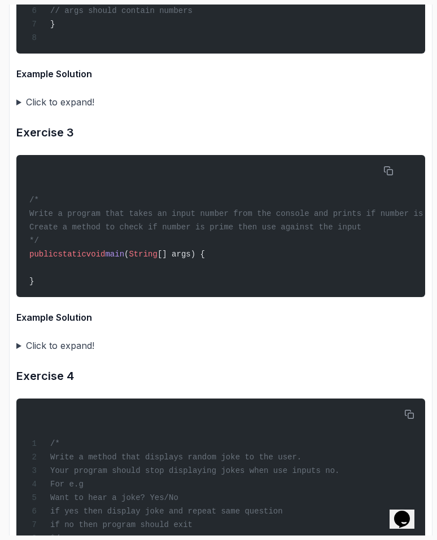
scroll to position [0, 0]
click at [65, 354] on summary "Click to expand!" at bounding box center [220, 346] width 408 height 16
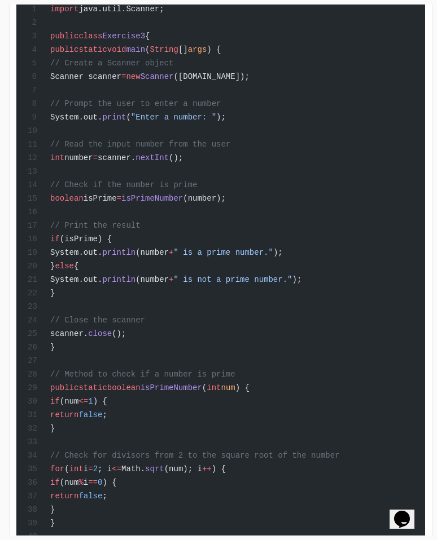
scroll to position [2778, 0]
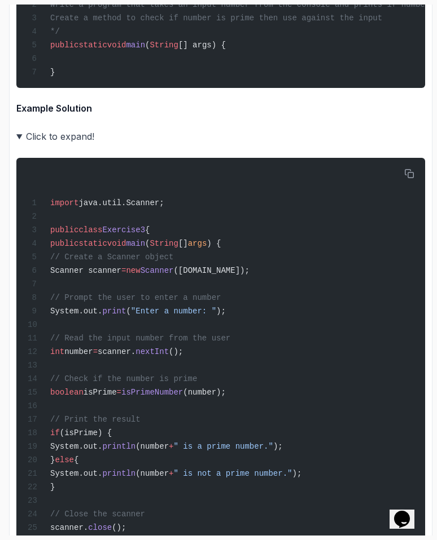
click at [73, 144] on summary "Click to expand!" at bounding box center [220, 137] width 408 height 16
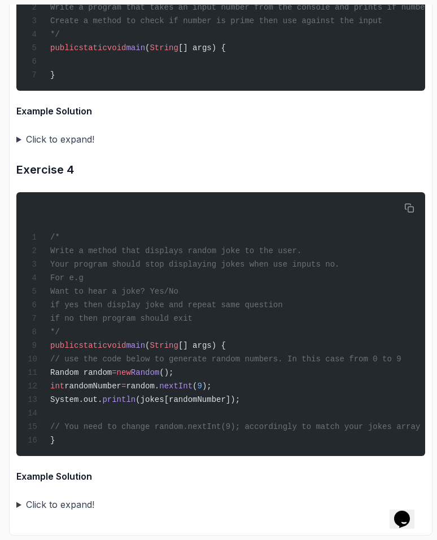
scroll to position [2801, 0]
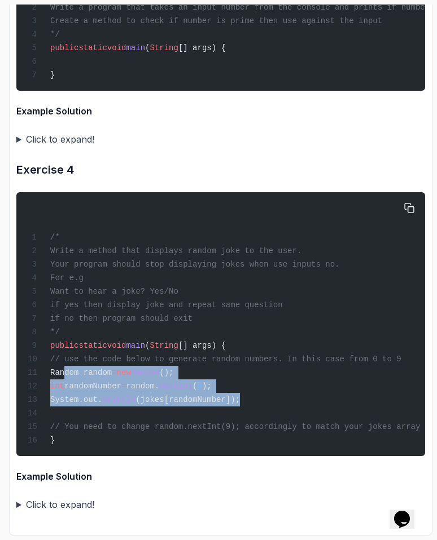
drag, startPoint x: 66, startPoint y: 373, endPoint x: 352, endPoint y: 398, distance: 287.1
click at [352, 398] on div "/* Write a method that displays random joke to the user. Your program should st…" at bounding box center [220, 324] width 390 height 250
copy code "Random random = new Random (); int randomNumber = random. nextInt ( 9 ); System…"
click at [352, 398] on div "/* Write a method that displays random joke to the user. Your program should st…" at bounding box center [220, 324] width 390 height 250
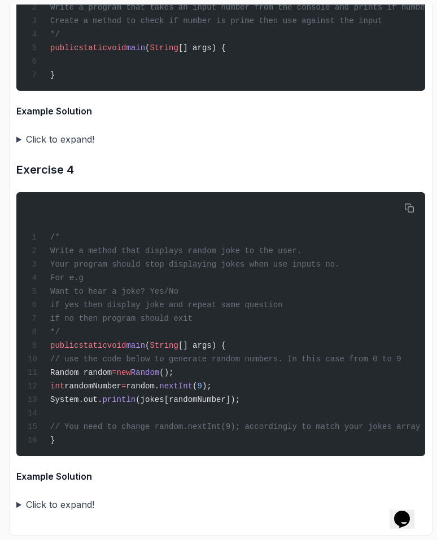
click at [31, 504] on summary "Click to expand!" at bounding box center [220, 505] width 408 height 16
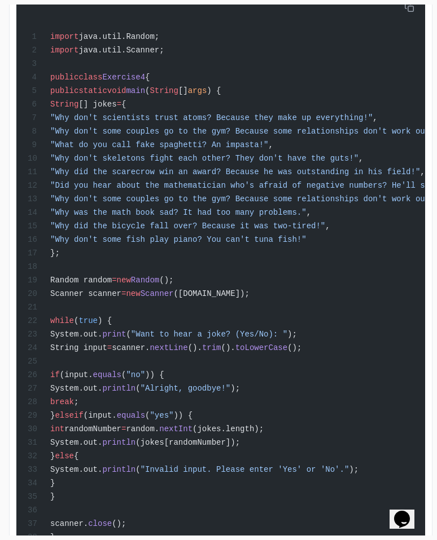
scroll to position [3309, 0]
drag, startPoint x: 86, startPoint y: 123, endPoint x: 262, endPoint y: 332, distance: 272.6
click at [262, 332] on code "import java.util.Random; import java.util.Scanner; public class Exercise4 { pub…" at bounding box center [300, 301] width 544 height 537
click at [249, 299] on span "([DOMAIN_NAME]);" at bounding box center [211, 294] width 76 height 9
drag, startPoint x: 120, startPoint y: 285, endPoint x: 47, endPoint y: 138, distance: 164.4
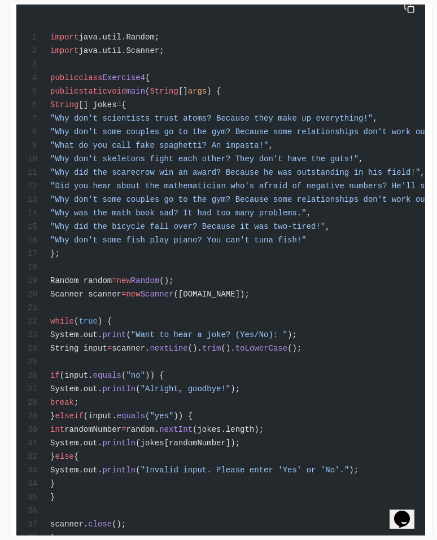
click at [47, 135] on div "import java.util.Random; import java.util.Scanner; public class Exercise4 { pub…" at bounding box center [220, 286] width 390 height 575
copy code "String [] jokes = { "Why don't scientists trust atoms? Because they make up eve…"
click at [82, 197] on div "import java.util.Random; import java.util.Scanner; public class Exercise4 { pub…" at bounding box center [220, 286] width 390 height 575
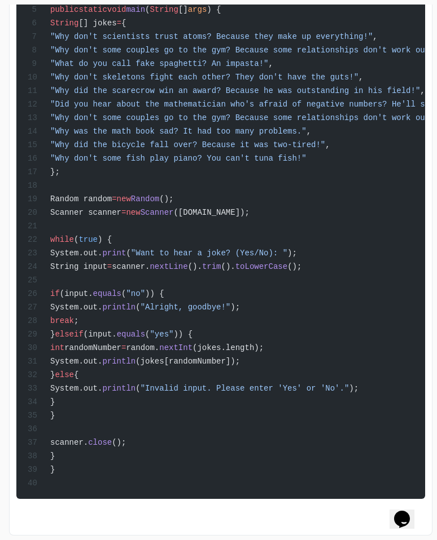
scroll to position [2980, 0]
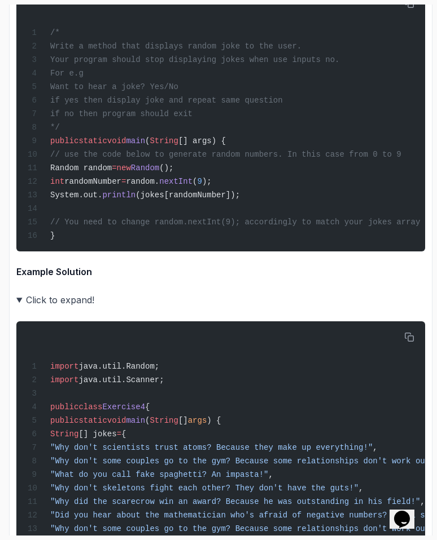
click at [33, 308] on summary "Click to expand!" at bounding box center [220, 300] width 408 height 16
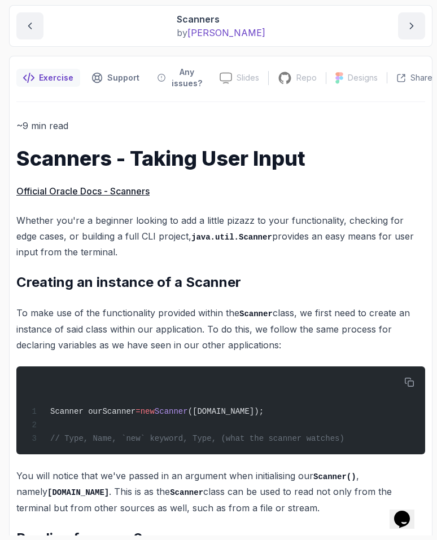
scroll to position [0, 0]
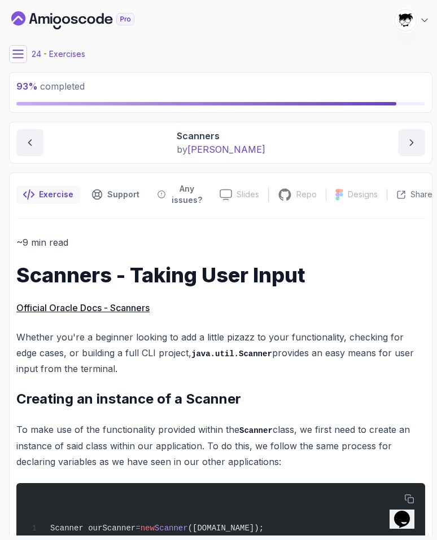
click at [11, 58] on button at bounding box center [18, 54] width 18 height 18
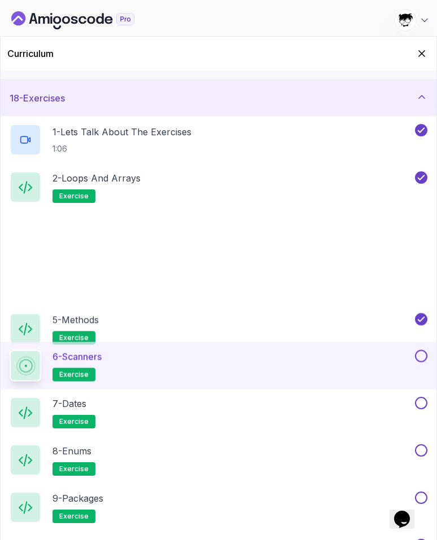
scroll to position [806, 0]
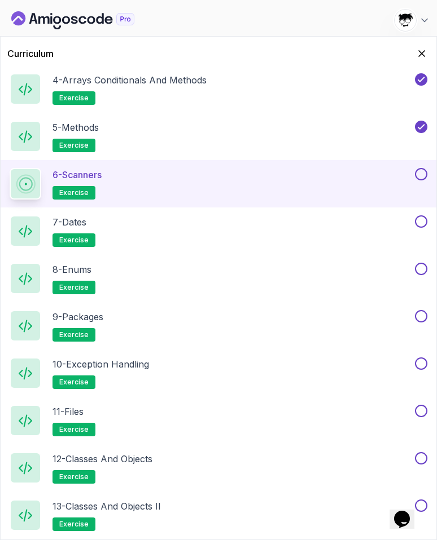
click at [419, 171] on button at bounding box center [421, 174] width 12 height 12
click at [308, 225] on div "7 - Dates exercise" at bounding box center [211, 231] width 403 height 32
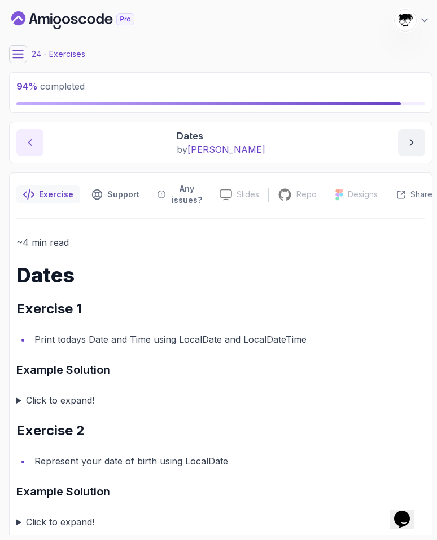
click at [22, 137] on button "previous content" at bounding box center [29, 142] width 27 height 27
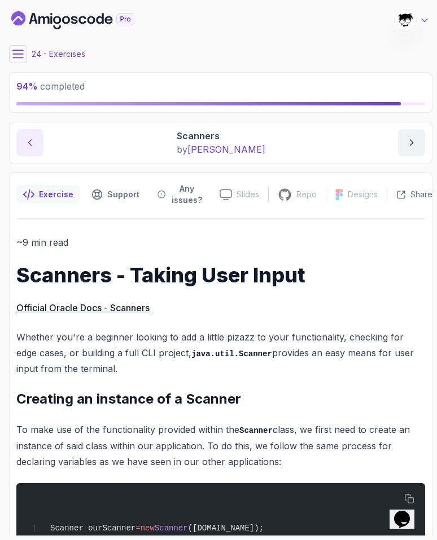
click at [25, 143] on icon "previous content" at bounding box center [29, 142] width 11 height 11
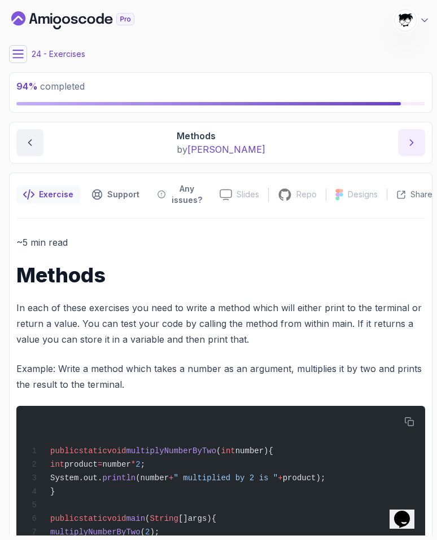
click at [413, 140] on icon "next content" at bounding box center [411, 142] width 11 height 11
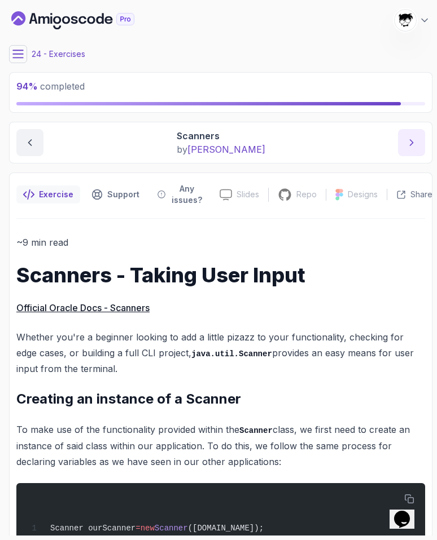
click at [413, 140] on icon "next content" at bounding box center [411, 142] width 11 height 11
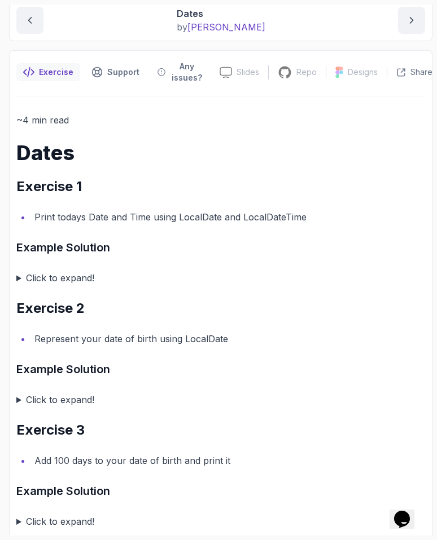
click at [40, 277] on summary "Click to expand!" at bounding box center [220, 278] width 408 height 16
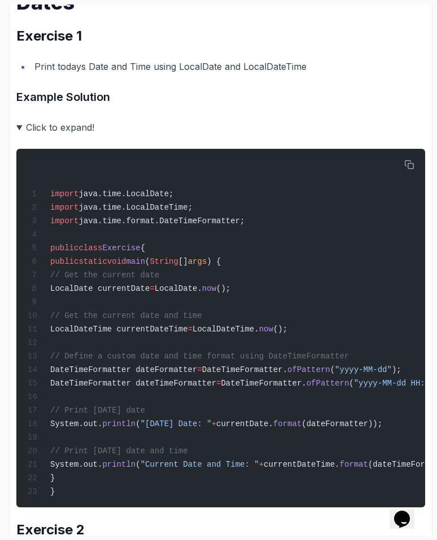
scroll to position [255, 0]
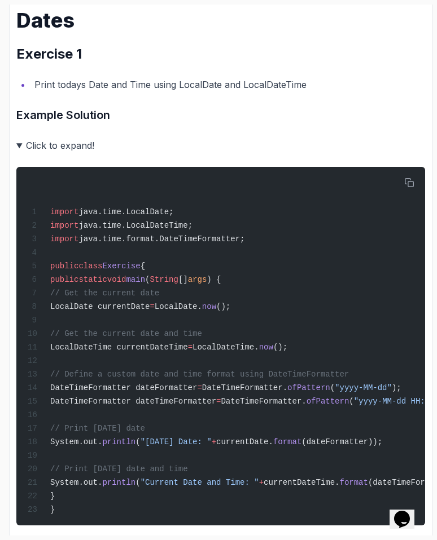
click at [37, 143] on summary "Click to expand!" at bounding box center [220, 146] width 408 height 16
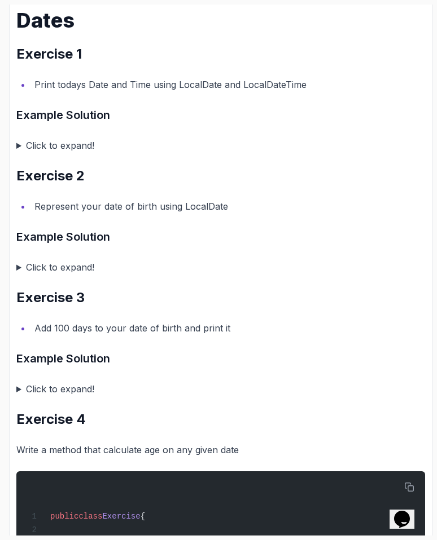
click at [27, 144] on summary "Click to expand!" at bounding box center [220, 146] width 408 height 16
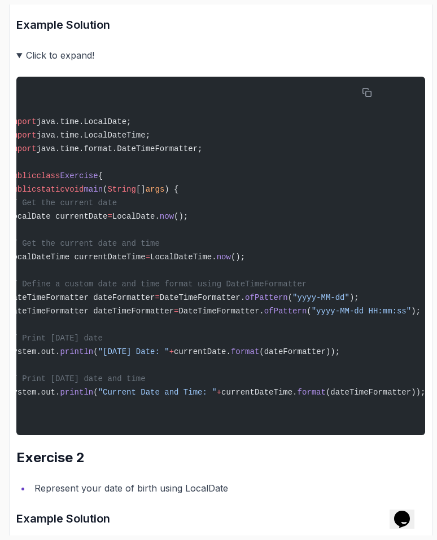
scroll to position [0, 0]
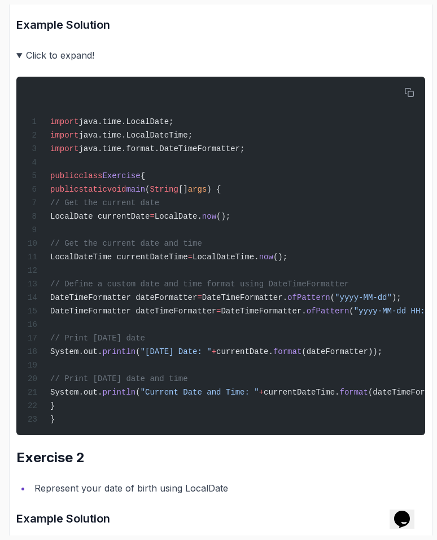
click at [57, 56] on summary "Click to expand!" at bounding box center [220, 55] width 408 height 16
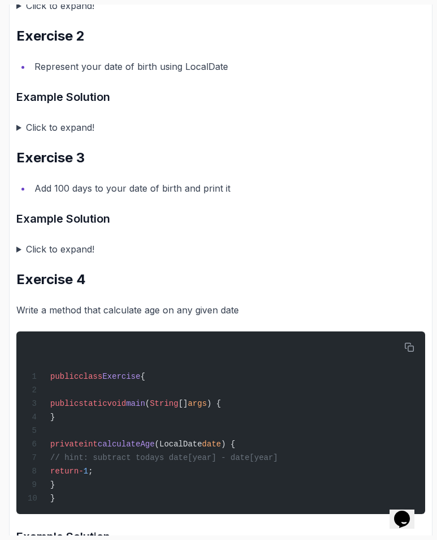
scroll to position [394, 0]
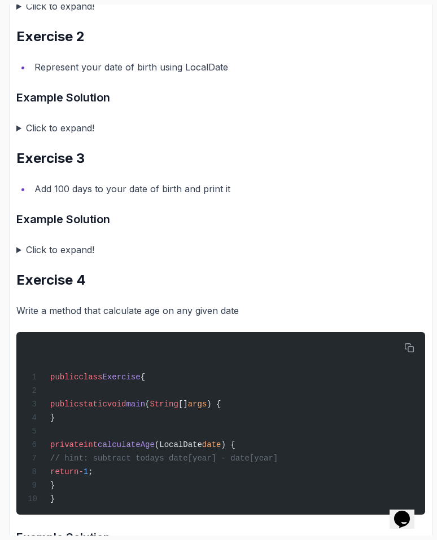
click at [40, 131] on summary "Click to expand!" at bounding box center [220, 128] width 408 height 16
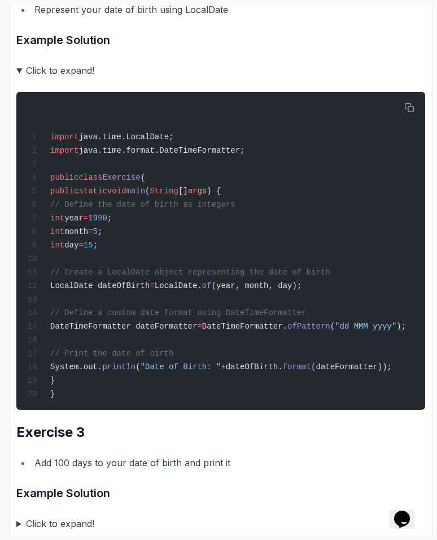
scroll to position [0, 0]
click at [46, 70] on summary "Click to expand!" at bounding box center [220, 71] width 408 height 16
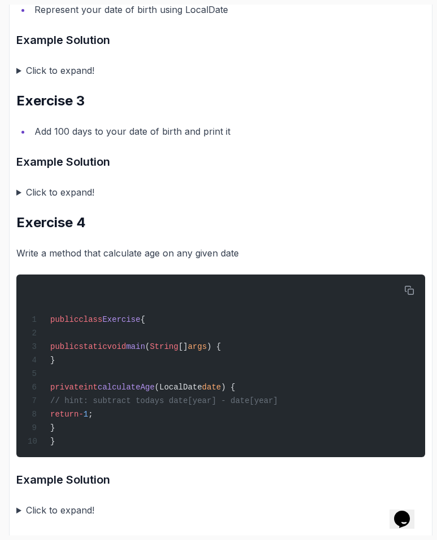
scroll to position [463, 0]
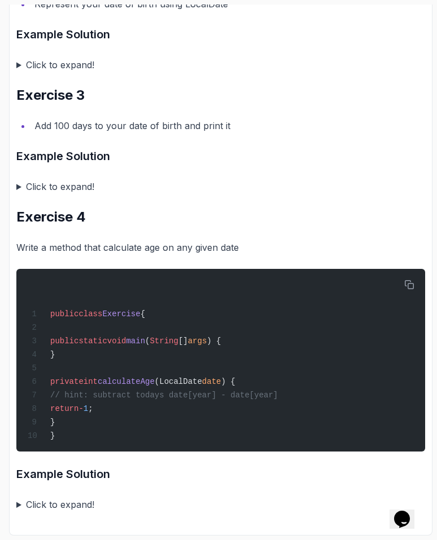
click at [70, 171] on div "~4 min read Dates Exercise 1 Print todays Date and Time using LocalDate and Loc…" at bounding box center [220, 144] width 408 height 735
click at [66, 182] on summary "Click to expand!" at bounding box center [220, 187] width 408 height 16
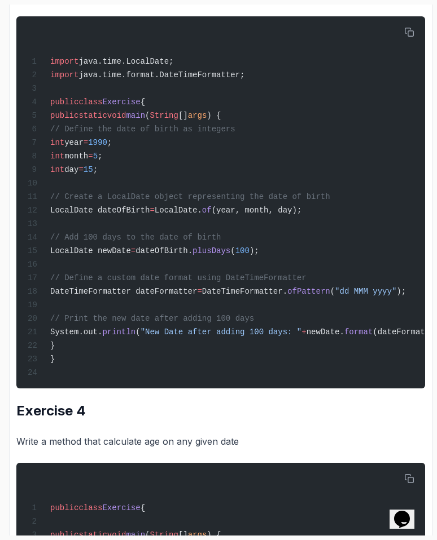
scroll to position [497, 0]
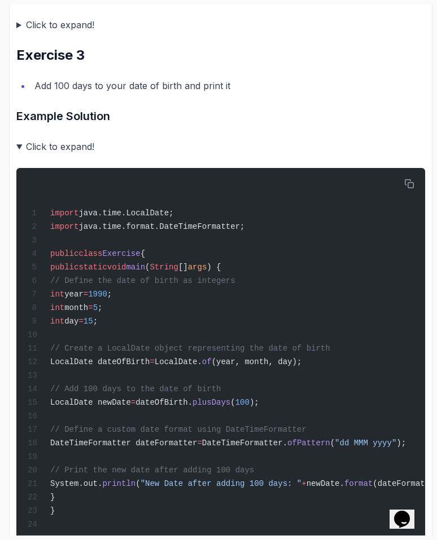
click at [42, 146] on summary "Click to expand!" at bounding box center [220, 147] width 408 height 16
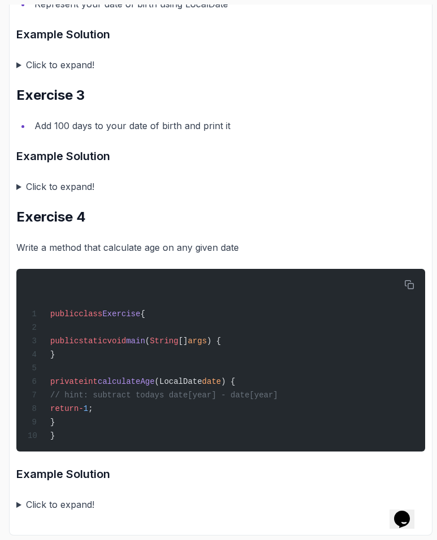
click at [35, 504] on summary "Click to expand!" at bounding box center [220, 505] width 408 height 16
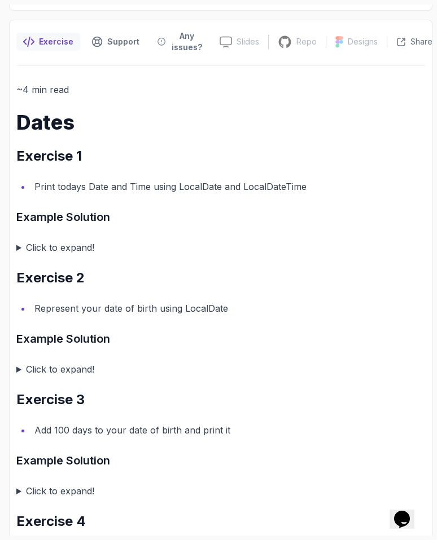
scroll to position [0, 0]
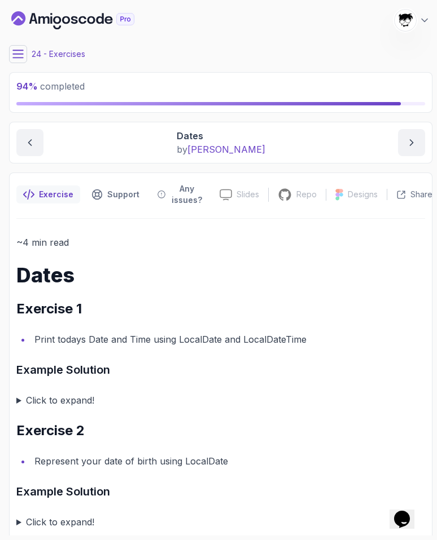
click at [20, 65] on main "My Courses Java for Developers 570 Points [PERSON_NAME] [PERSON_NAME] Student 2…" at bounding box center [220, 270] width 423 height 531
click at [12, 50] on button at bounding box center [18, 54] width 18 height 18
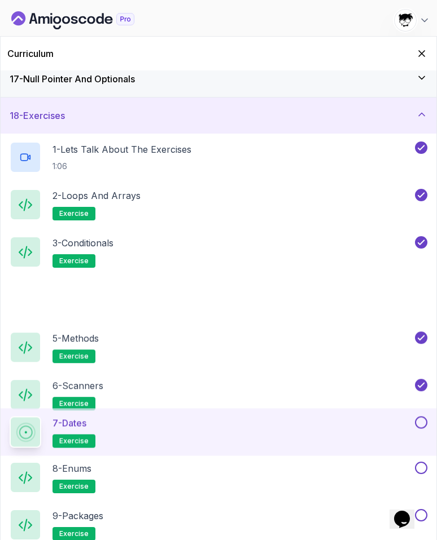
scroll to position [806, 0]
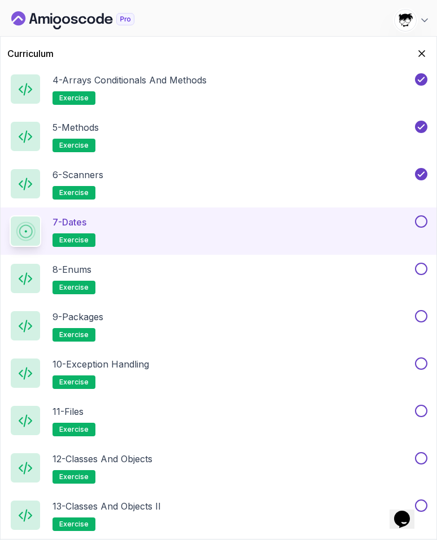
click at [413, 222] on div at bounding box center [419, 221] width 15 height 12
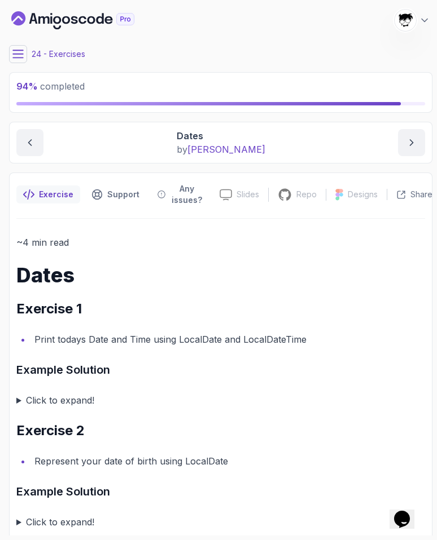
click at [16, 67] on main "My Courses Java for Developers 570 Points [PERSON_NAME] [PERSON_NAME] Student 2…" at bounding box center [220, 270] width 423 height 531
click at [11, 52] on button at bounding box center [18, 54] width 18 height 18
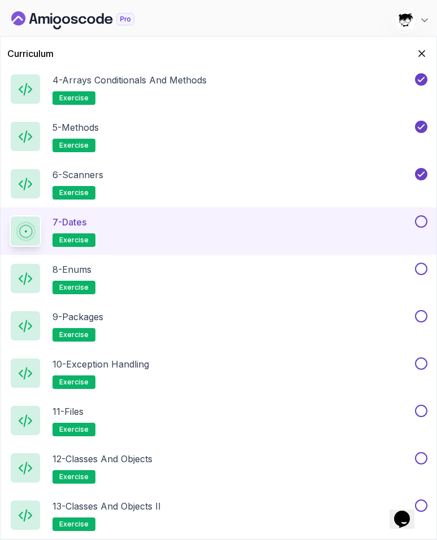
click at [419, 220] on button at bounding box center [421, 221] width 12 height 12
click at [336, 279] on div "8 - Enums exercise" at bounding box center [211, 279] width 403 height 32
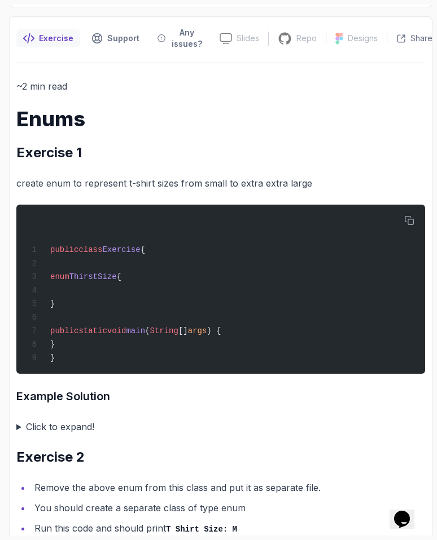
scroll to position [161, 0]
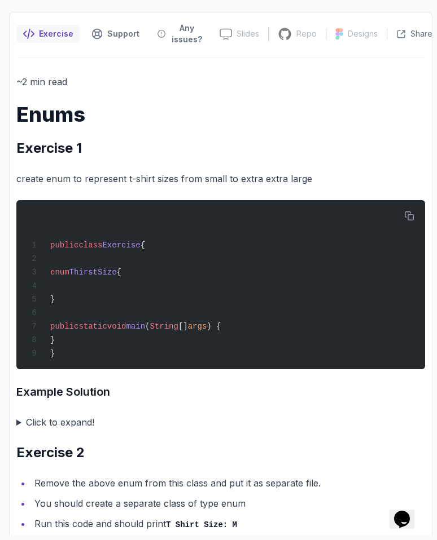
click at [78, 423] on summary "Click to expand!" at bounding box center [220, 423] width 408 height 16
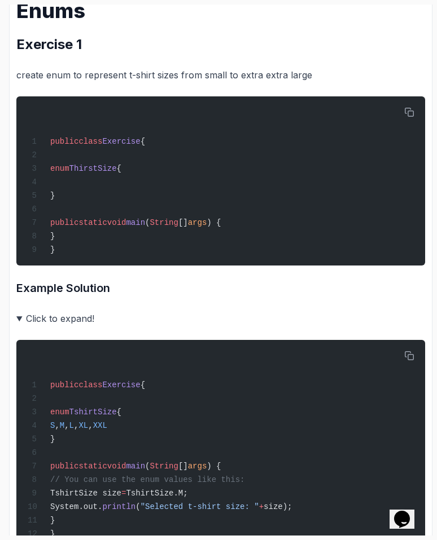
scroll to position [263, 0]
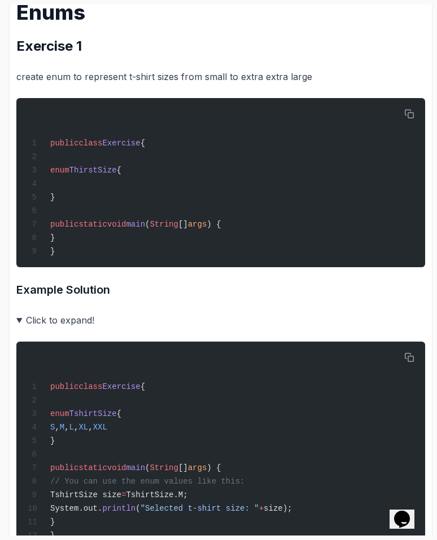
click at [58, 327] on summary "Click to expand!" at bounding box center [220, 320] width 408 height 16
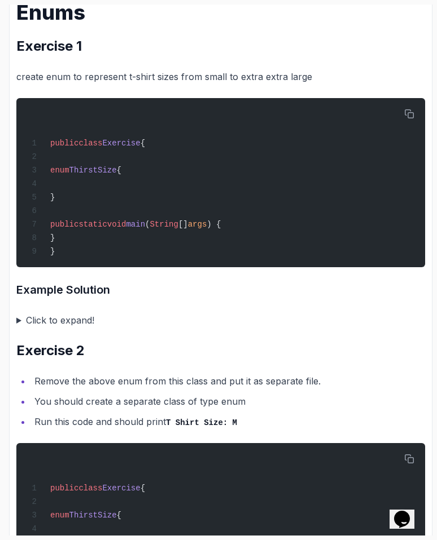
click at [59, 315] on div "~2 min read Enums Exercise 1 create enum to represent t-shirt sizes from small …" at bounding box center [220, 494] width 408 height 1044
click at [58, 323] on summary "Click to expand!" at bounding box center [220, 320] width 408 height 16
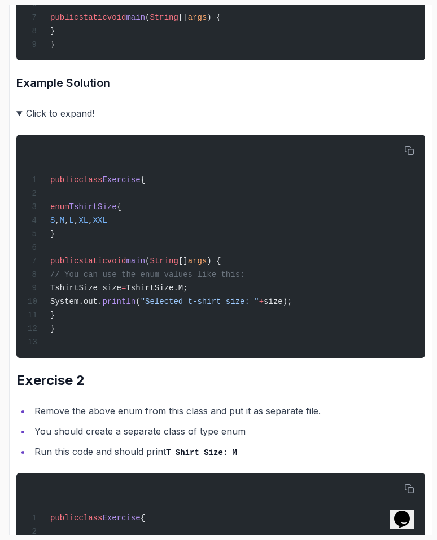
scroll to position [473, 0]
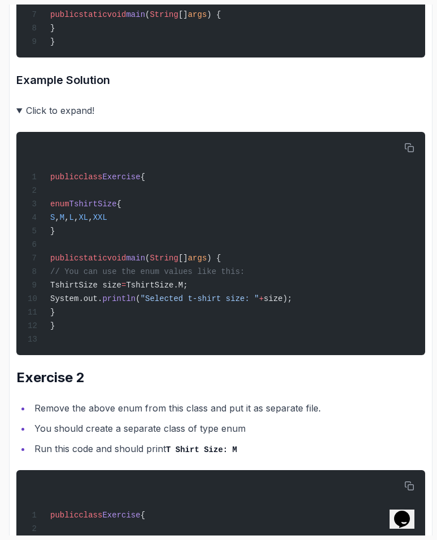
click at [43, 118] on summary "Click to expand!" at bounding box center [220, 111] width 408 height 16
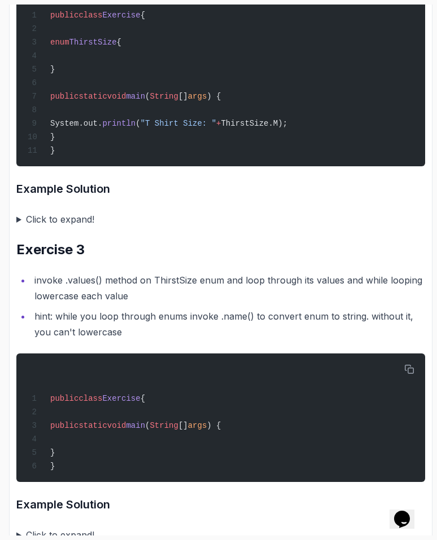
scroll to position [781, 0]
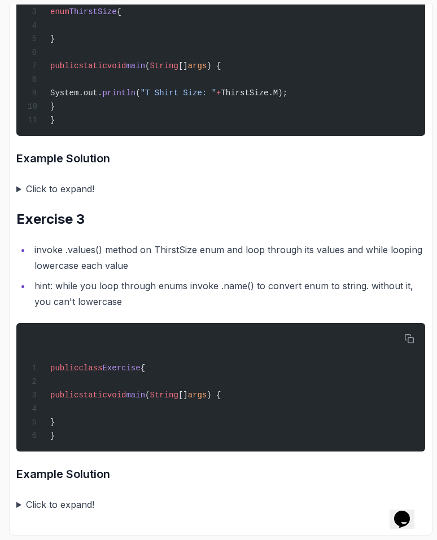
click at [42, 184] on summary "Click to expand!" at bounding box center [220, 189] width 408 height 16
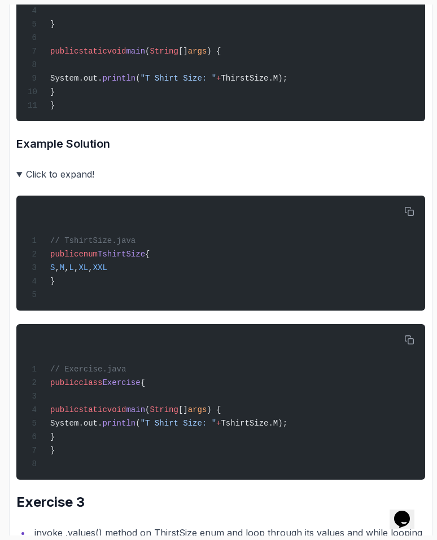
click at [42, 182] on summary "Click to expand!" at bounding box center [220, 174] width 408 height 16
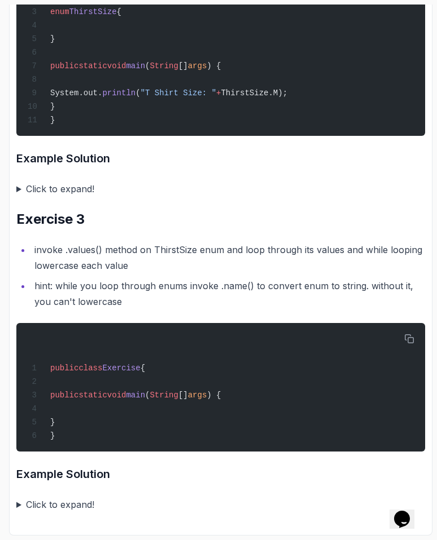
click at [59, 499] on summary "Click to expand!" at bounding box center [220, 505] width 408 height 16
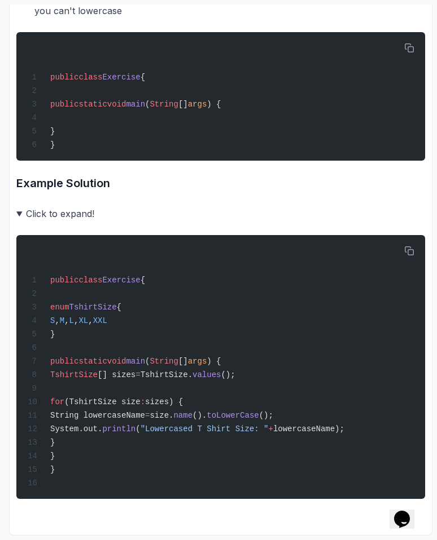
scroll to position [1081, 0]
click at [67, 206] on summary "Click to expand!" at bounding box center [220, 214] width 408 height 16
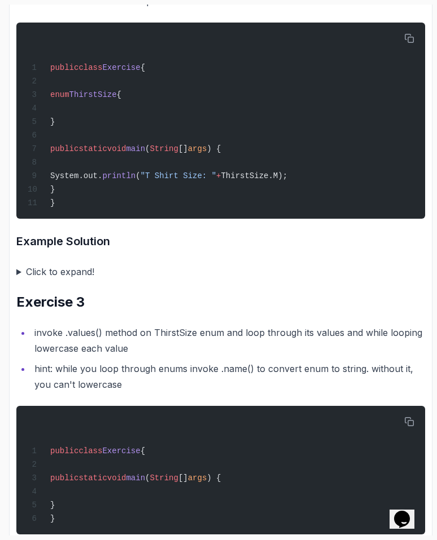
scroll to position [781, 0]
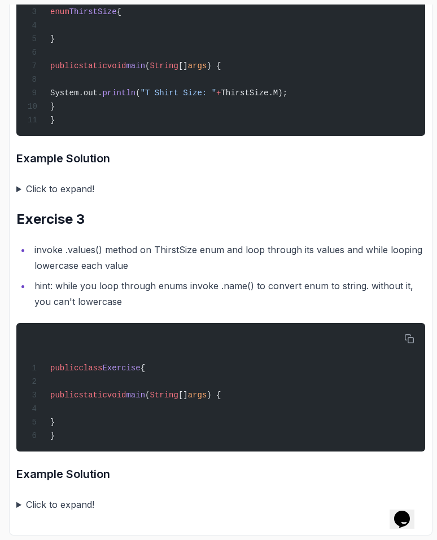
click at [47, 509] on summary "Click to expand!" at bounding box center [220, 505] width 408 height 16
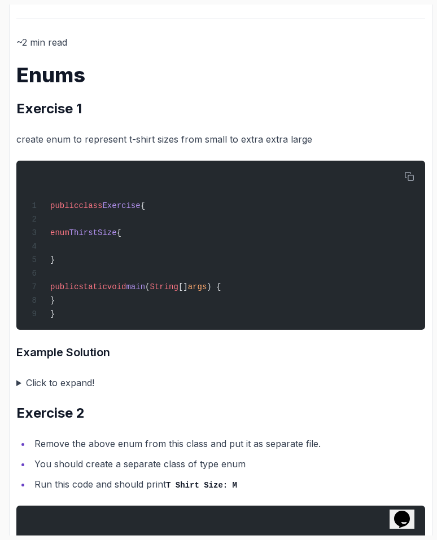
scroll to position [0, 0]
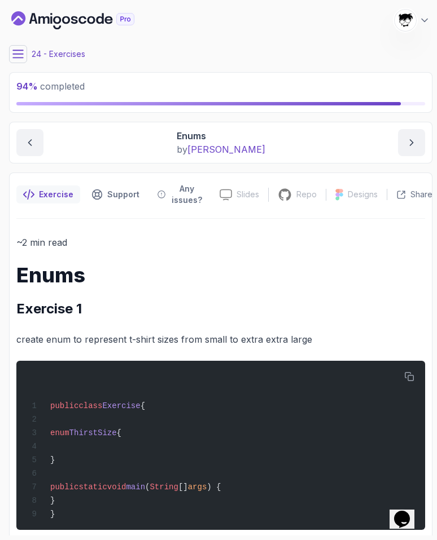
click at [14, 57] on icon at bounding box center [17, 54] width 11 height 11
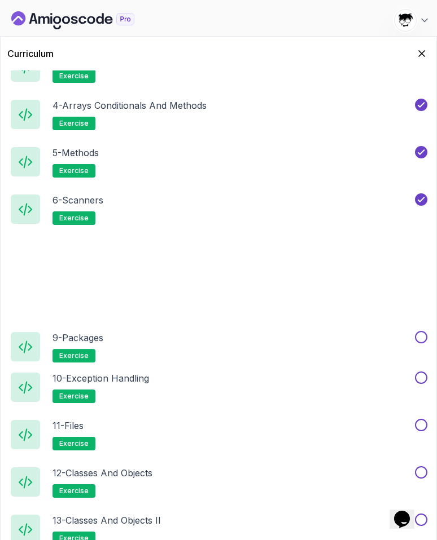
scroll to position [775, 0]
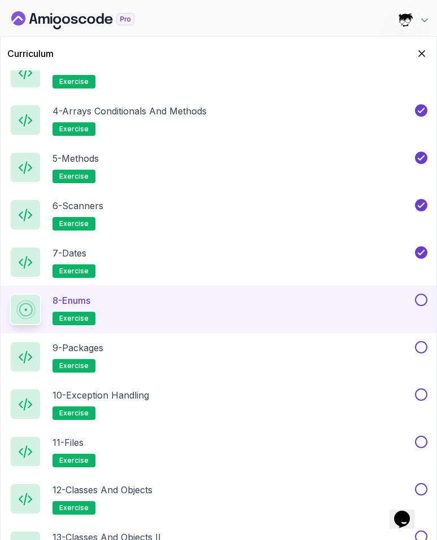
click at [419, 300] on button at bounding box center [421, 300] width 12 height 12
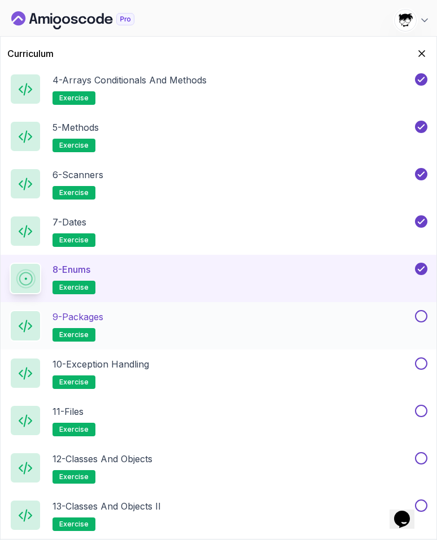
click at [230, 307] on div "9 - Packages exercise" at bounding box center [218, 325] width 435 height 47
click at [240, 330] on div "9 - Packages exercise" at bounding box center [211, 326] width 403 height 32
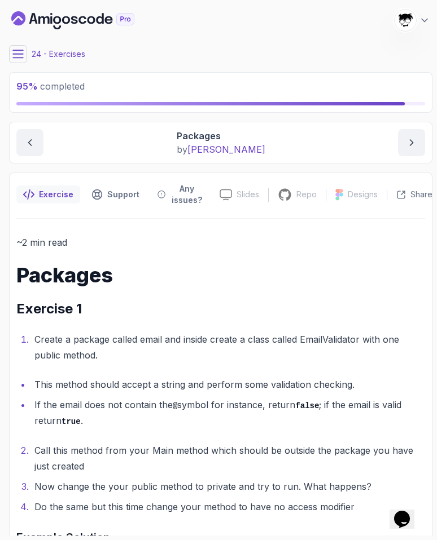
scroll to position [63, 0]
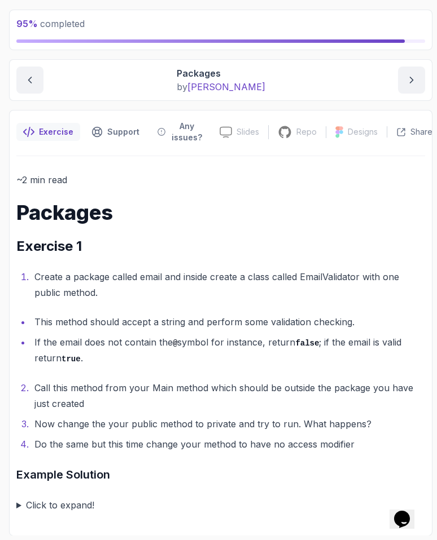
click at [59, 510] on summary "Click to expand!" at bounding box center [220, 505] width 408 height 16
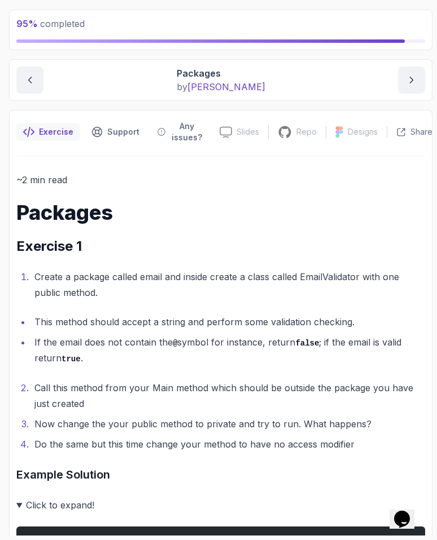
scroll to position [565, 0]
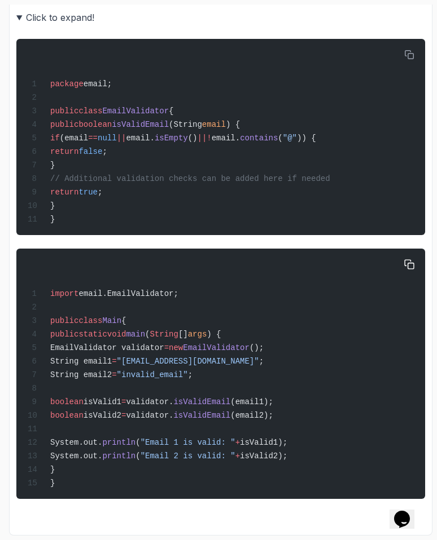
click at [95, 363] on div "import email.EmailValidator; public class Main { public static void main ( Stri…" at bounding box center [220, 373] width 390 height 237
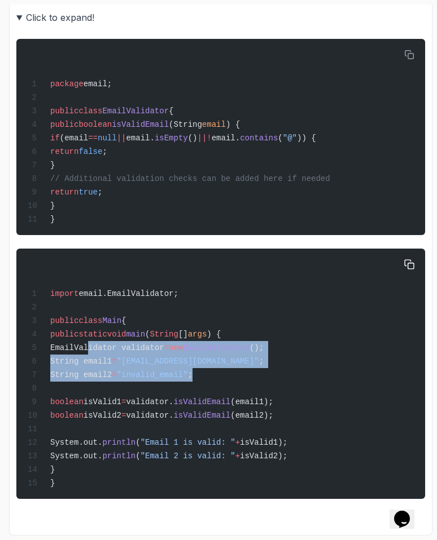
drag, startPoint x: 89, startPoint y: 341, endPoint x: 301, endPoint y: 375, distance: 214.2
click at [301, 375] on div "import email.EmailValidator; public class Main { public static void main ( Stri…" at bounding box center [220, 373] width 390 height 237
copy code "EmailValidator validator = new EmailValidator (); String email1 = "[EMAIL_ADDRE…"
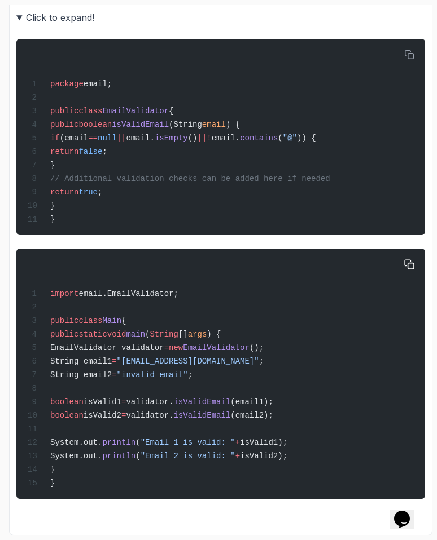
click at [91, 294] on div "import email.EmailValidator; public class Main { public static void main ( Stri…" at bounding box center [220, 373] width 390 height 237
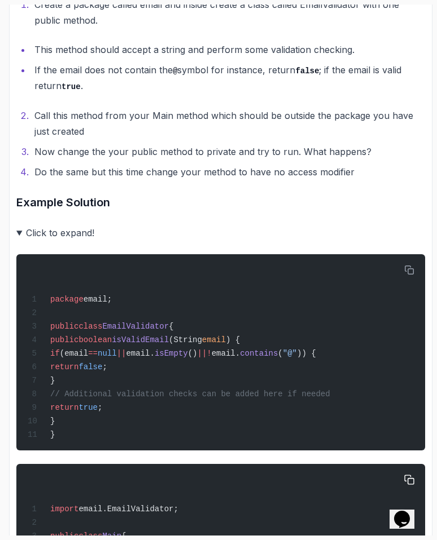
scroll to position [0, 0]
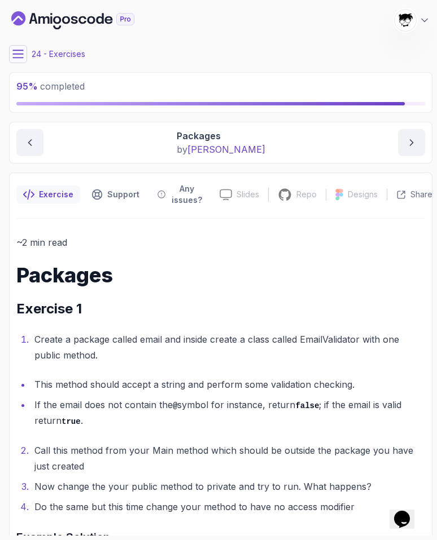
click at [15, 58] on icon at bounding box center [18, 53] width 10 height 7
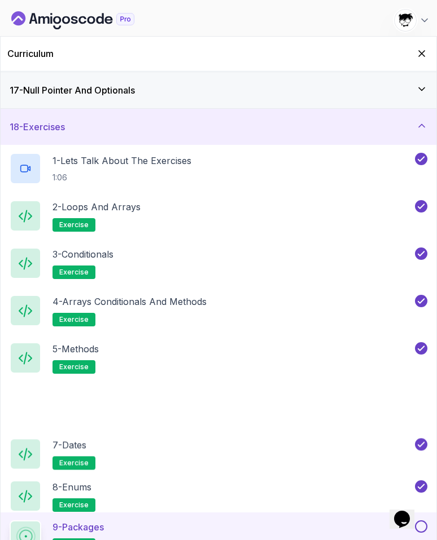
scroll to position [699, 0]
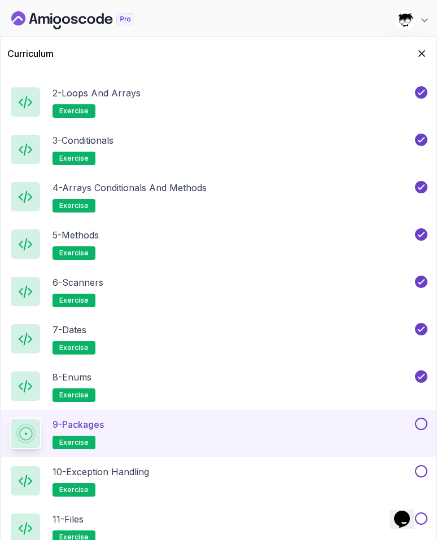
click at [422, 421] on button at bounding box center [421, 424] width 12 height 12
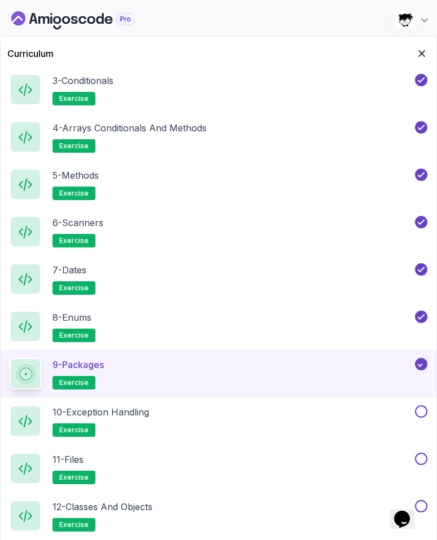
scroll to position [806, 0]
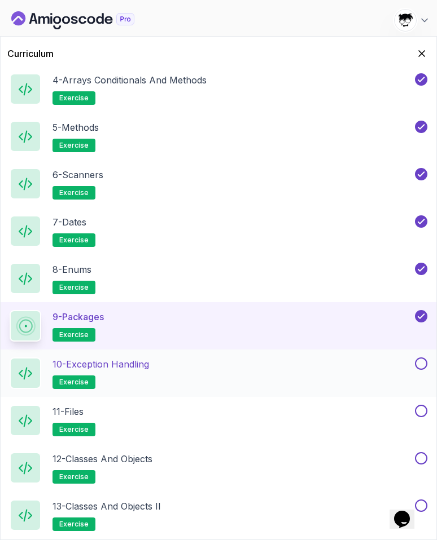
click at [253, 367] on div "10 - Exception Handling exercise" at bounding box center [211, 374] width 403 height 32
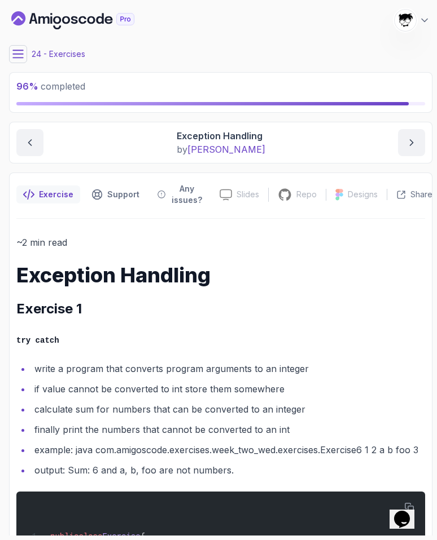
click at [13, 58] on icon at bounding box center [17, 54] width 11 height 11
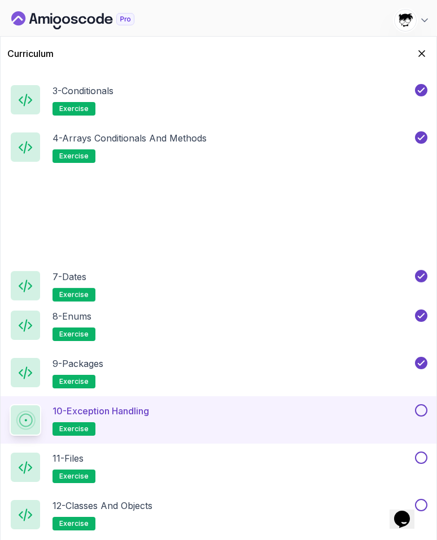
scroll to position [806, 0]
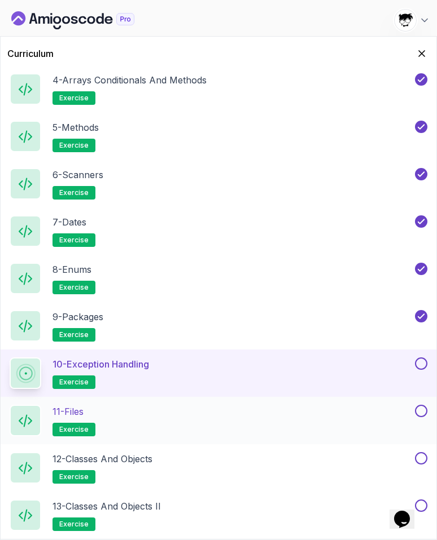
click at [107, 433] on div "11 - Files exercise" at bounding box center [211, 421] width 403 height 32
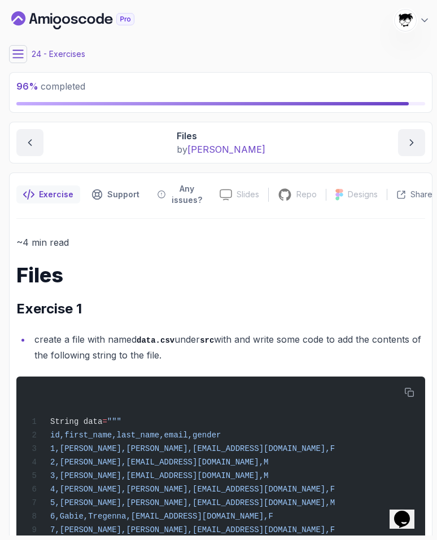
click at [20, 59] on icon at bounding box center [17, 54] width 11 height 11
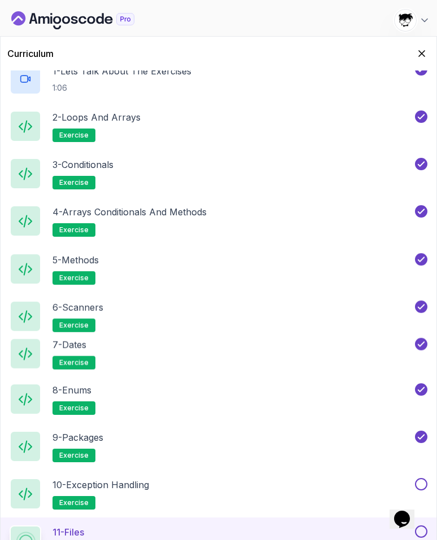
scroll to position [806, 0]
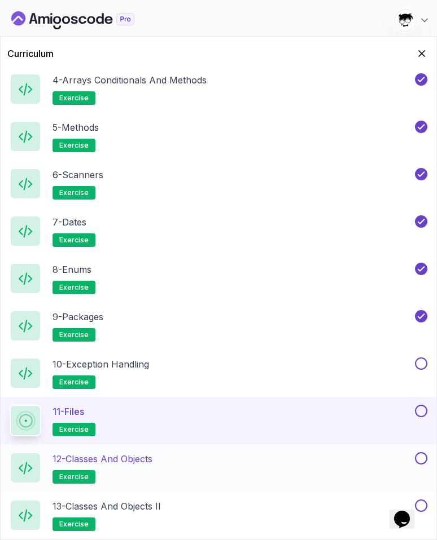
click at [186, 450] on div "12 - Classes and Objects exercise" at bounding box center [218, 467] width 435 height 47
click at [180, 457] on div "12 - Classes and Objects exercise" at bounding box center [211, 468] width 403 height 32
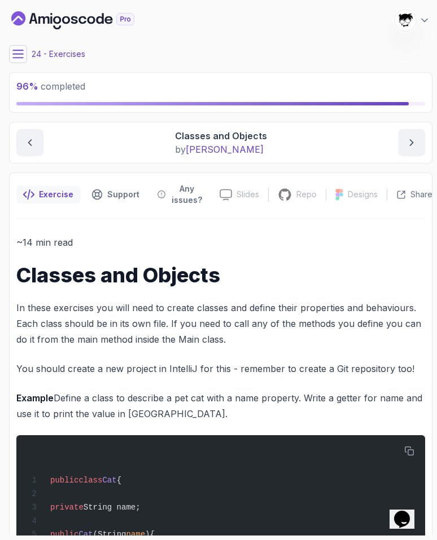
click at [17, 67] on main "My Courses Java for Developers 570 Points [PERSON_NAME] [PERSON_NAME] Student 2…" at bounding box center [220, 270] width 423 height 531
click at [15, 54] on icon at bounding box center [17, 54] width 11 height 11
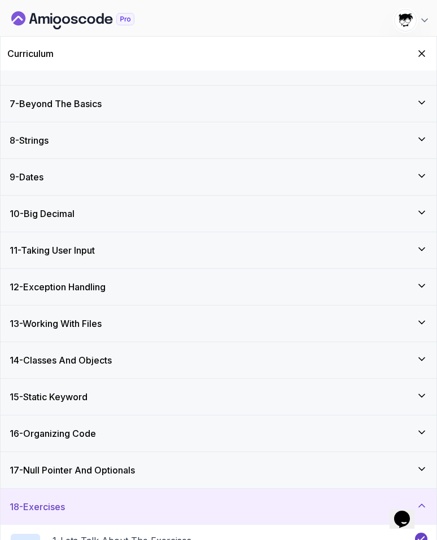
scroll to position [210, 0]
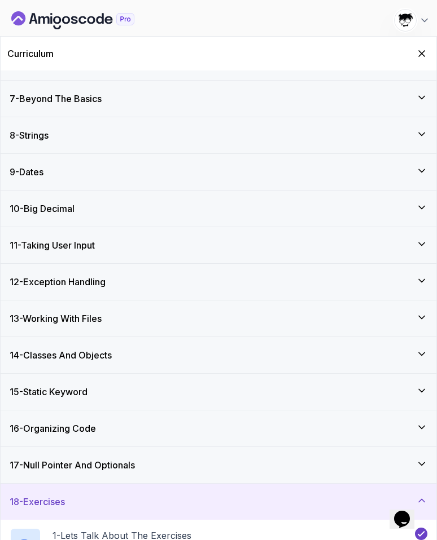
click at [70, 314] on h3 "13 - Working With Files" at bounding box center [56, 319] width 92 height 14
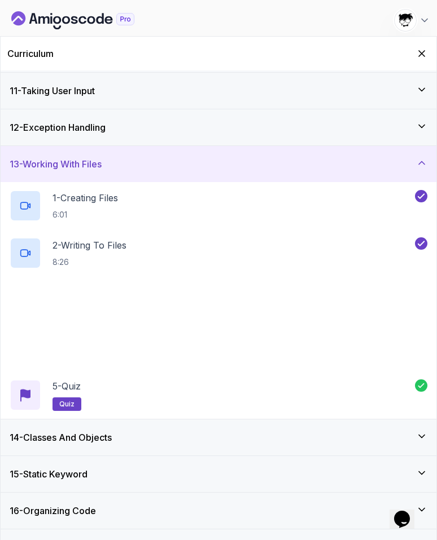
scroll to position [365, 0]
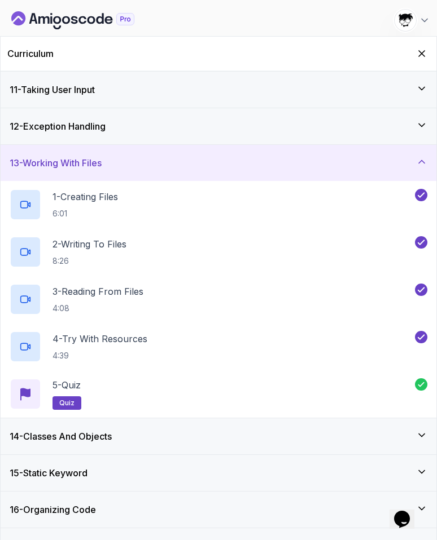
click at [65, 159] on h3 "13 - Working With Files" at bounding box center [56, 163] width 92 height 14
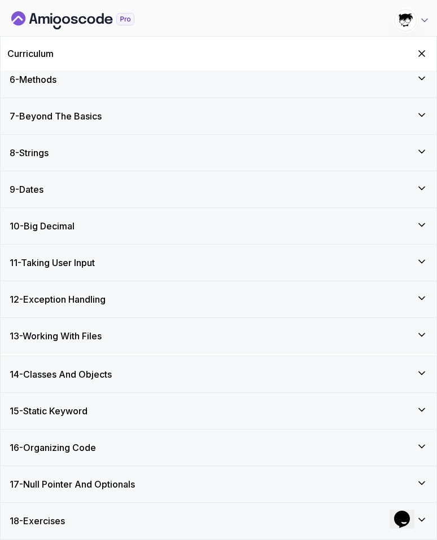
scroll to position [191, 0]
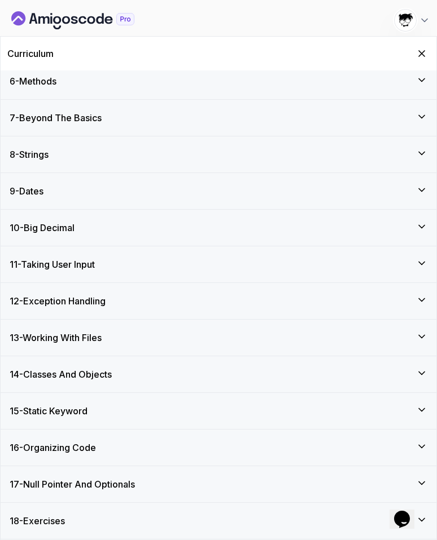
click at [65, 525] on h3 "18 - Exercises" at bounding box center [37, 521] width 55 height 14
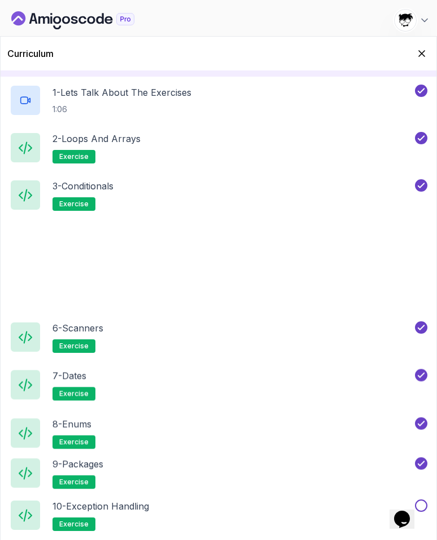
scroll to position [806, 0]
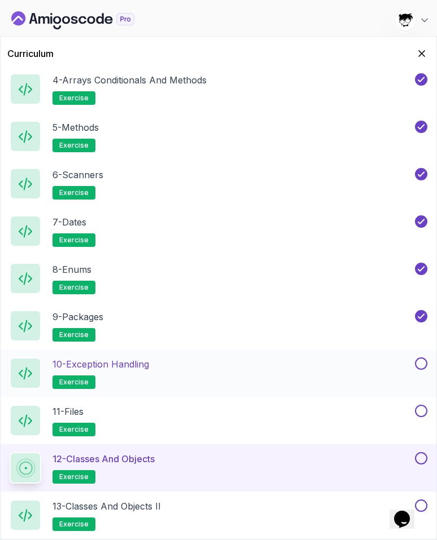
click at [189, 358] on div "10 - Exception Handling exercise" at bounding box center [211, 374] width 403 height 32
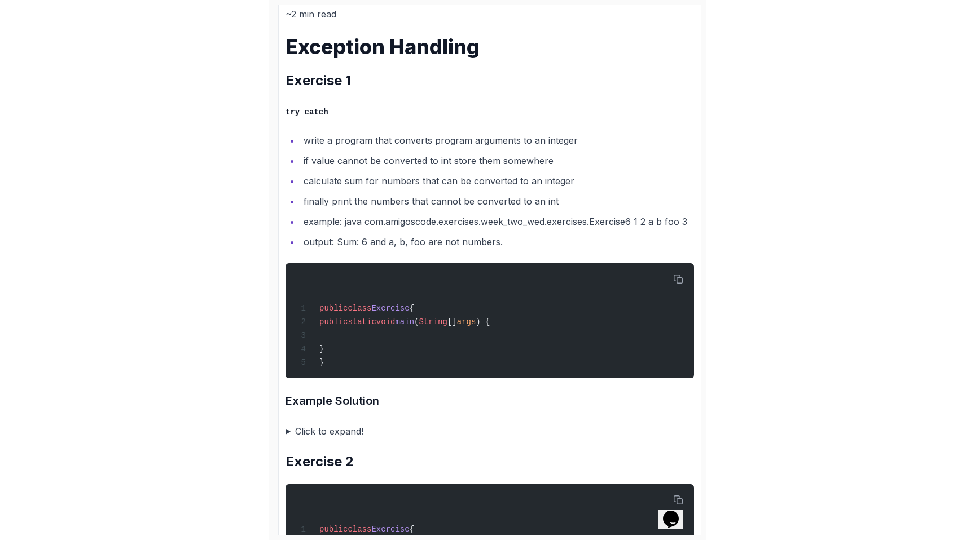
scroll to position [176, 0]
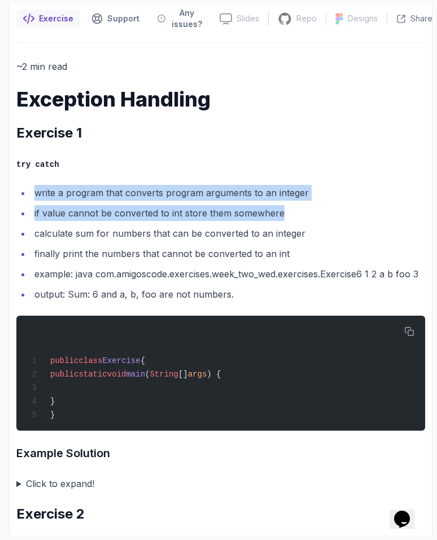
drag, startPoint x: 21, startPoint y: 194, endPoint x: 368, endPoint y: 209, distance: 347.7
click at [369, 209] on ul "write a program that converts program arguments to an integer if value cannot b…" at bounding box center [220, 243] width 408 height 117
click at [368, 209] on li "if value cannot be converted to int store them somewhere" at bounding box center [228, 213] width 394 height 16
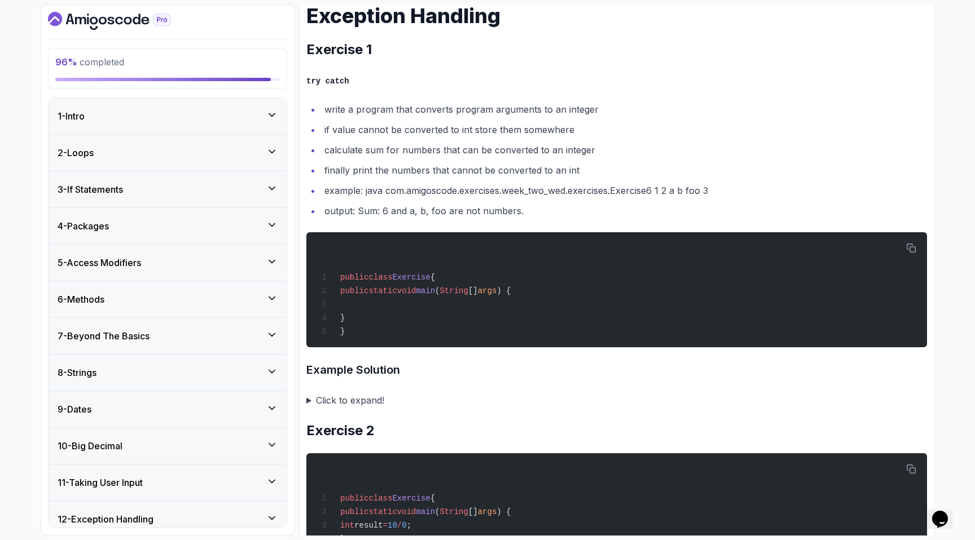
scroll to position [98, 0]
